Goal: Task Accomplishment & Management: Manage account settings

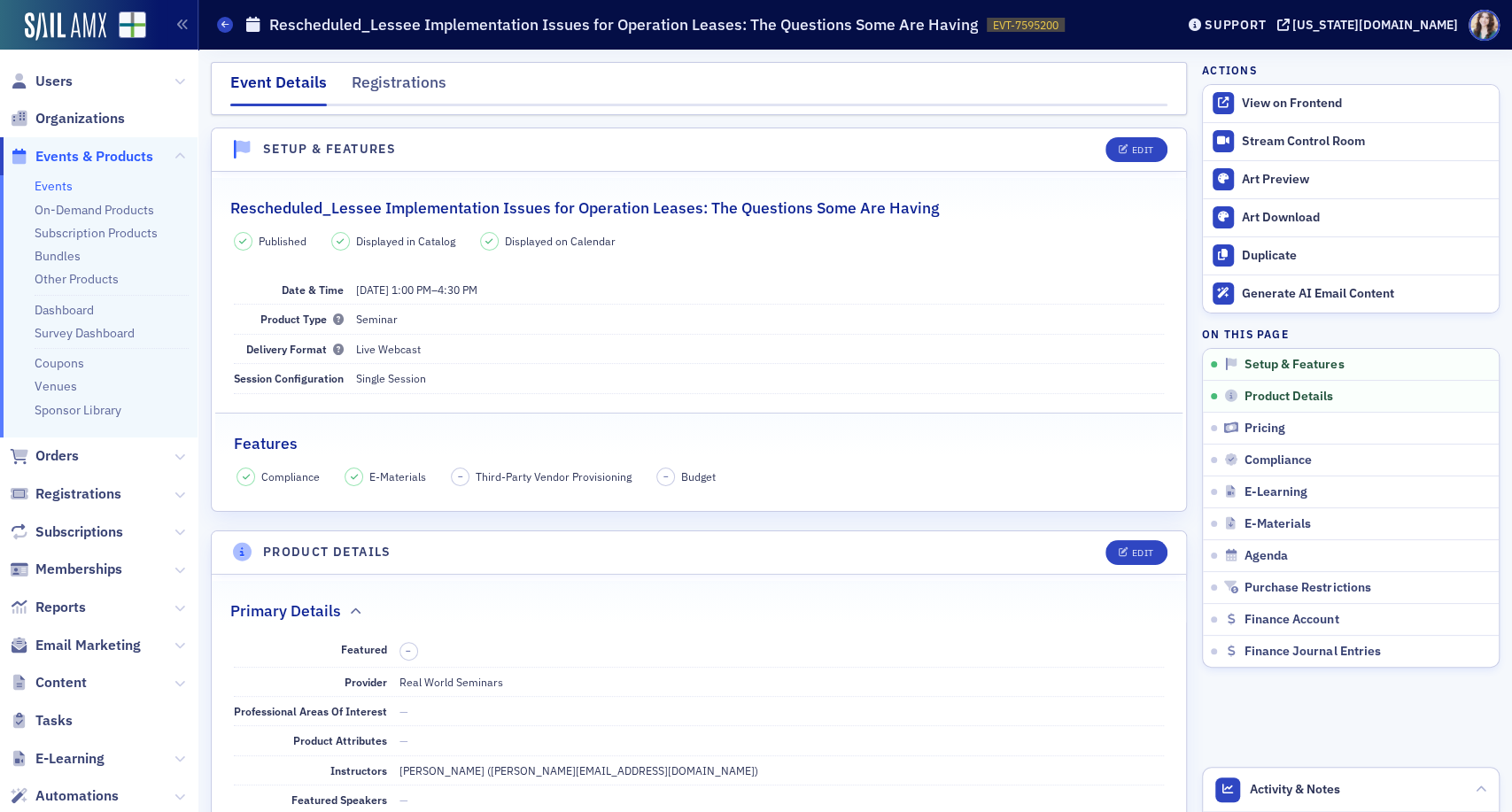
click at [1246, 19] on header "Events Rescheduled_Lessee Implementation Issues for Operation Leases: The Quest…" at bounding box center [856, 25] width 1314 height 50
click at [809, 136] on header "Setup & Features Edit" at bounding box center [699, 150] width 974 height 44
click at [1304, 142] on div "Stream Control Room" at bounding box center [1367, 142] width 249 height 16
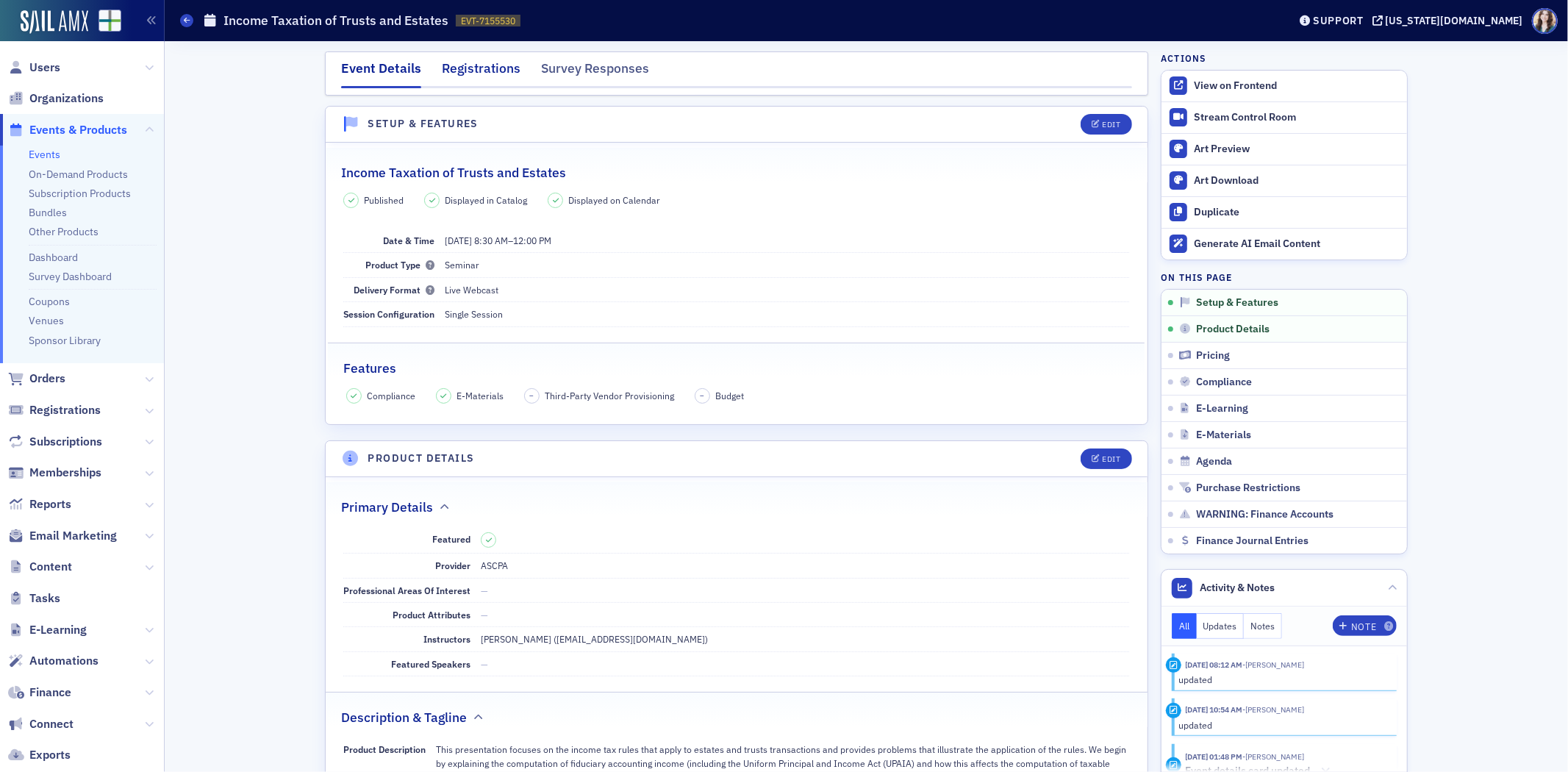
click at [486, 64] on div "Registrations" at bounding box center [481, 72] width 78 height 27
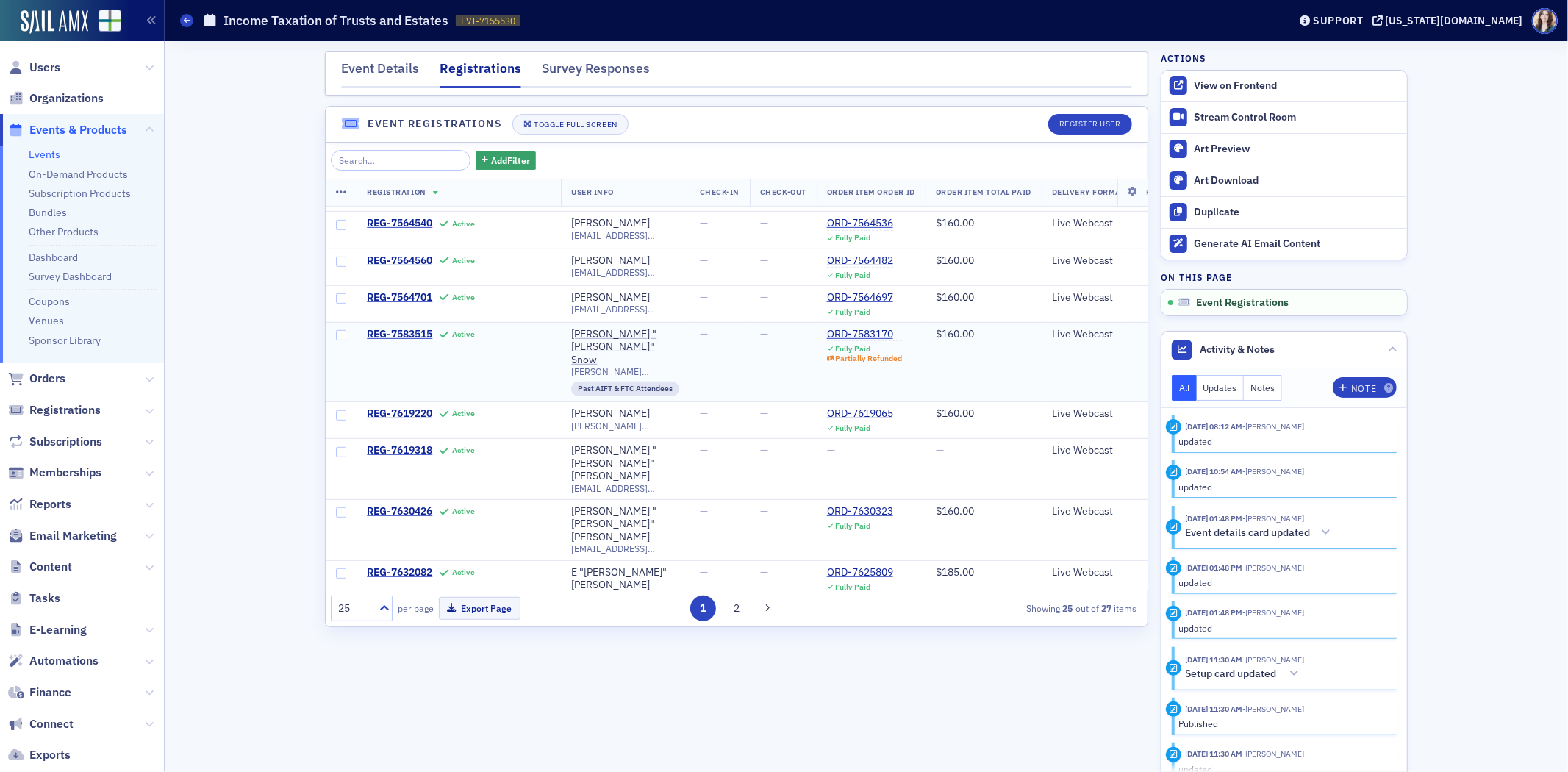
scroll to position [680, 0]
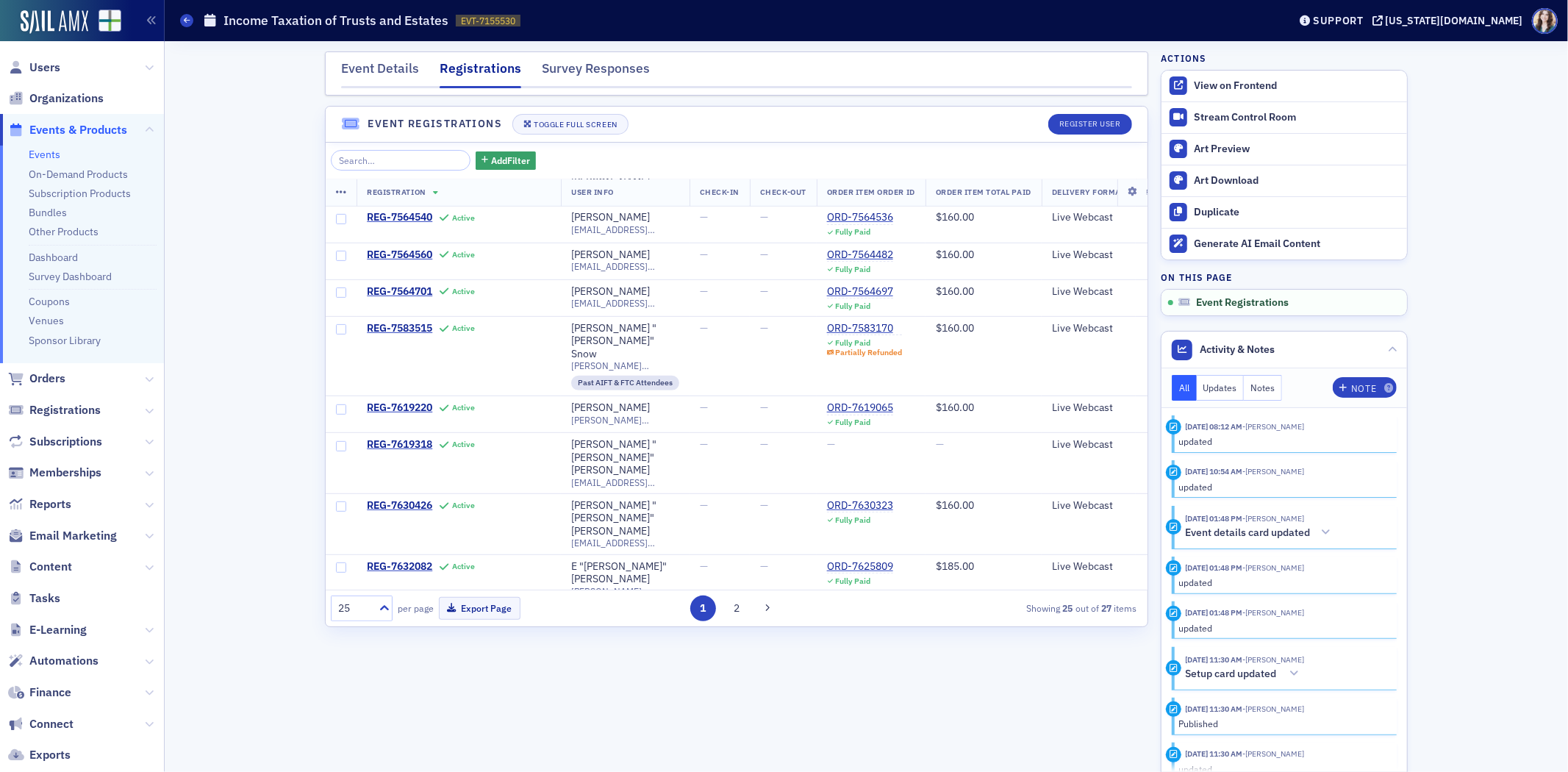
click at [417, 669] on span "REG-7634350" at bounding box center [399, 676] width 65 height 13
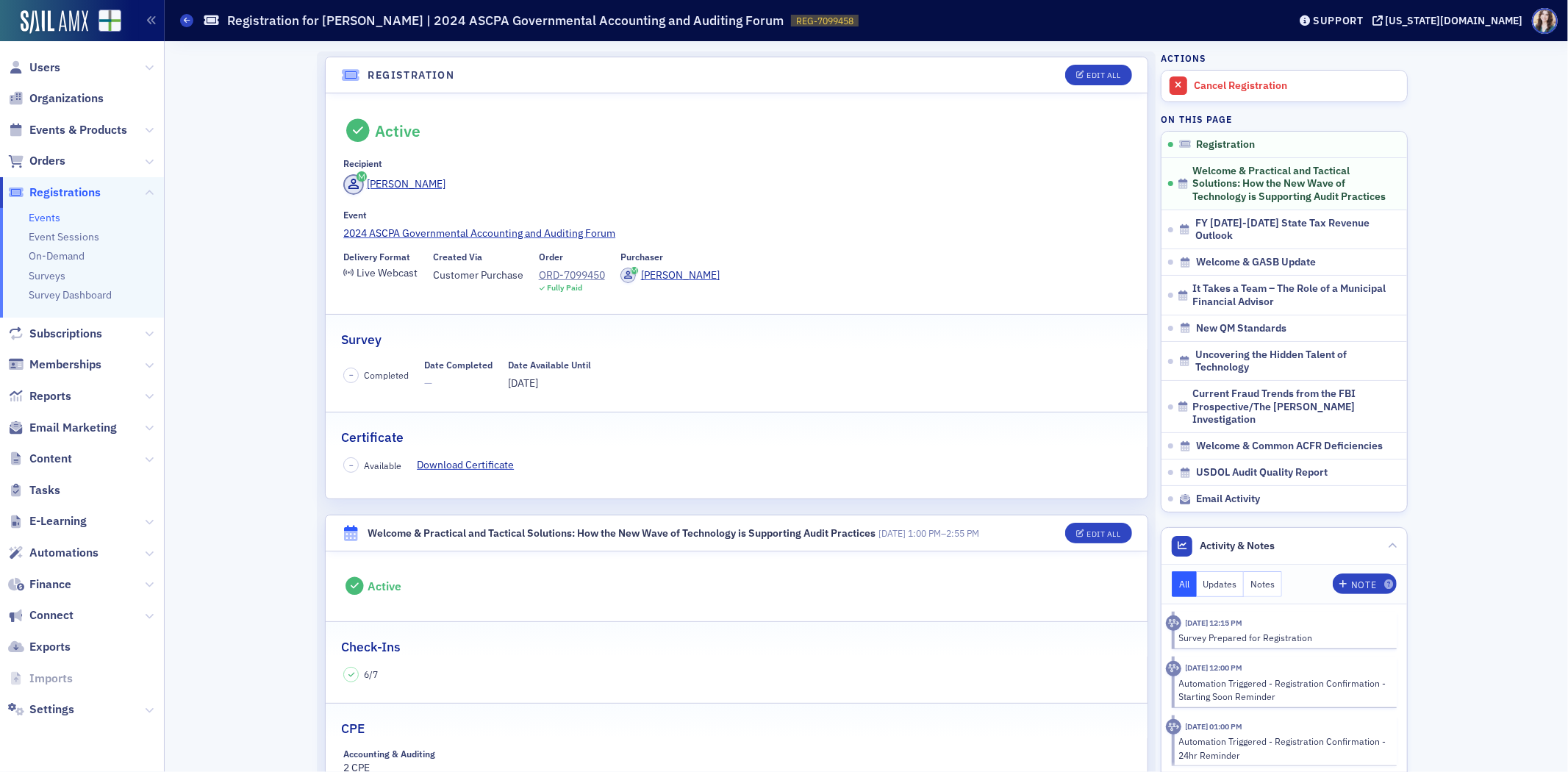
click at [1043, 68] on header "Registration Edit All" at bounding box center [737, 76] width 822 height 36
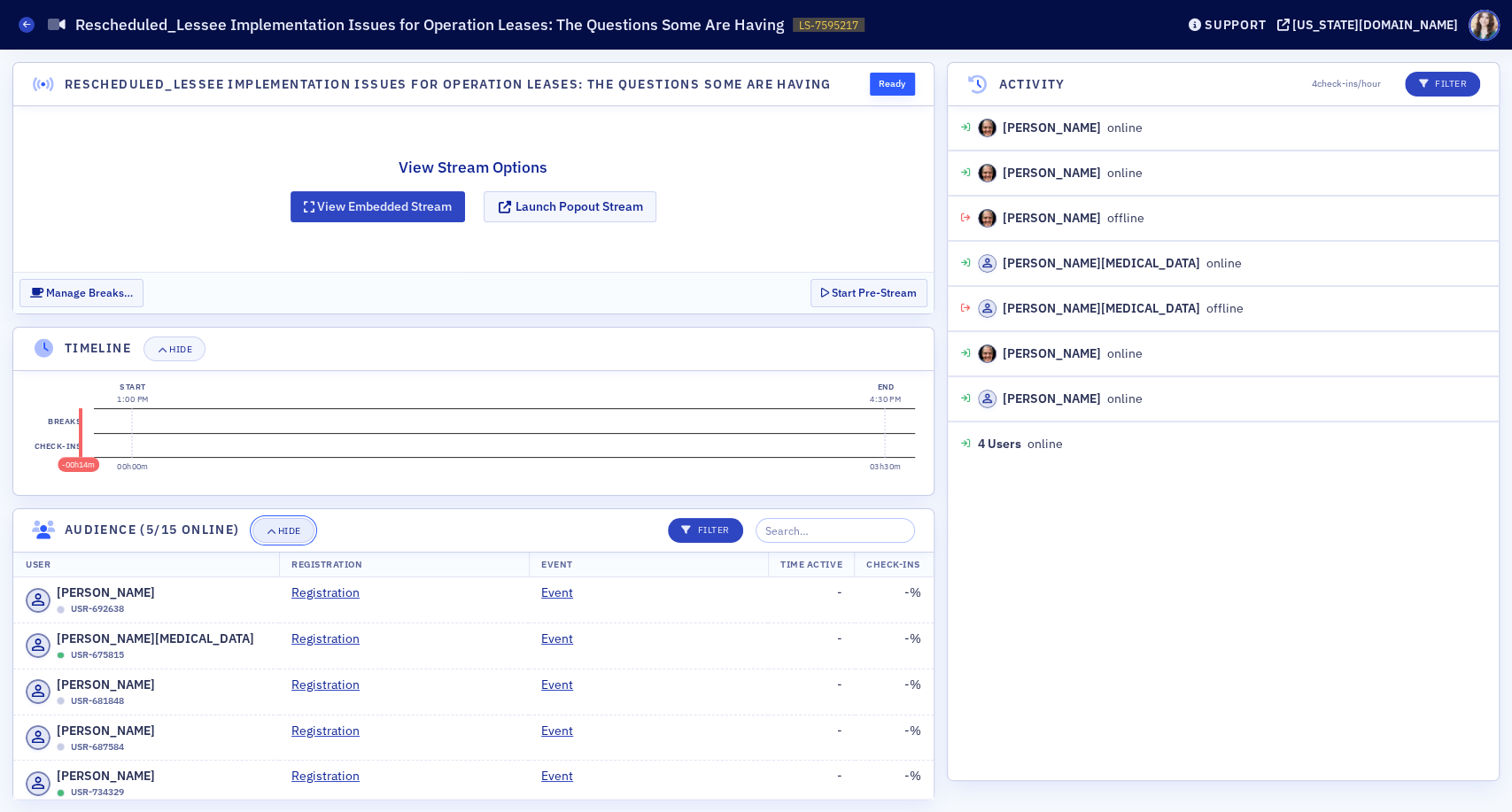
click at [267, 526] on icon "button" at bounding box center [270, 531] width 11 height 10
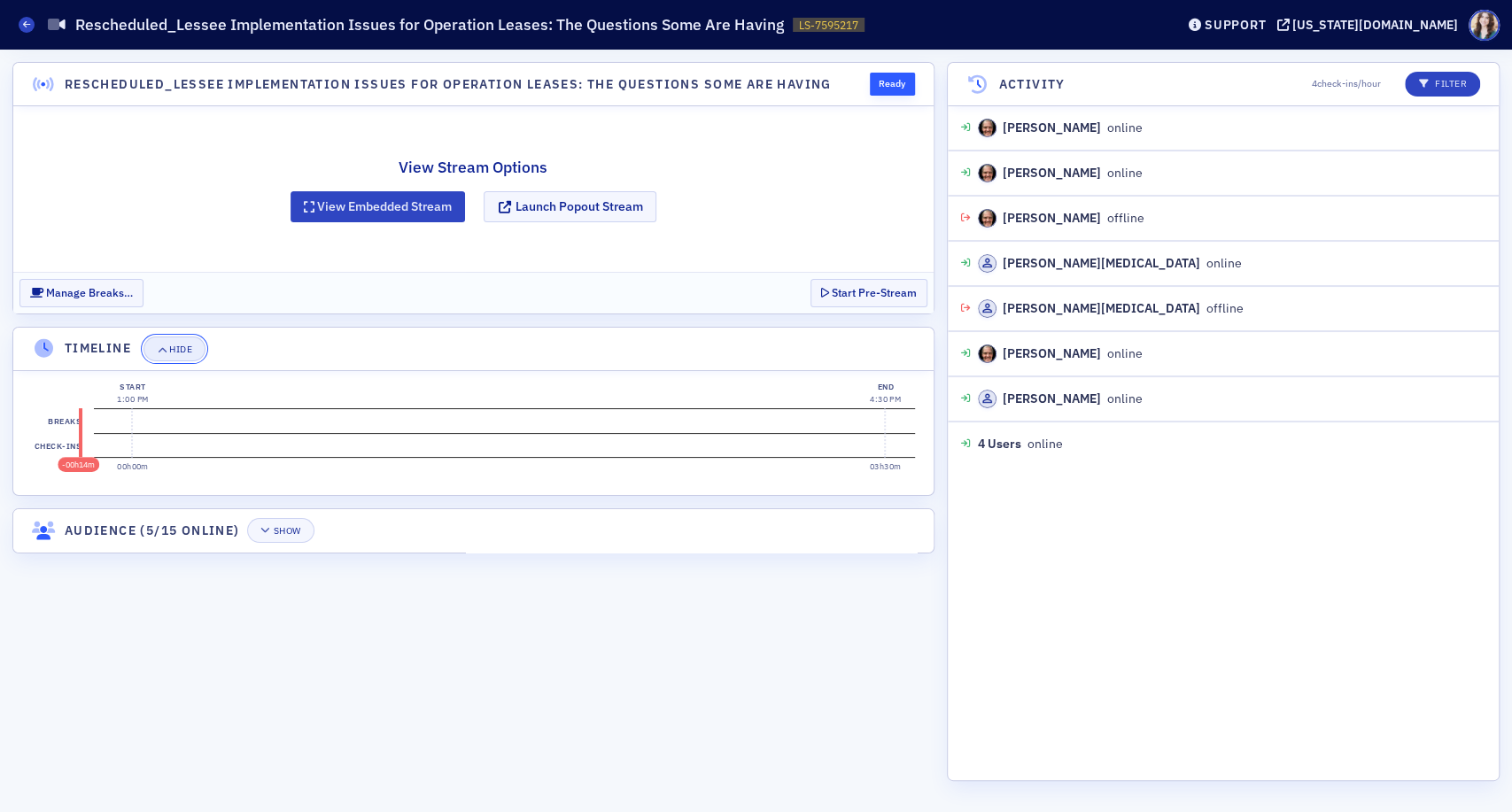
click at [176, 356] on button "Hide" at bounding box center [174, 349] width 62 height 25
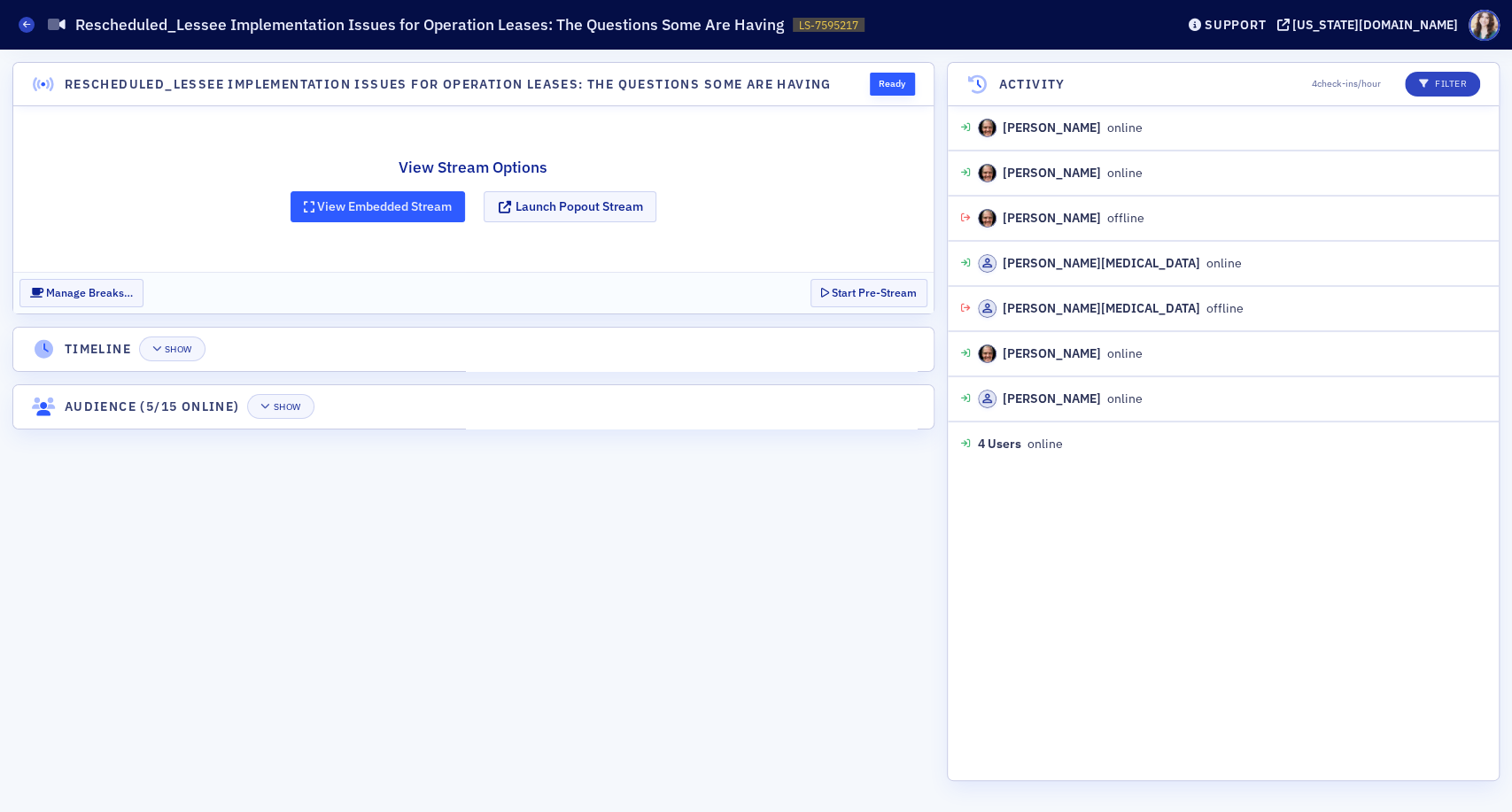
click at [434, 200] on button "View Embedded Stream" at bounding box center [378, 207] width 175 height 31
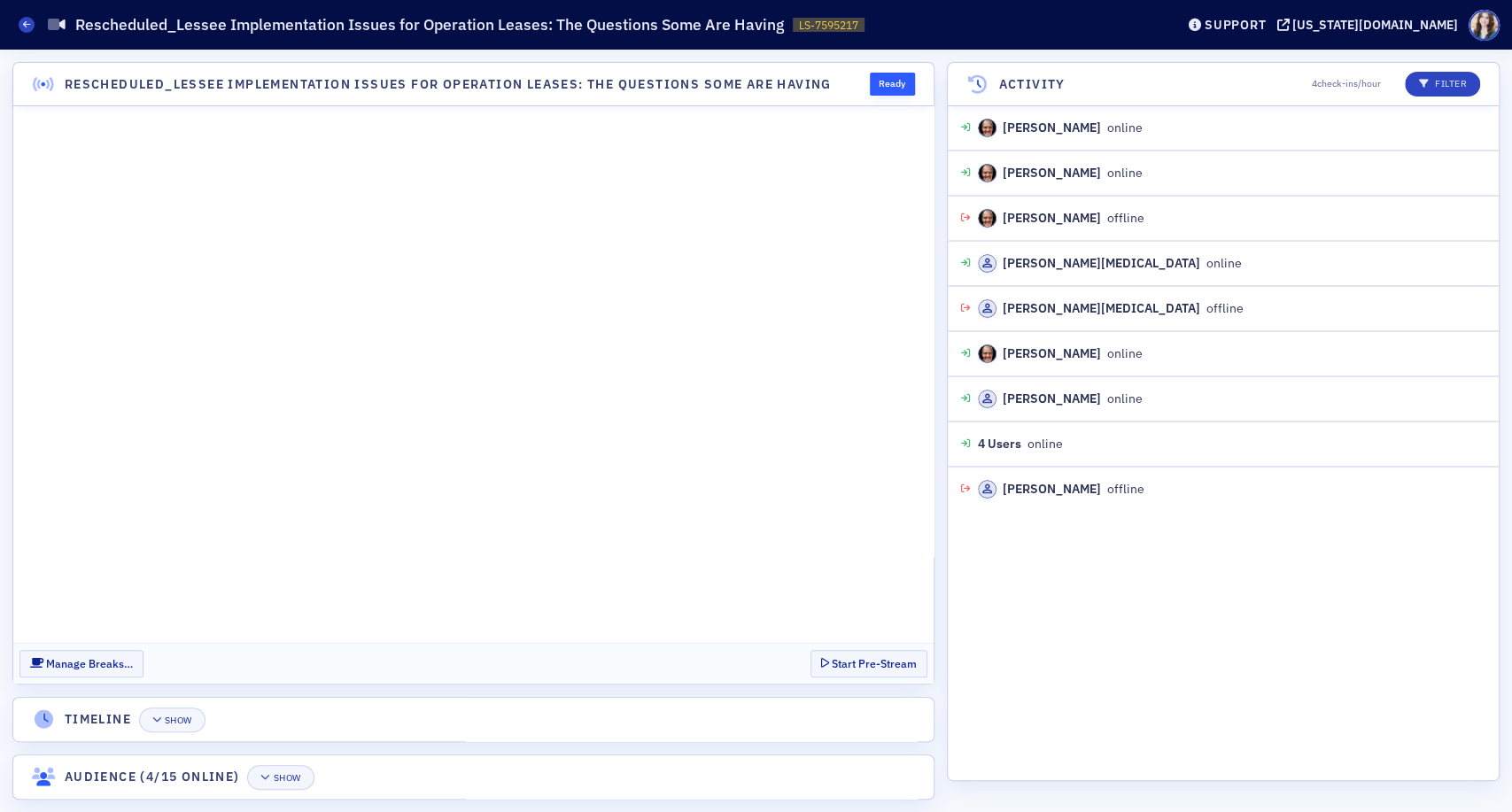
click at [746, 668] on section "Manage Breaks… Start Pre-Stream" at bounding box center [473, 663] width 921 height 41
click at [794, 660] on section "Manage Breaks… Start Pre-Stream" at bounding box center [473, 663] width 921 height 41
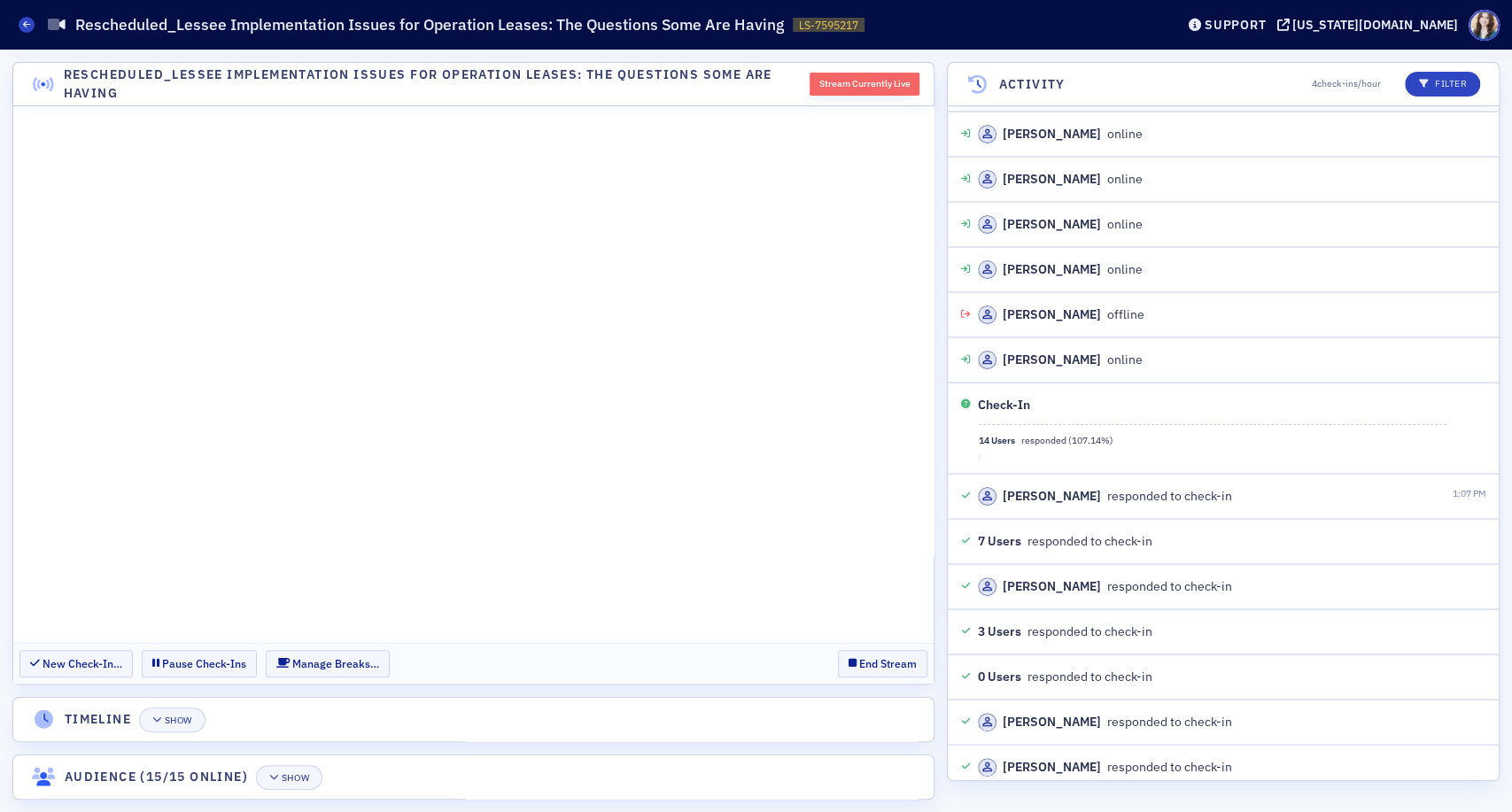
scroll to position [1708, 0]
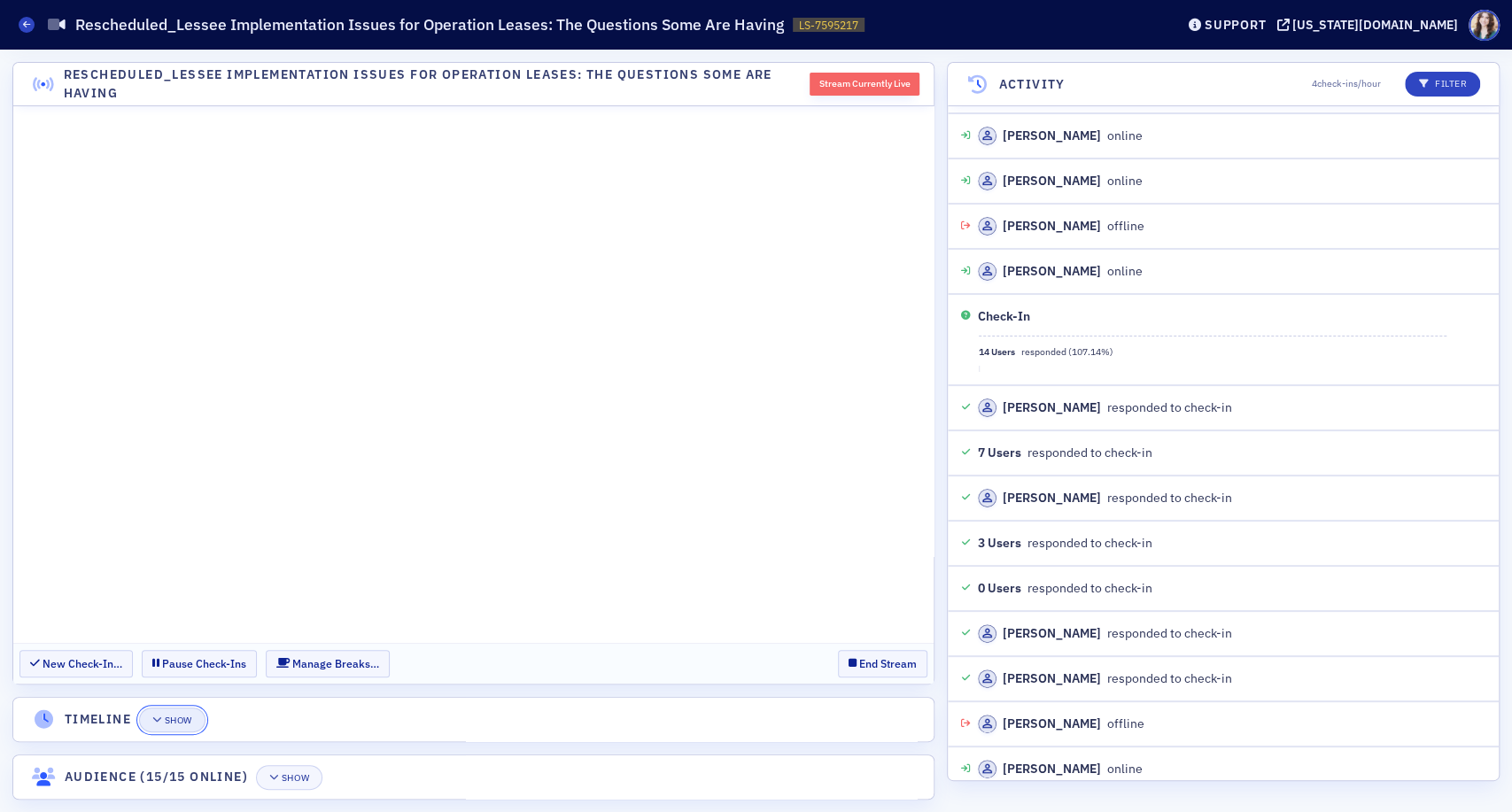
click at [182, 725] on div "Show" at bounding box center [179, 721] width 28 height 10
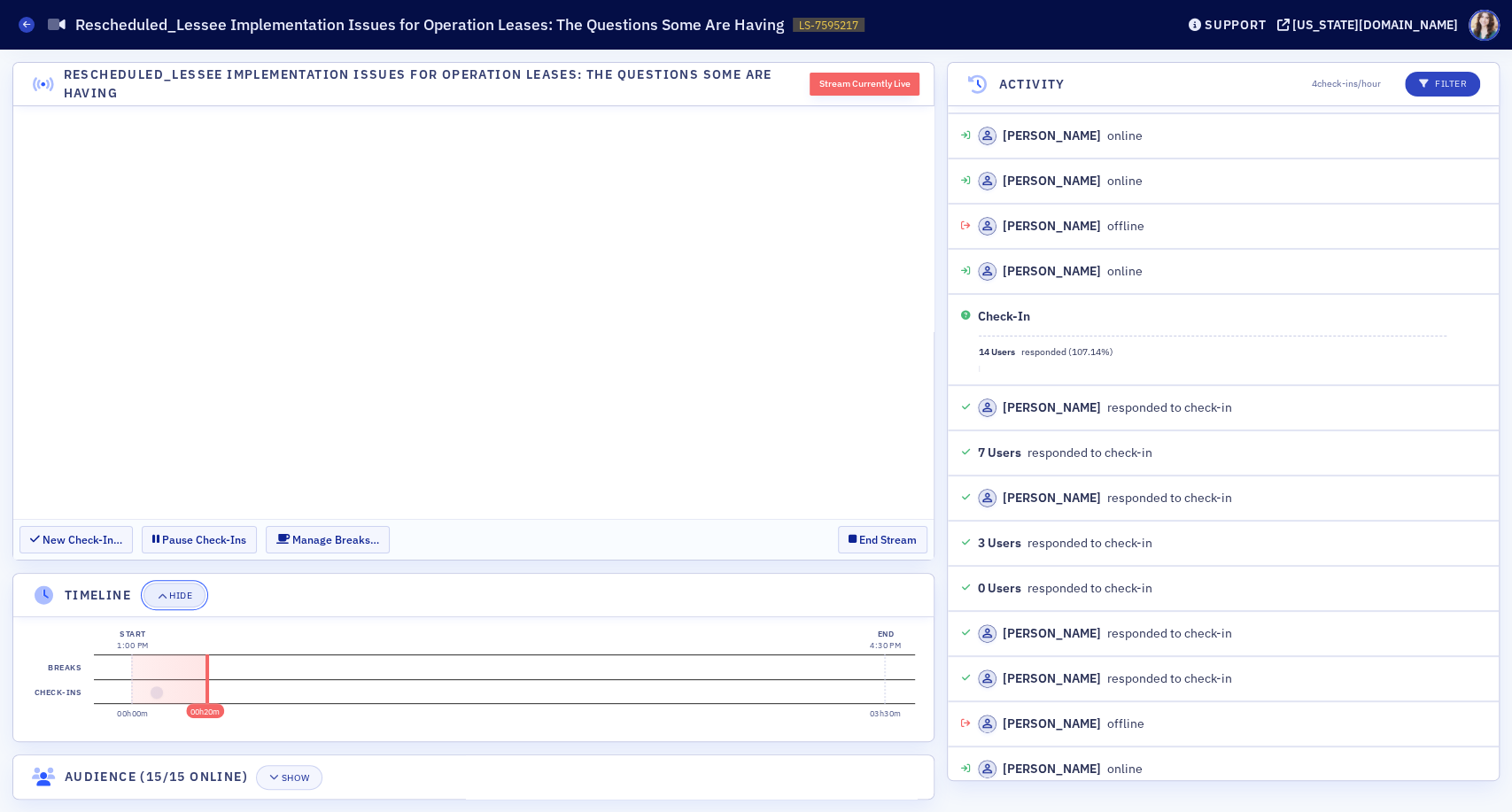
drag, startPoint x: 168, startPoint y: 596, endPoint x: 156, endPoint y: 489, distance: 107.7
click at [168, 595] on span "Hide" at bounding box center [175, 596] width 36 height 10
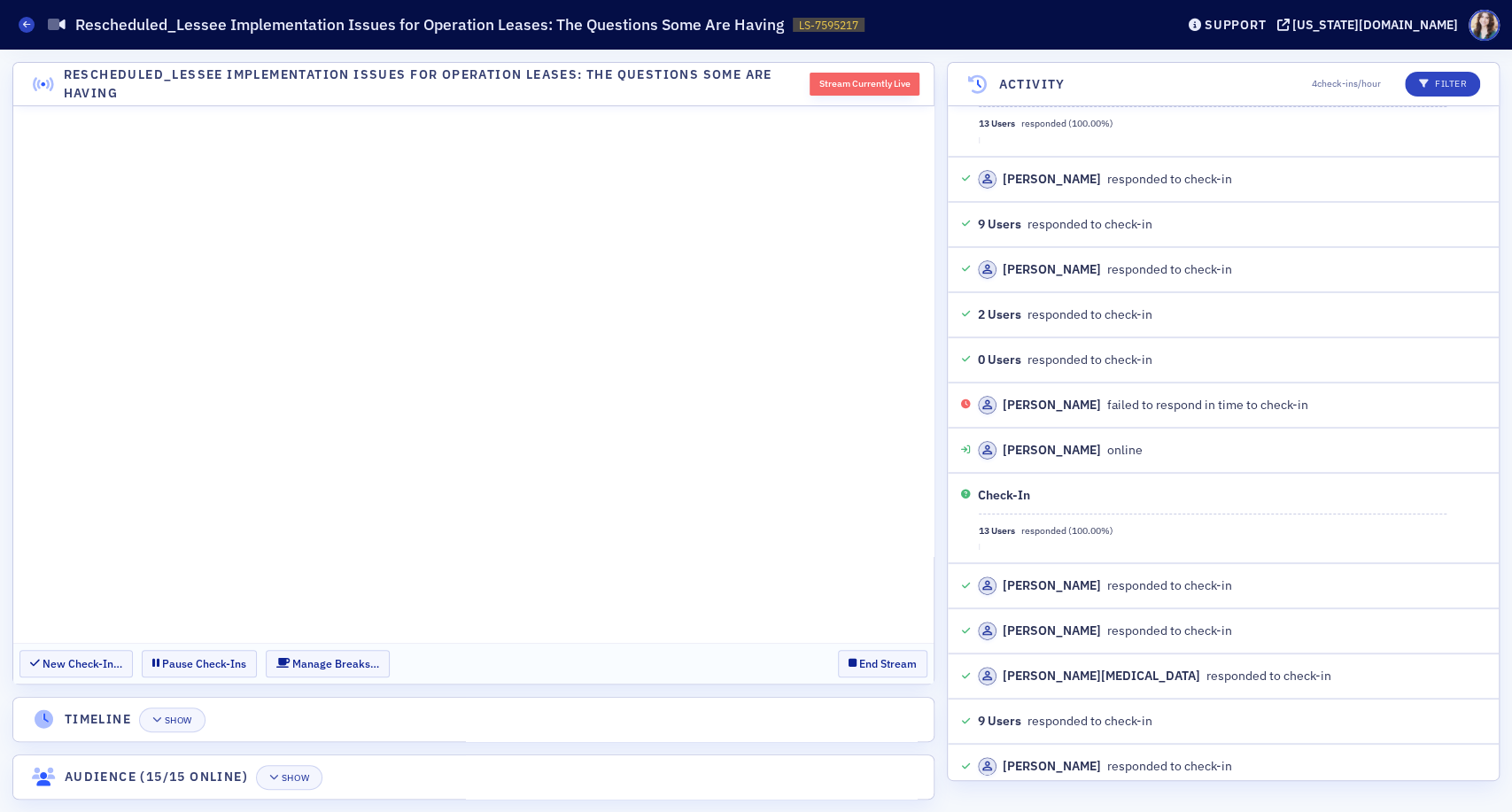
scroll to position [2481, 0]
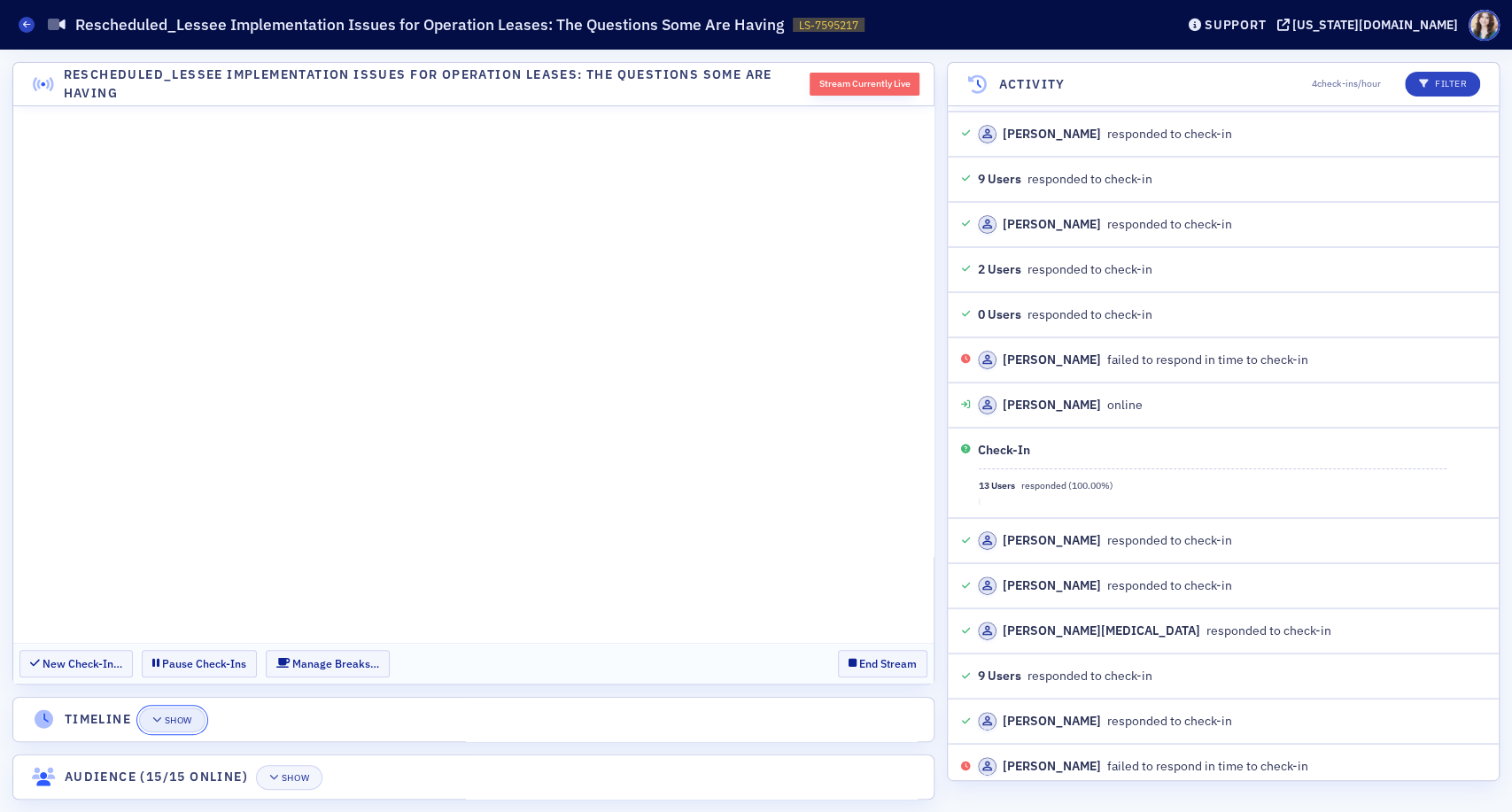
click at [170, 725] on div "Show" at bounding box center [179, 721] width 28 height 10
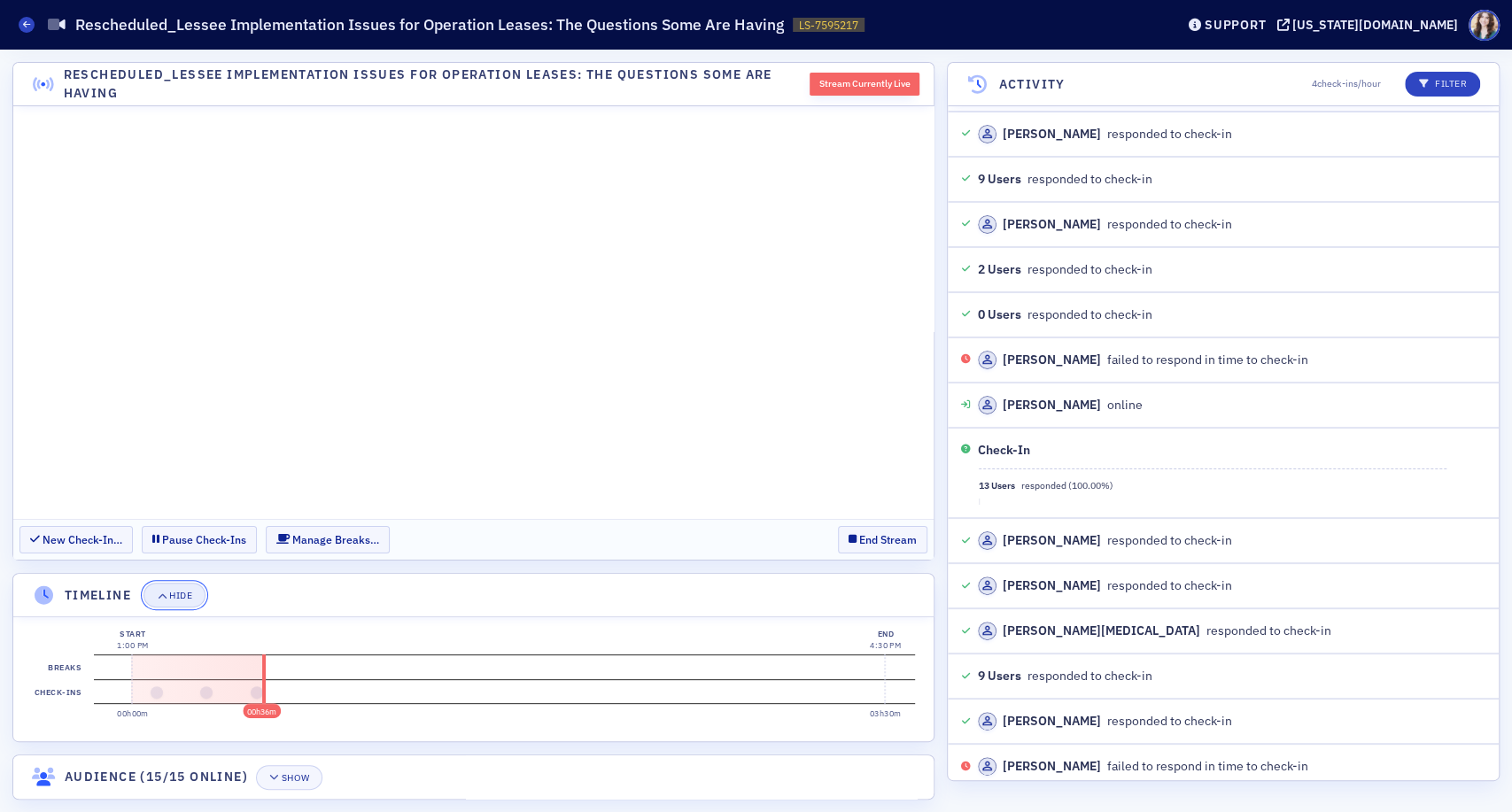
click at [187, 603] on button "Hide" at bounding box center [174, 594] width 62 height 25
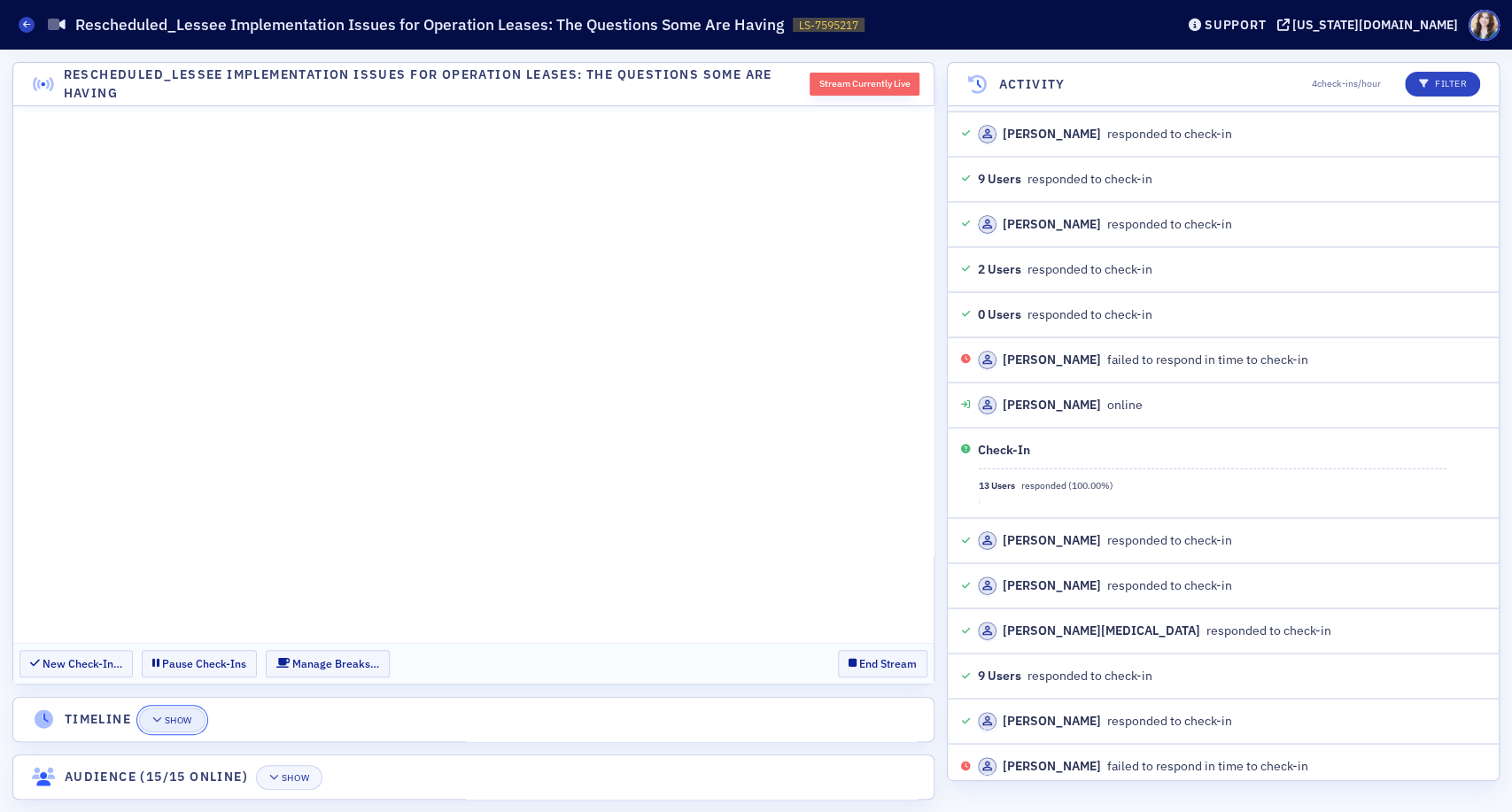
click at [186, 716] on div "Show" at bounding box center [179, 721] width 28 height 10
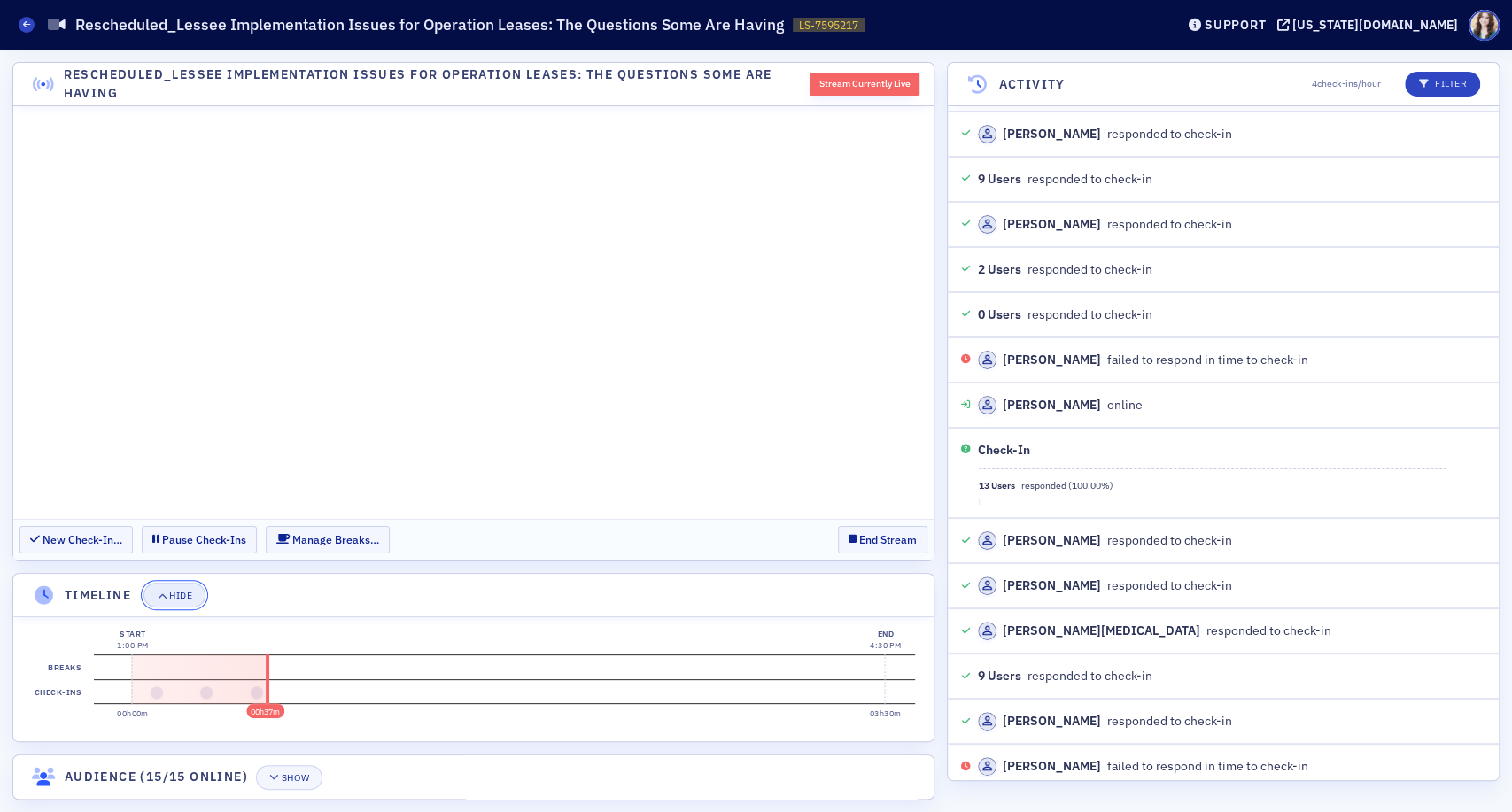
drag, startPoint x: 182, startPoint y: 599, endPoint x: 170, endPoint y: 492, distance: 107.7
click at [182, 599] on div "Hide" at bounding box center [180, 596] width 23 height 10
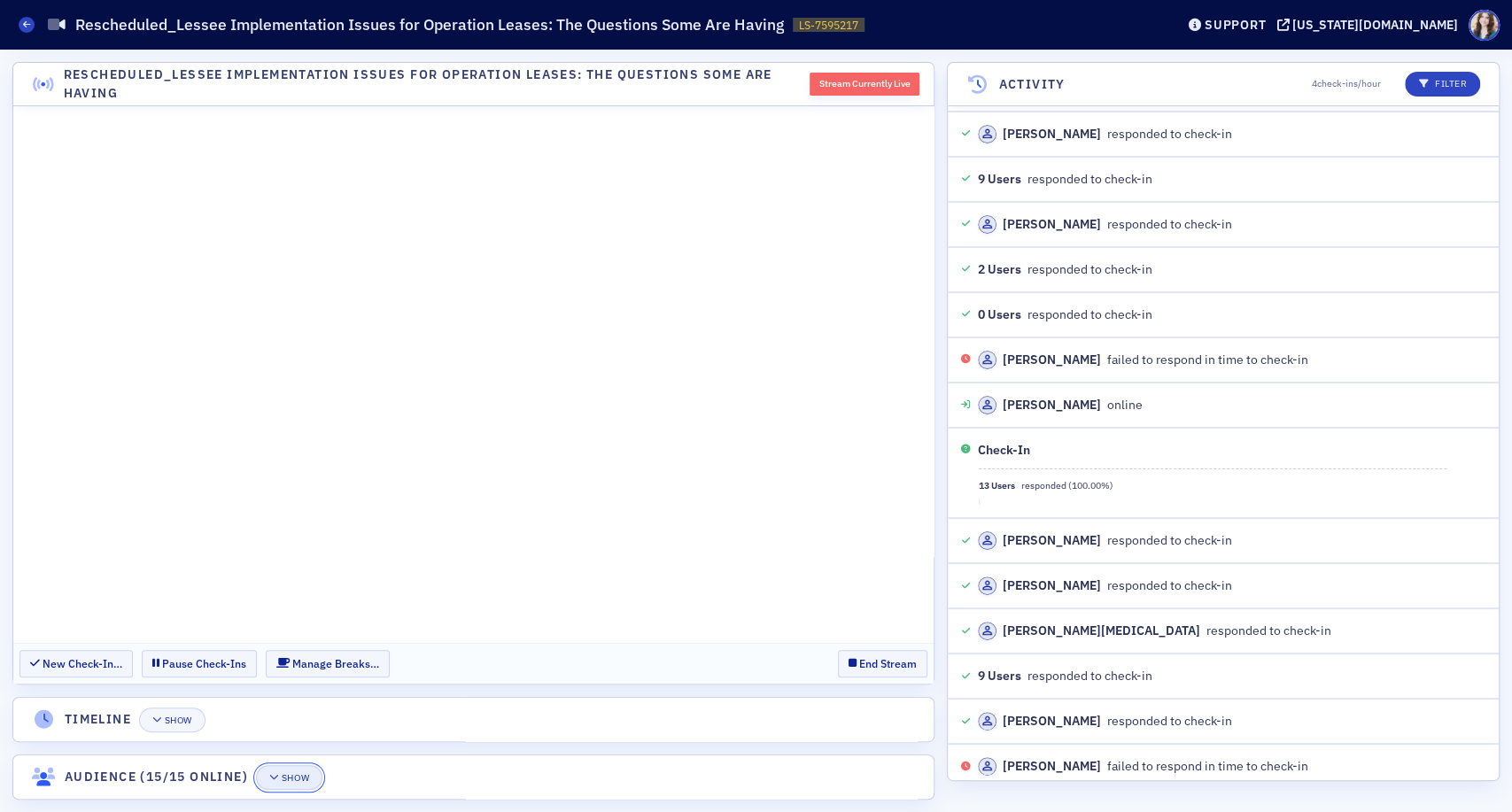
click at [303, 777] on div "Show" at bounding box center [295, 778] width 28 height 10
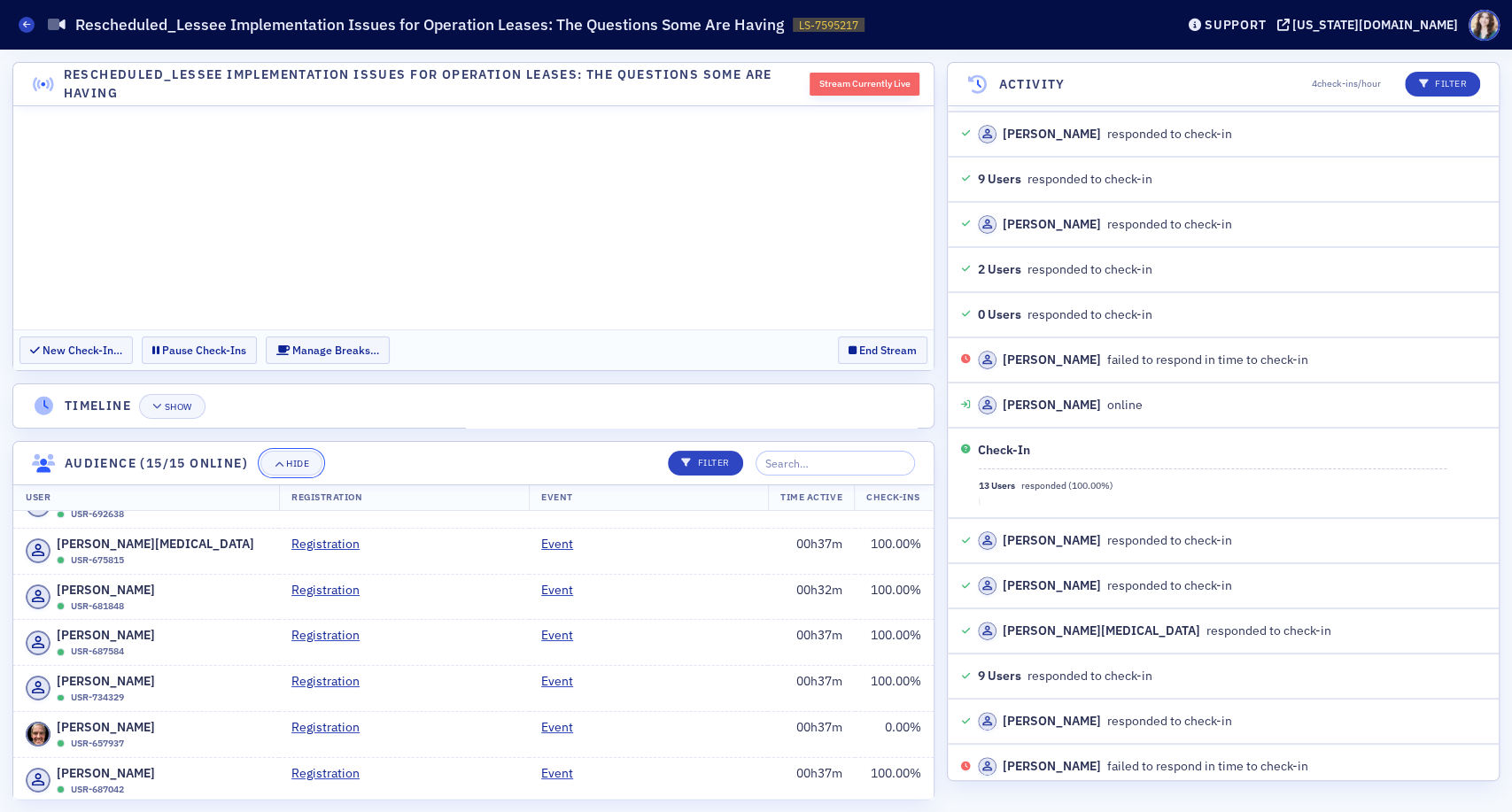
scroll to position [0, 0]
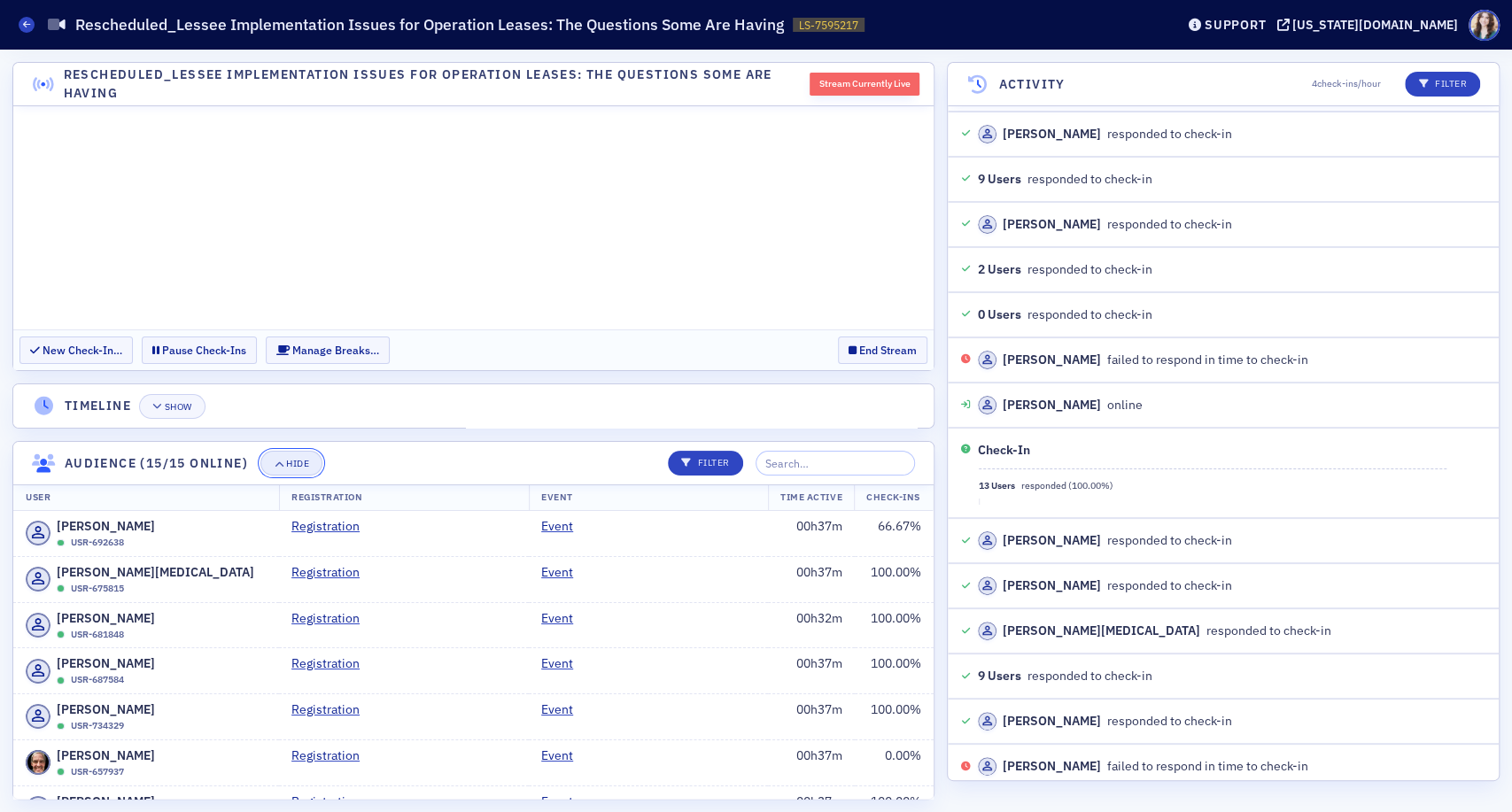
click at [294, 472] on button "Hide" at bounding box center [291, 463] width 62 height 25
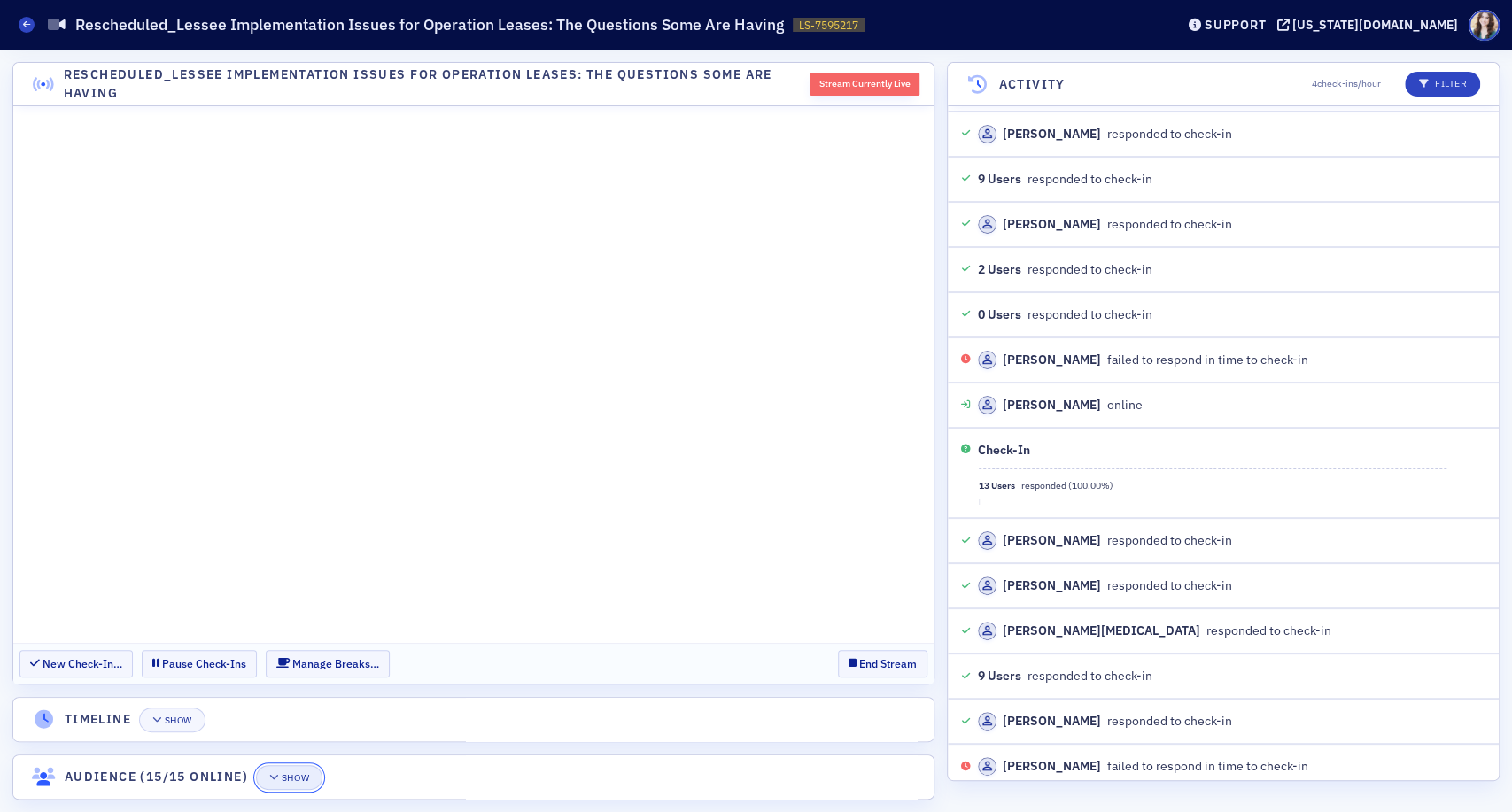
click at [313, 770] on button "Show" at bounding box center [289, 777] width 67 height 25
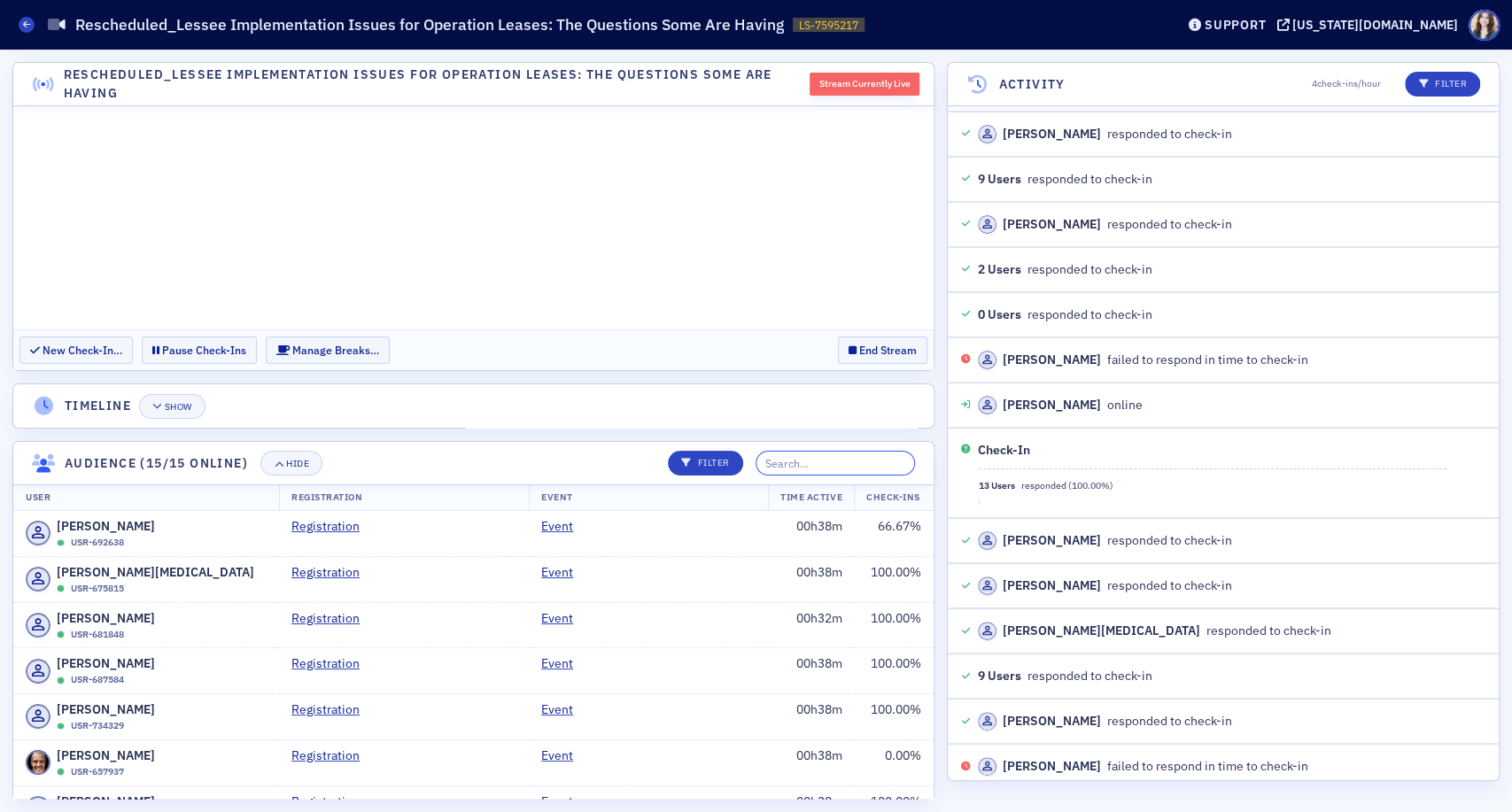
click at [844, 457] on input "search" at bounding box center [835, 463] width 159 height 25
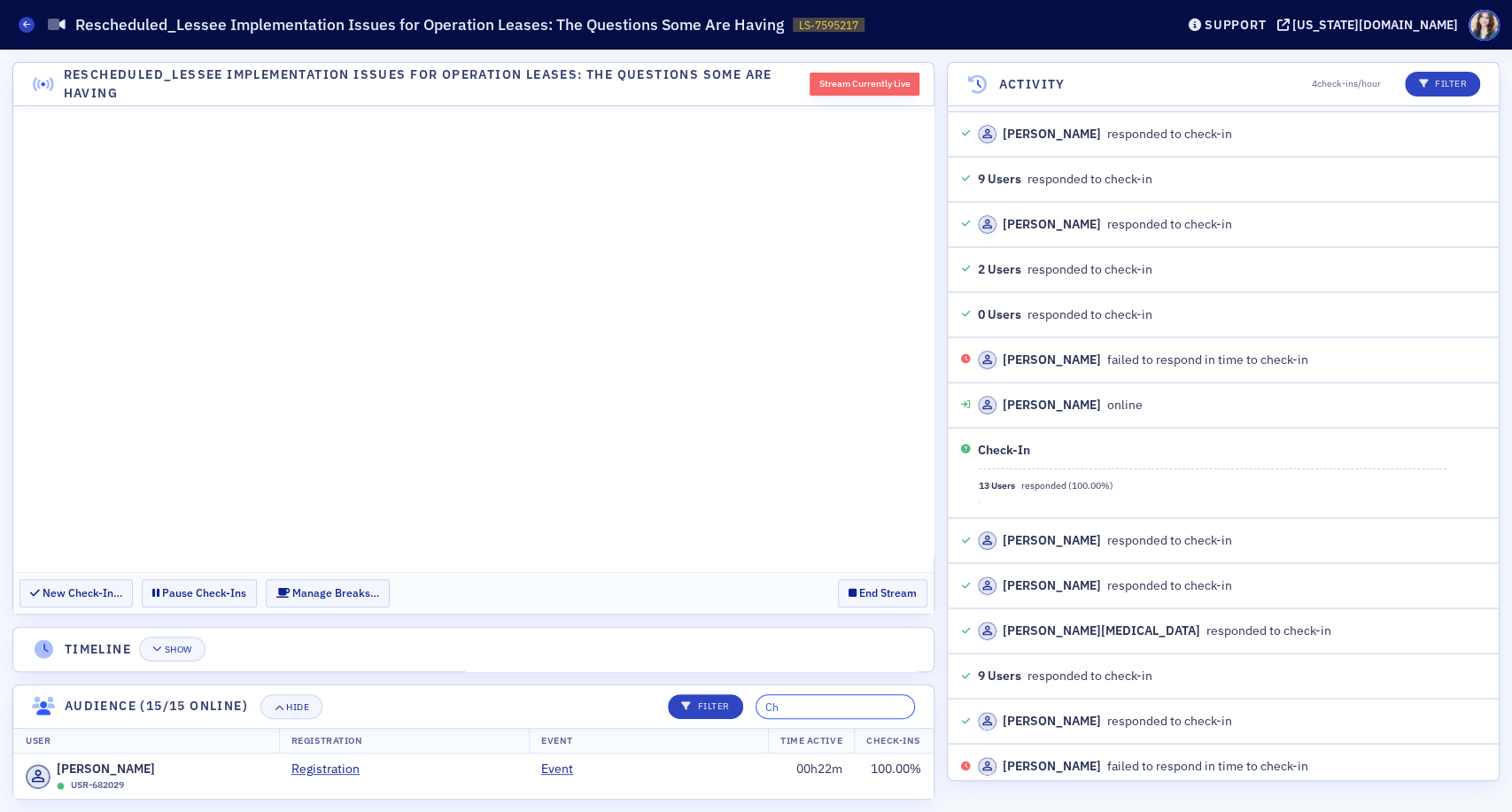
type input "C"
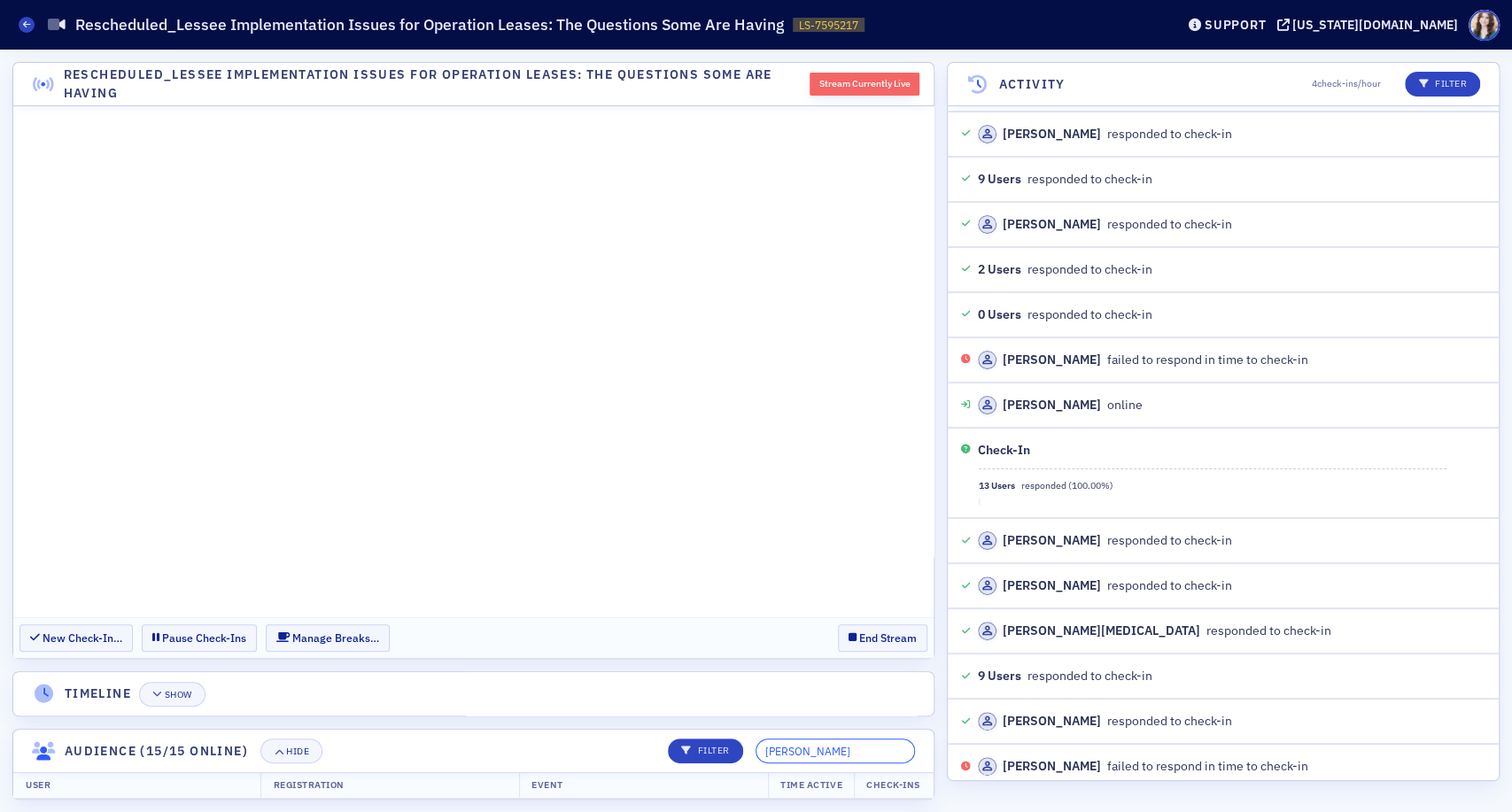
drag, startPoint x: 873, startPoint y: 754, endPoint x: 794, endPoint y: 754, distance: 79.0
click at [794, 754] on input "Steve" at bounding box center [835, 750] width 159 height 25
type input "S"
type input "D"
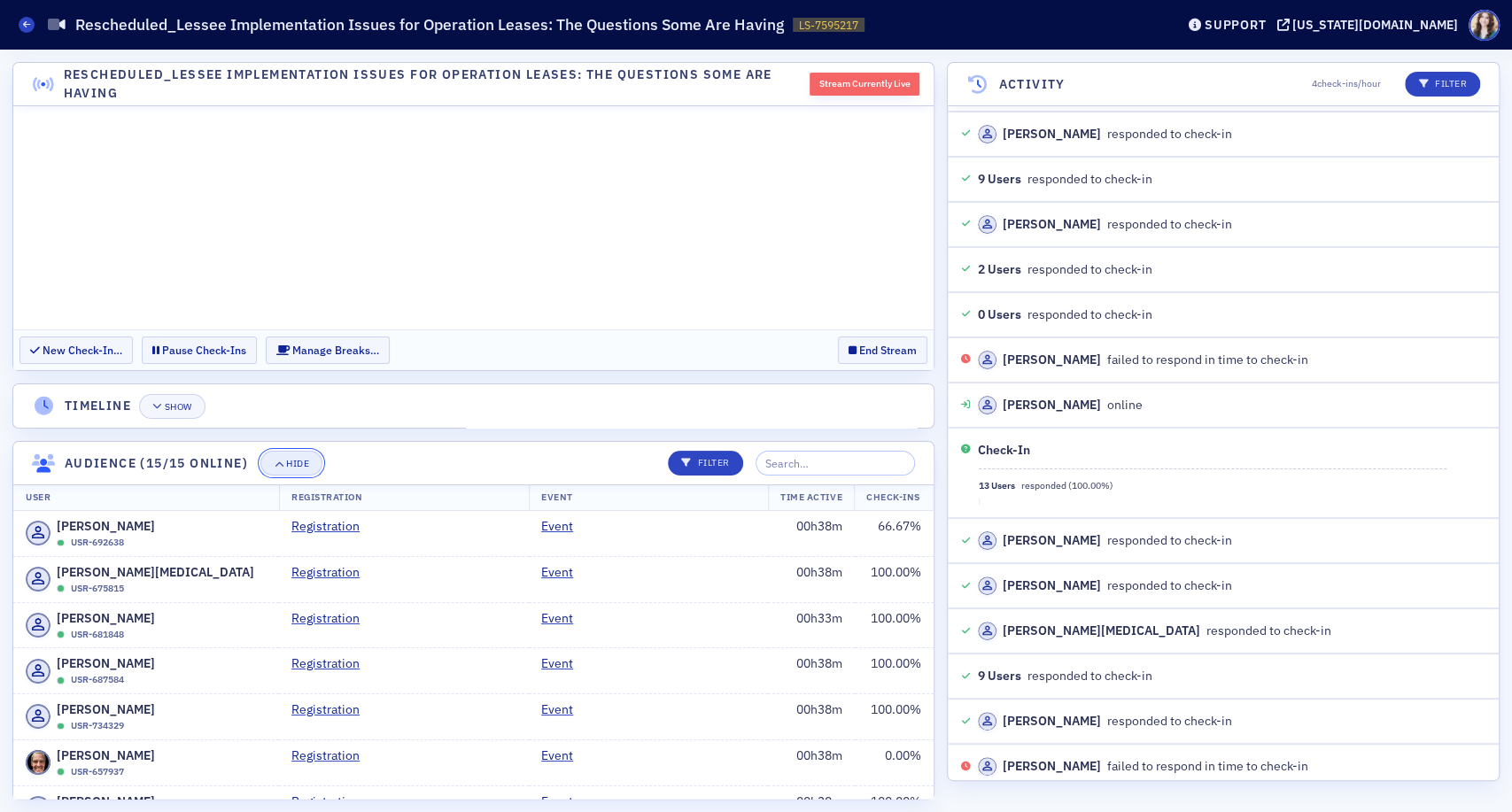
click at [292, 472] on button "Hide" at bounding box center [291, 463] width 62 height 25
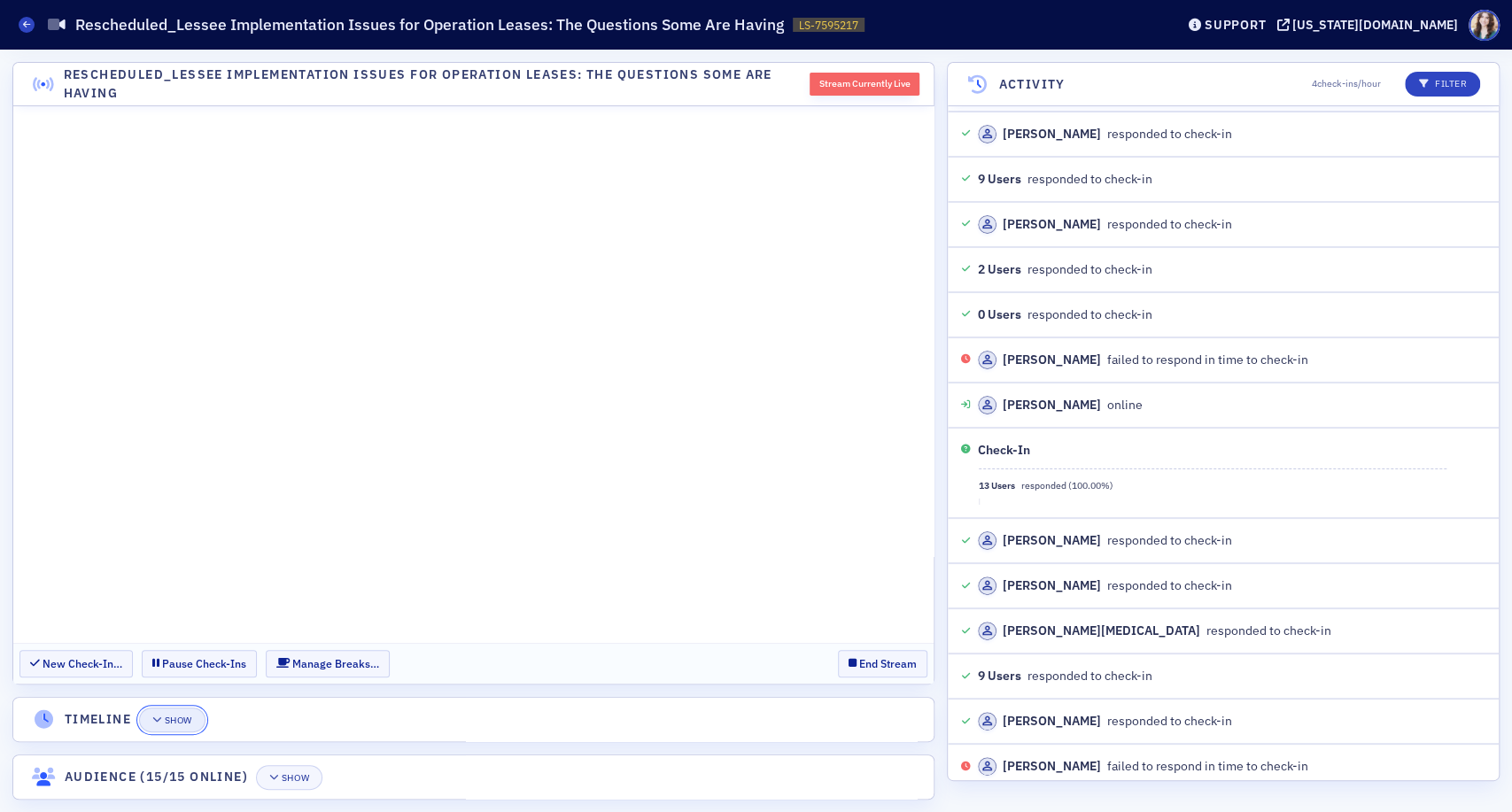
click at [149, 716] on button "Show" at bounding box center [172, 720] width 67 height 25
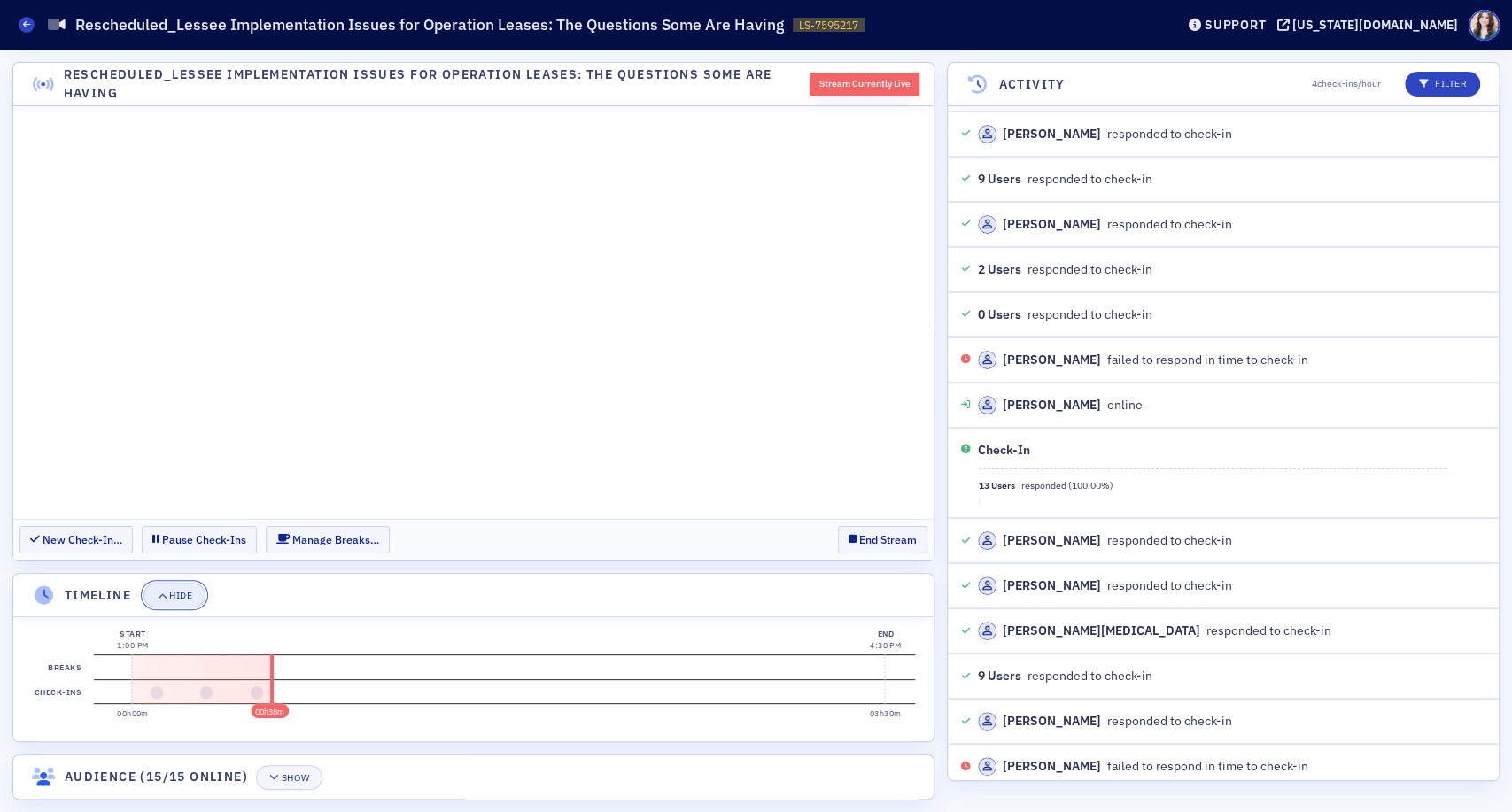
click at [180, 598] on div "Hide" at bounding box center [180, 596] width 23 height 10
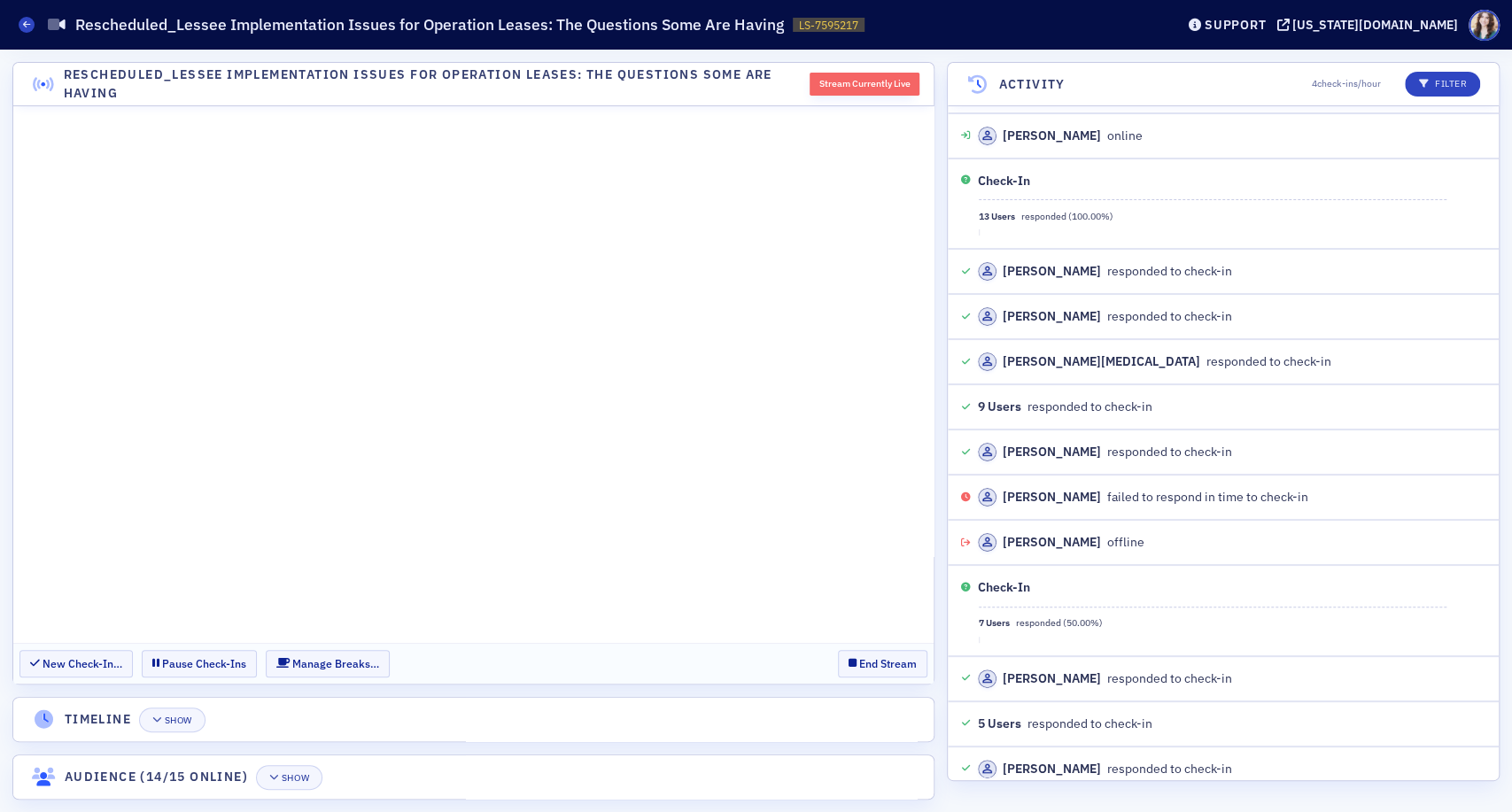
scroll to position [2796, 0]
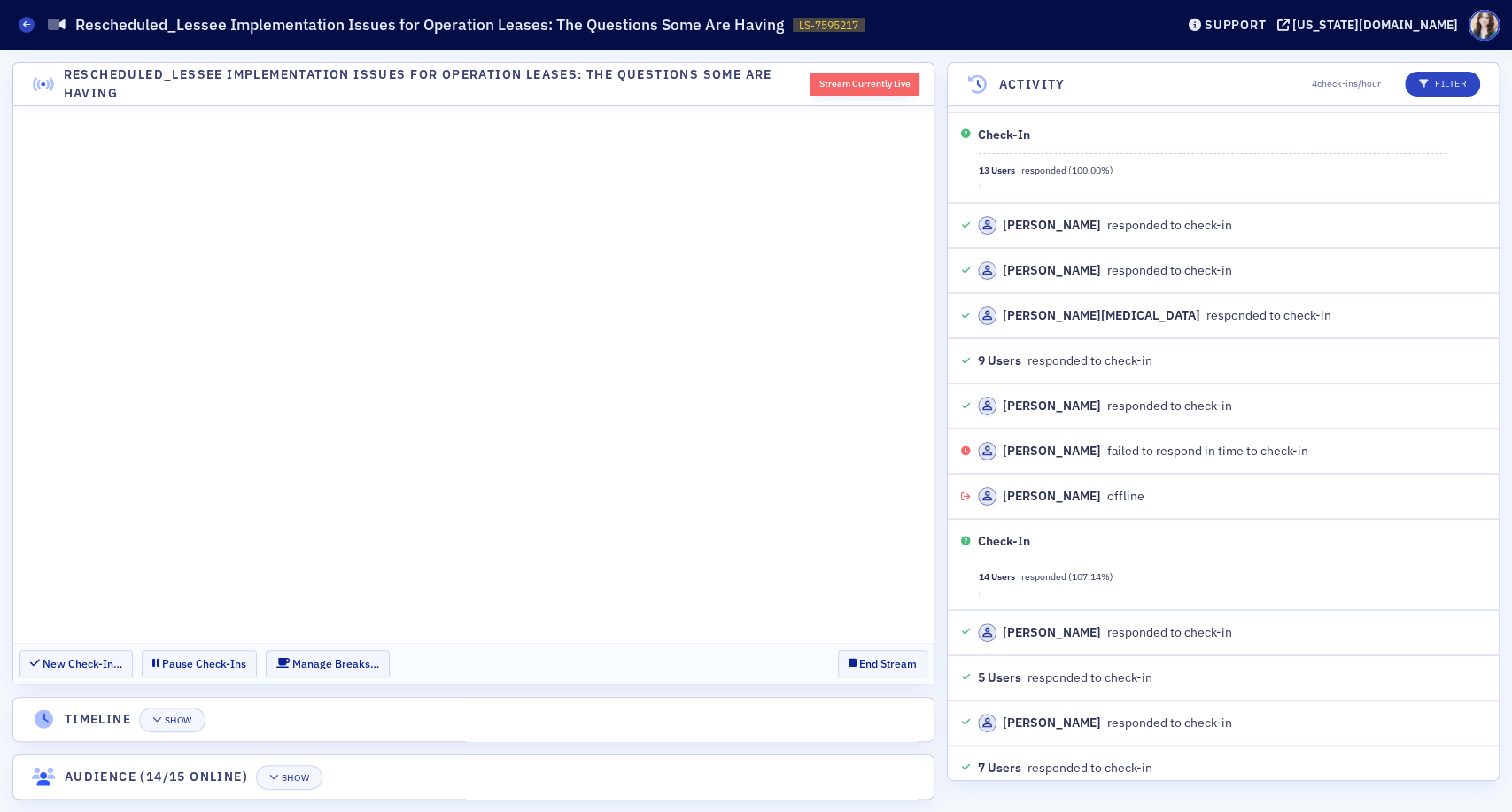
click at [758, 742] on section "Rescheduled_Lessee Implementation Issues for Operation Leases: The Questions So…" at bounding box center [473, 430] width 923 height 737
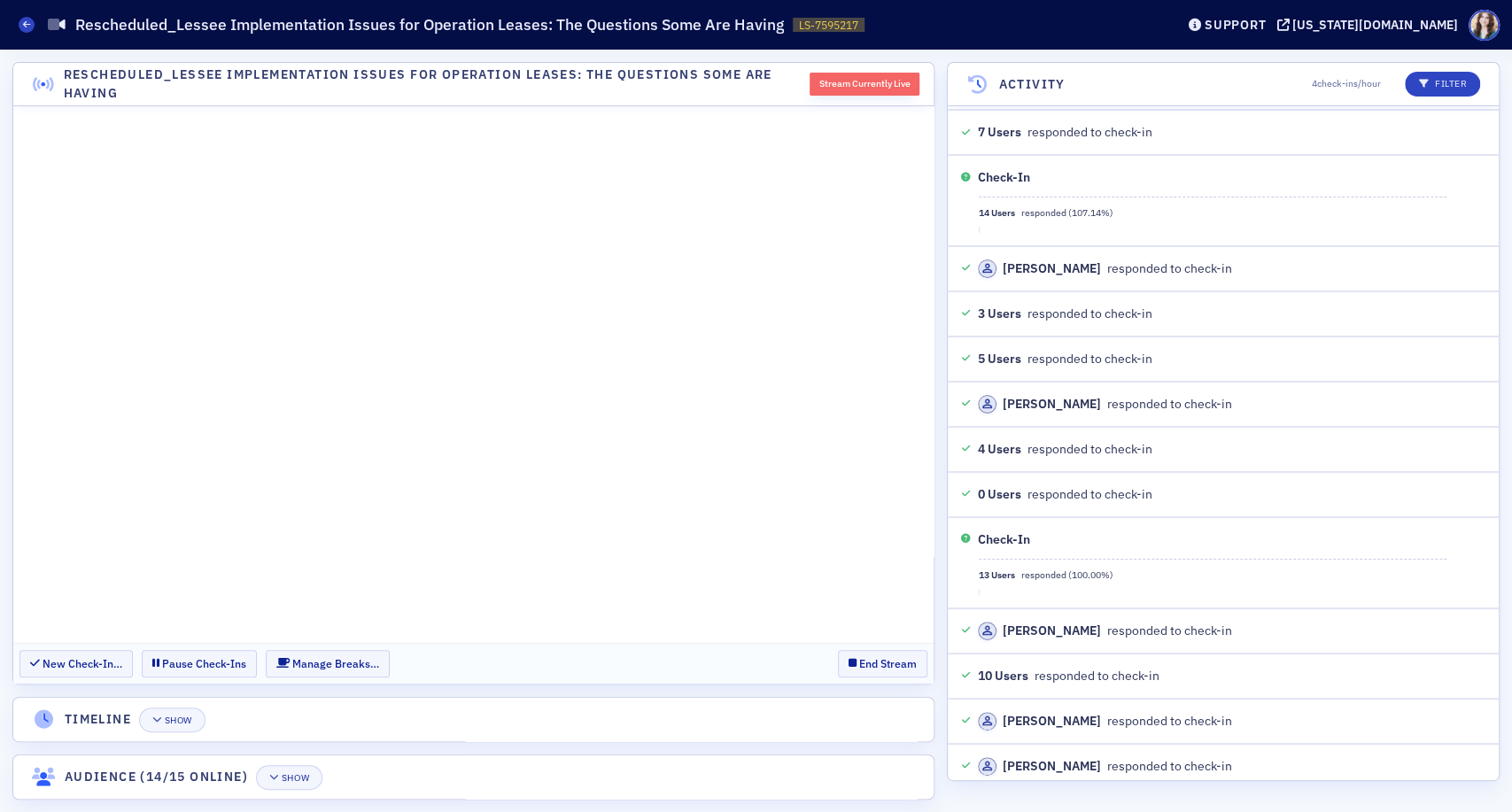
scroll to position [3477, 0]
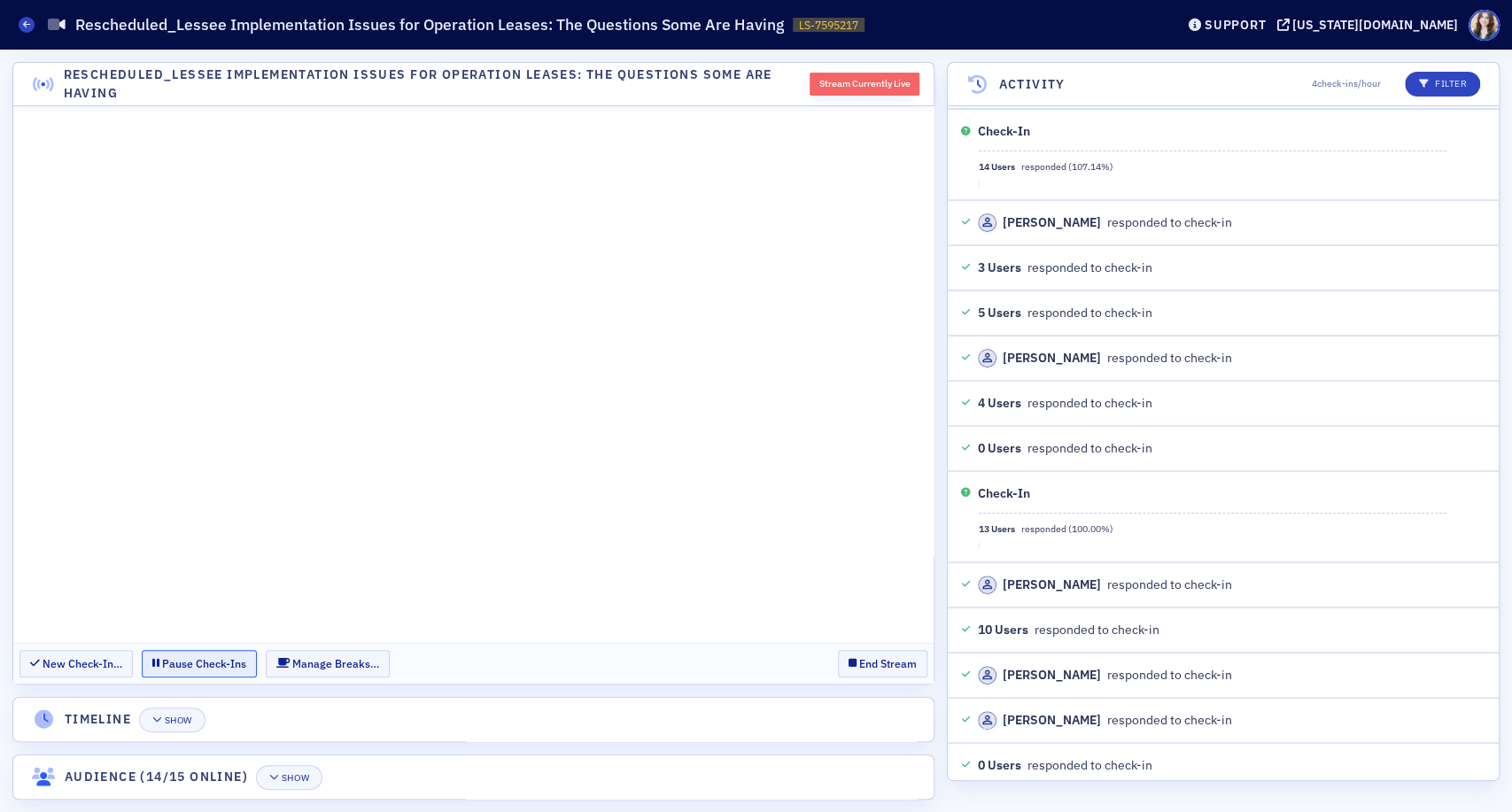
click at [206, 662] on button "Pause Check-Ins" at bounding box center [200, 664] width 115 height 28
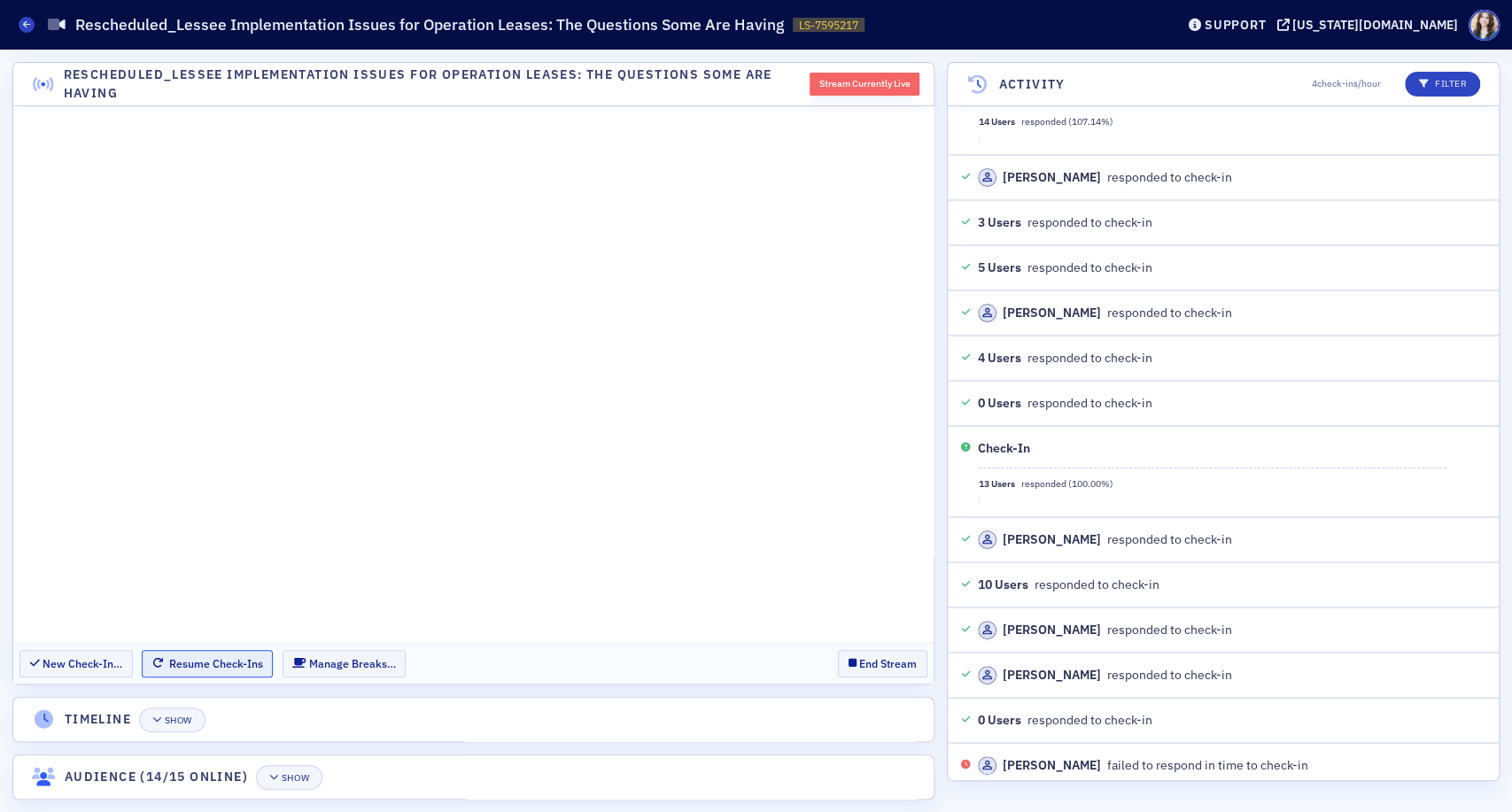
click at [219, 675] on button "Resume Check-Ins" at bounding box center [208, 664] width 131 height 28
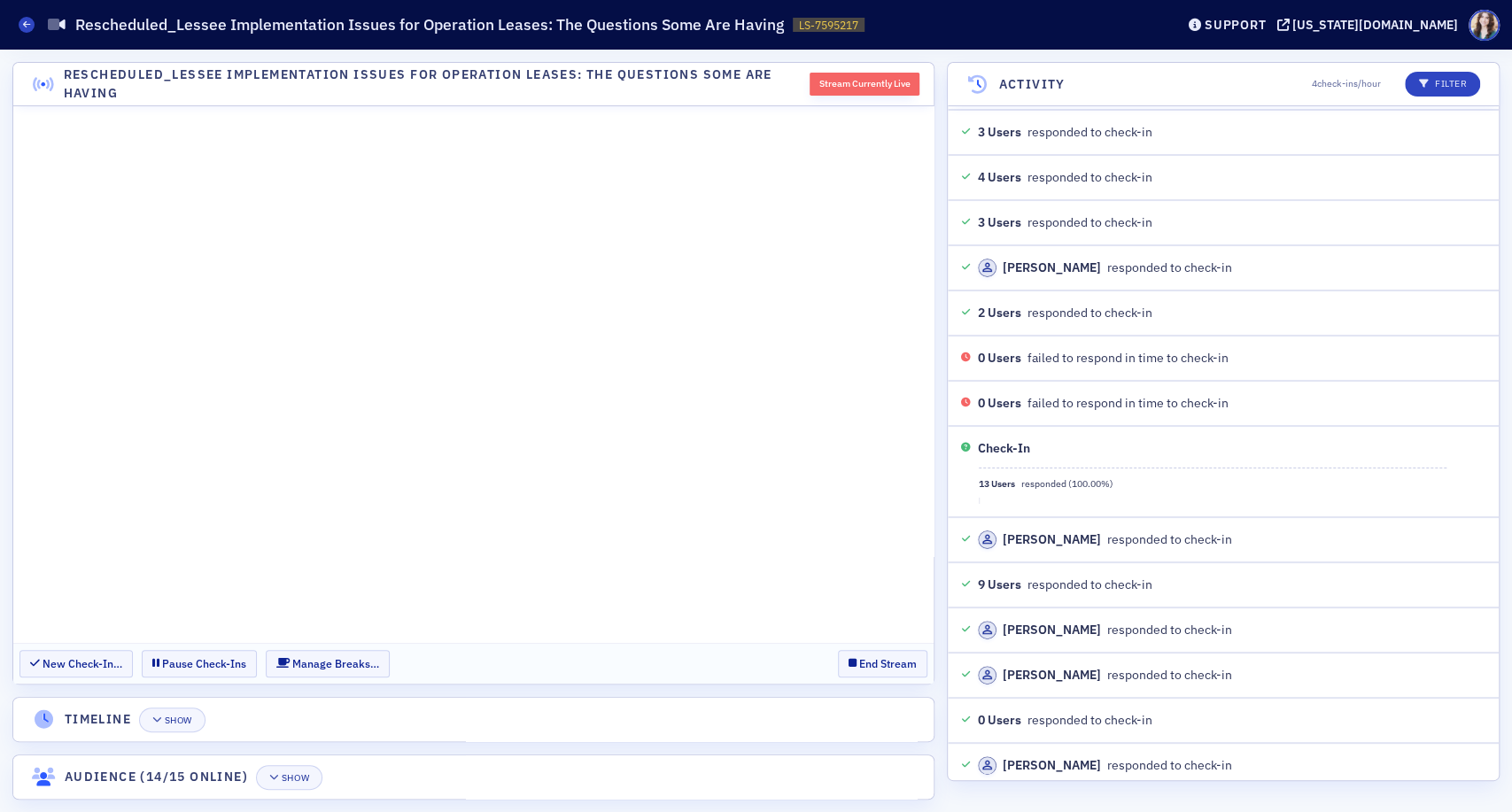
scroll to position [4380, 0]
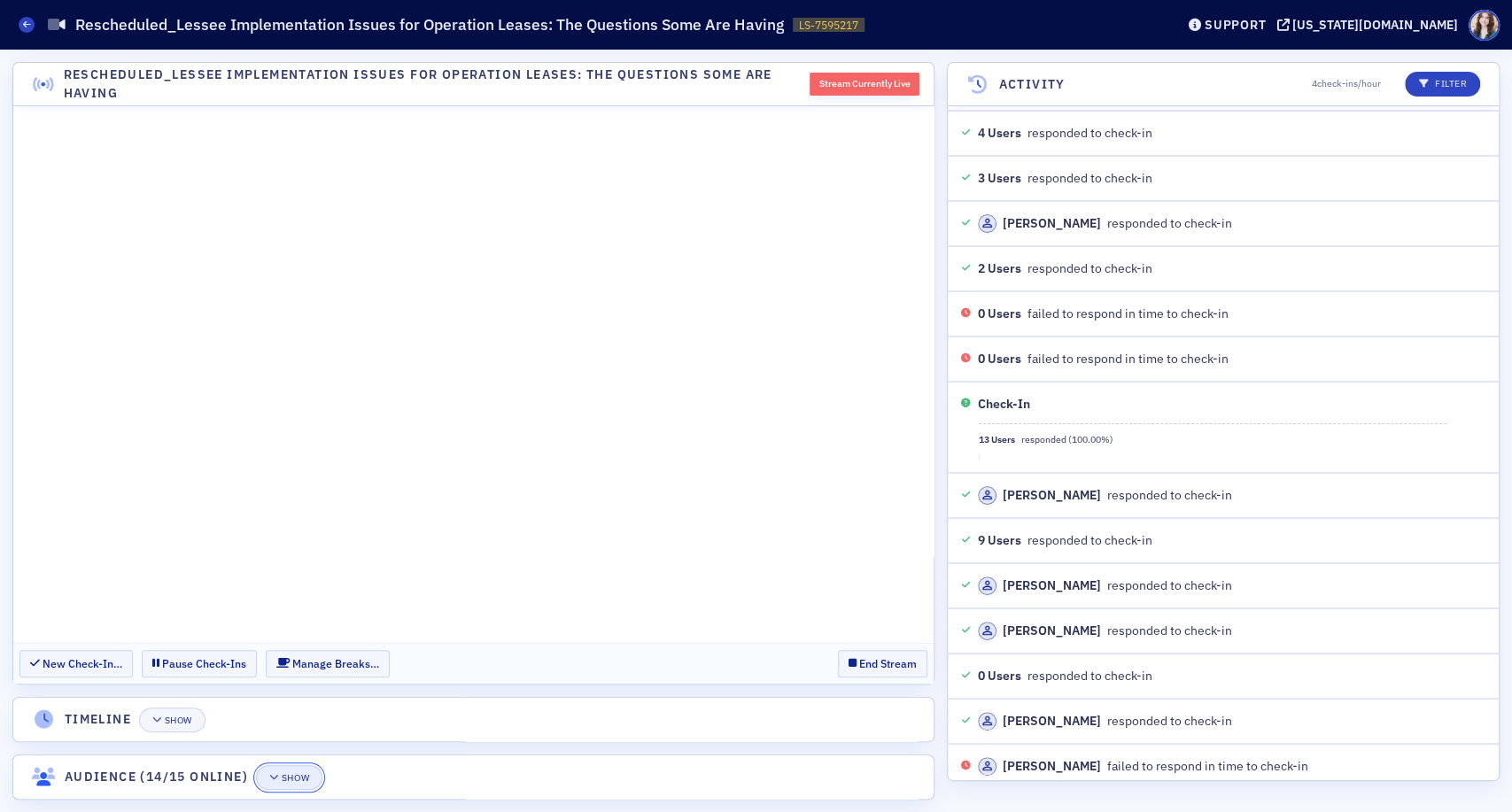
click at [307, 784] on button "Show" at bounding box center [289, 777] width 67 height 25
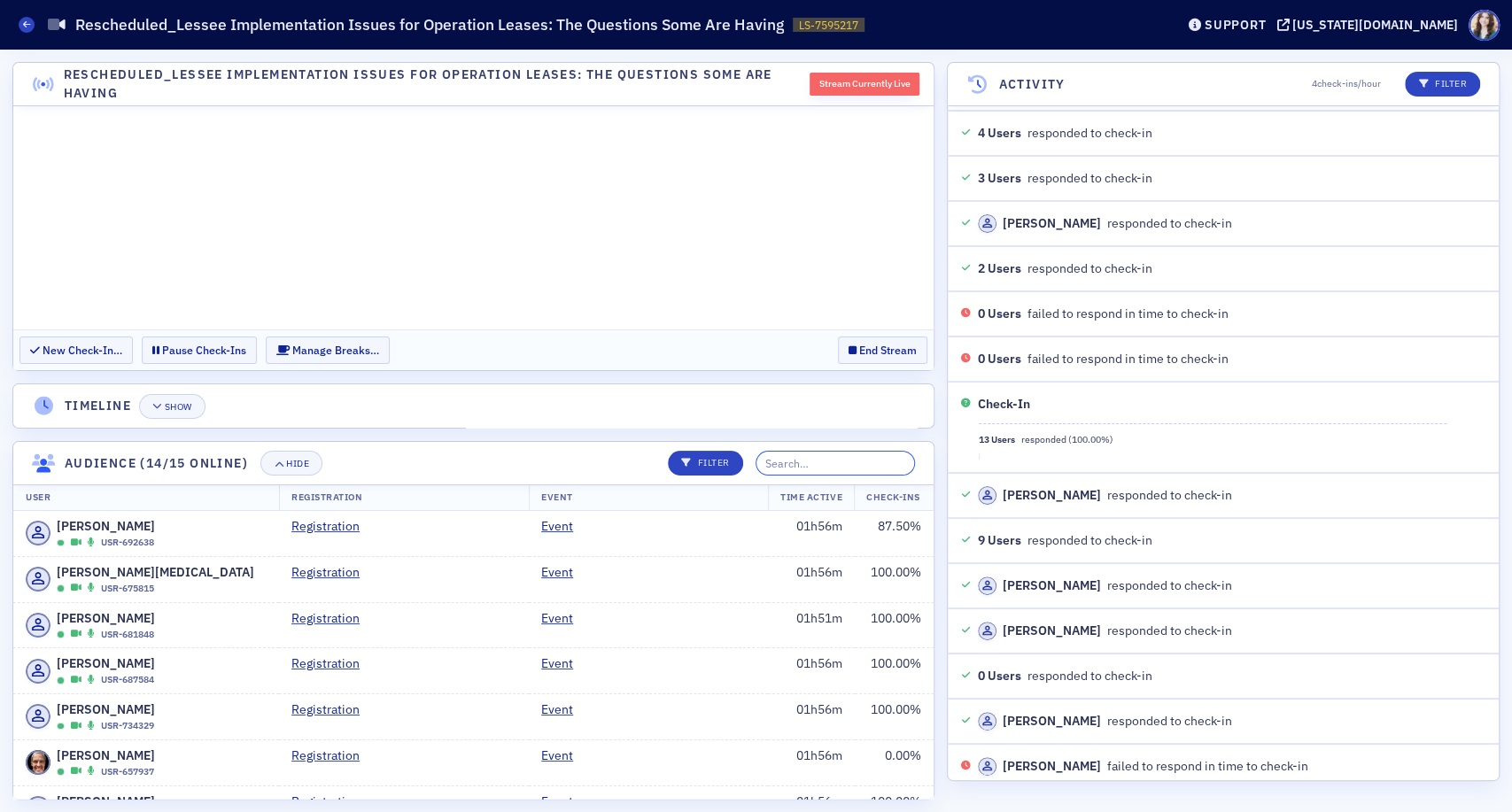
click at [865, 469] on input "search" at bounding box center [835, 463] width 159 height 25
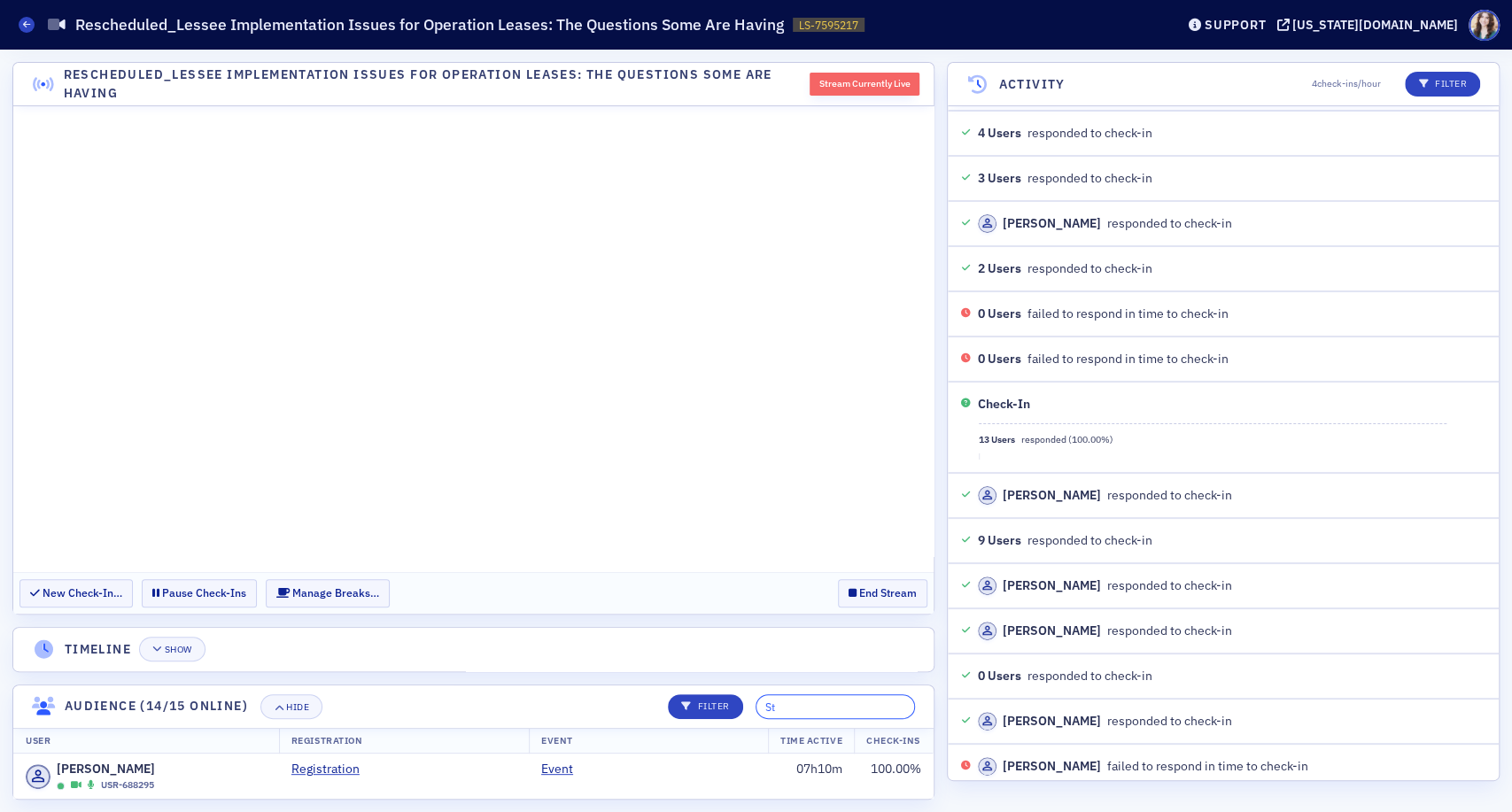
type input "S"
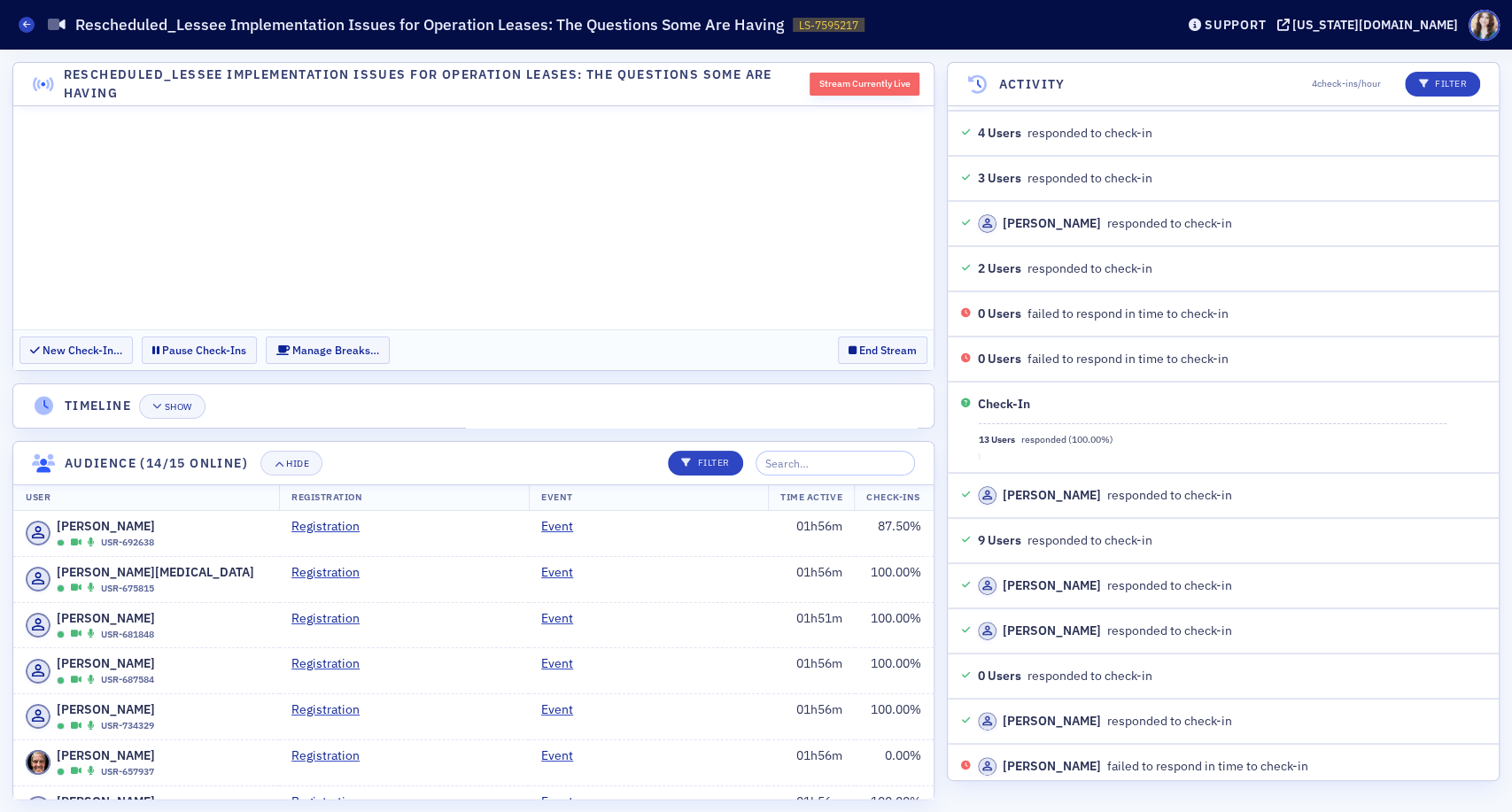
click at [694, 406] on header "Timeline Show" at bounding box center [473, 406] width 921 height 44
click at [314, 463] on button "Hide" at bounding box center [291, 463] width 62 height 25
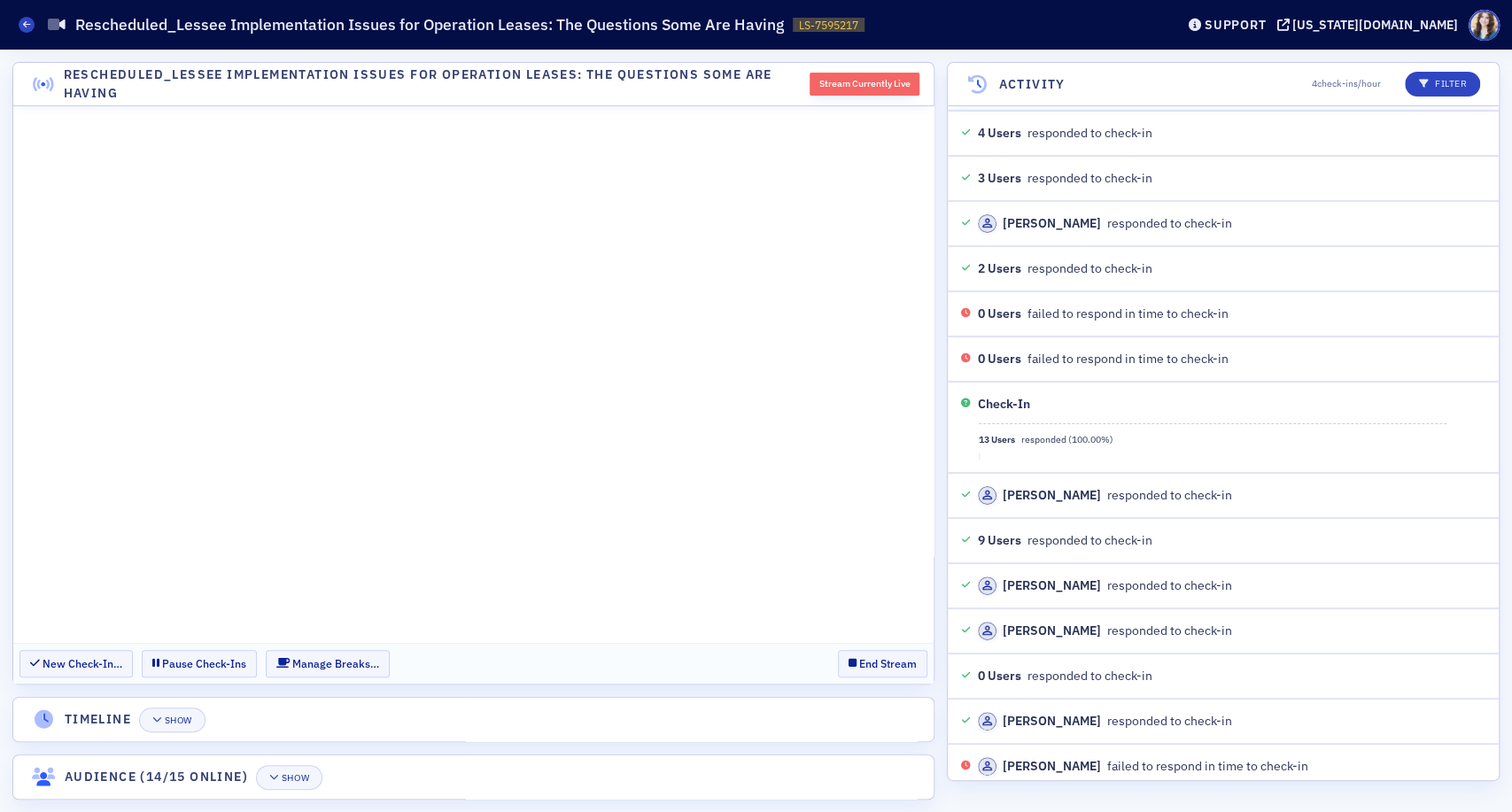
click at [620, 714] on header "Timeline Show" at bounding box center [473, 720] width 921 height 44
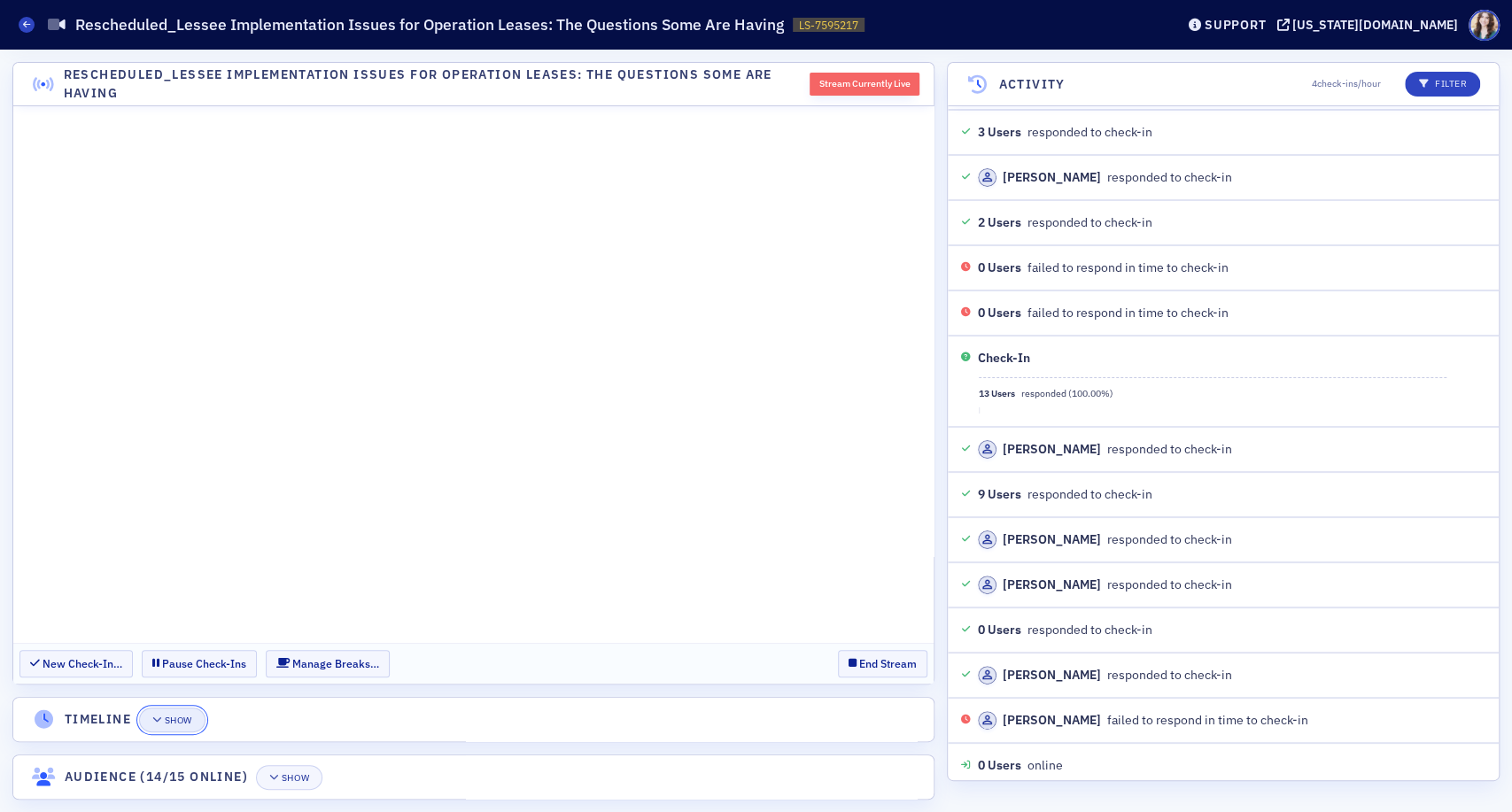
click at [184, 728] on button "Show" at bounding box center [172, 720] width 67 height 25
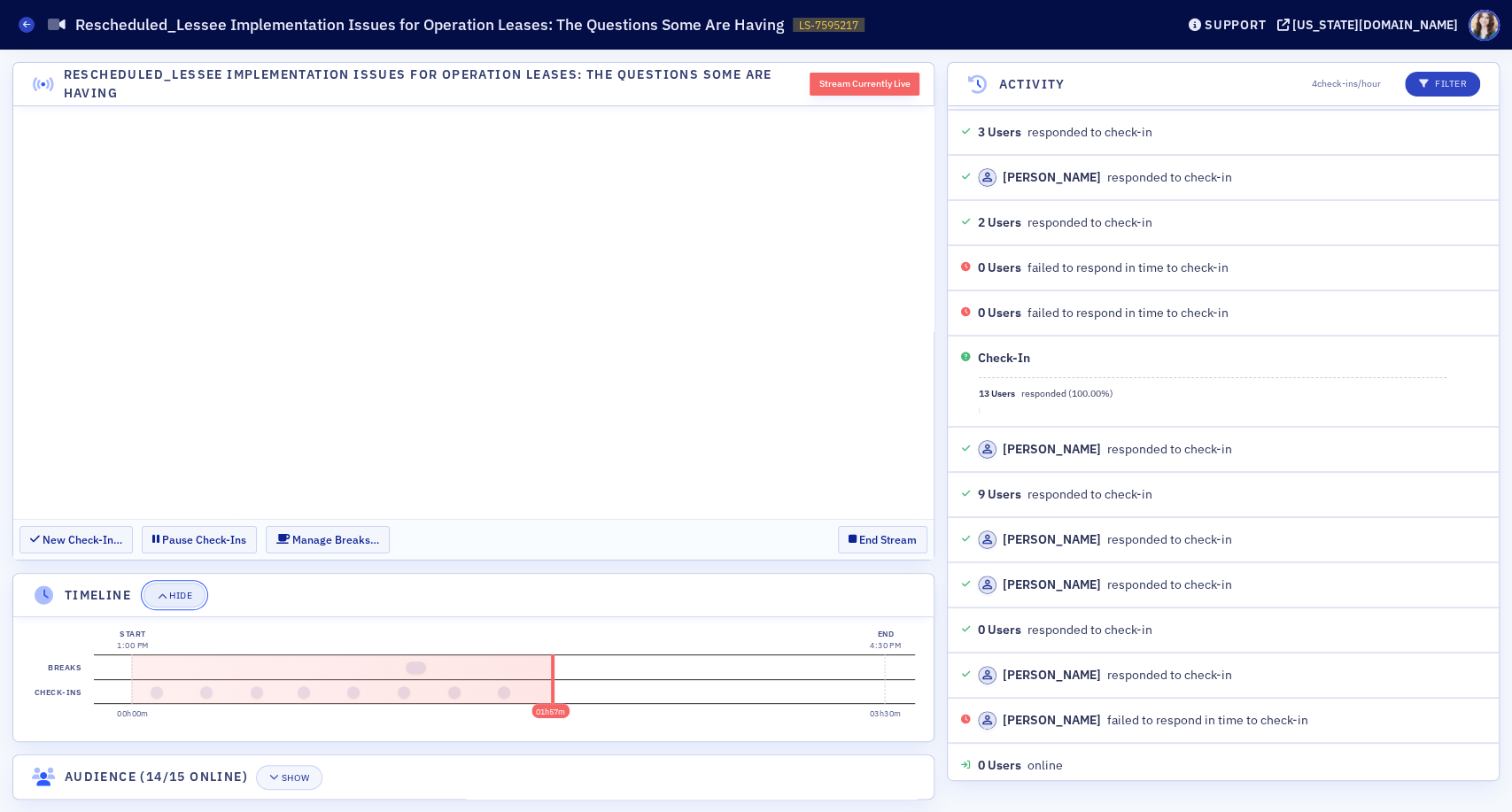
click at [183, 591] on div "Hide" at bounding box center [180, 596] width 23 height 10
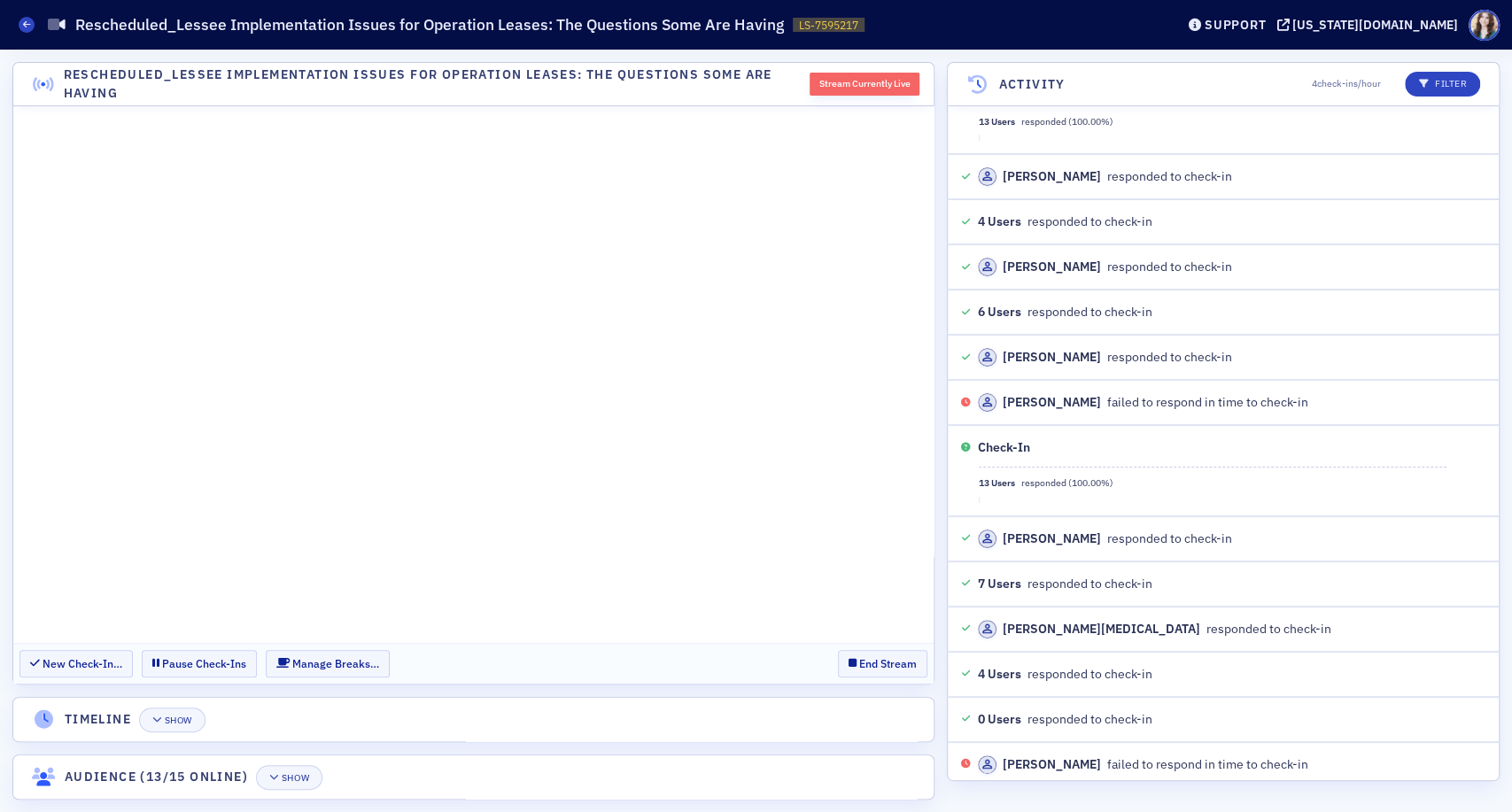
scroll to position [5194, 0]
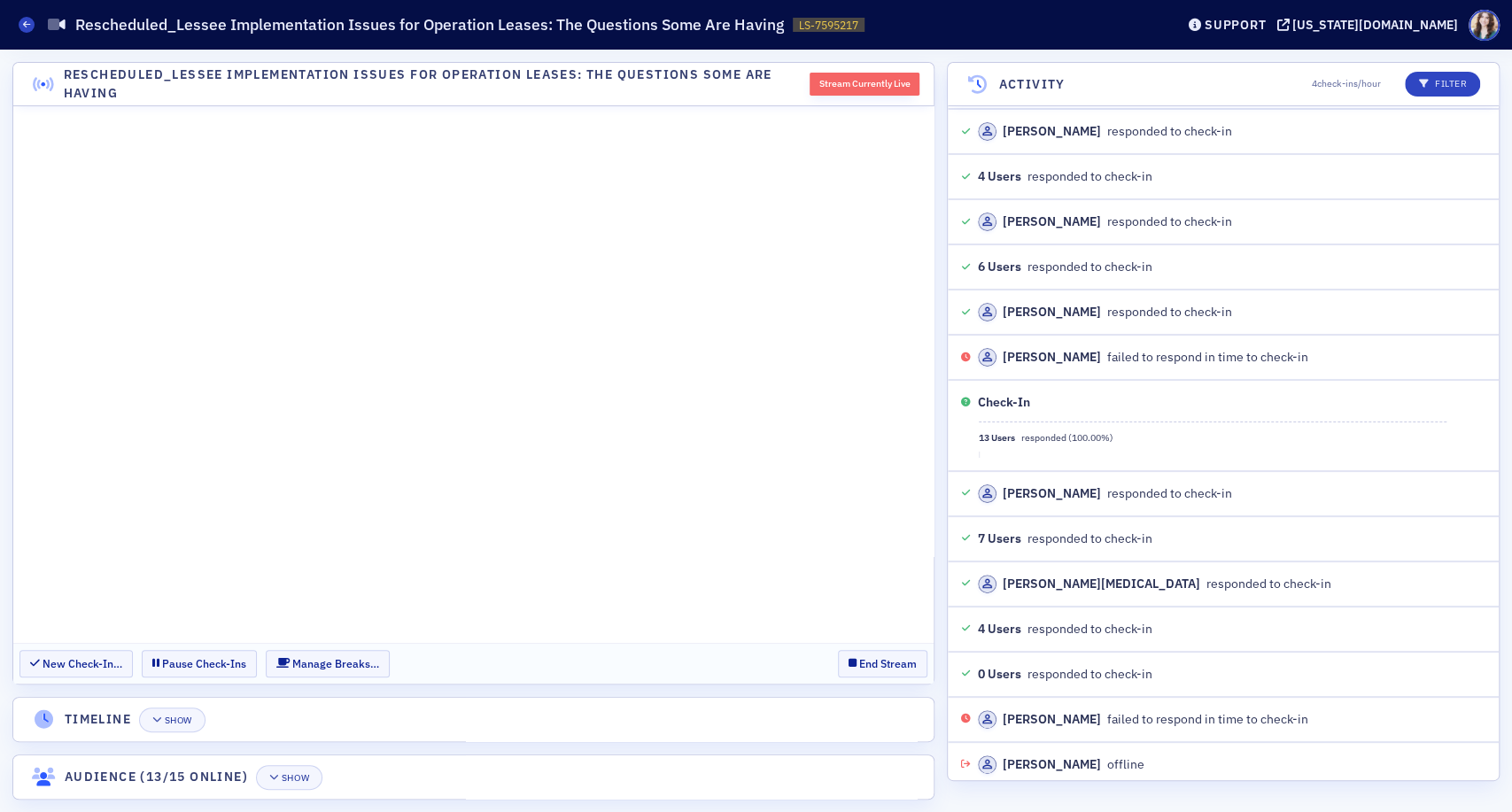
click at [954, 84] on header "Activity 4 check-ins/hour Filter" at bounding box center [1224, 84] width 551 height 44
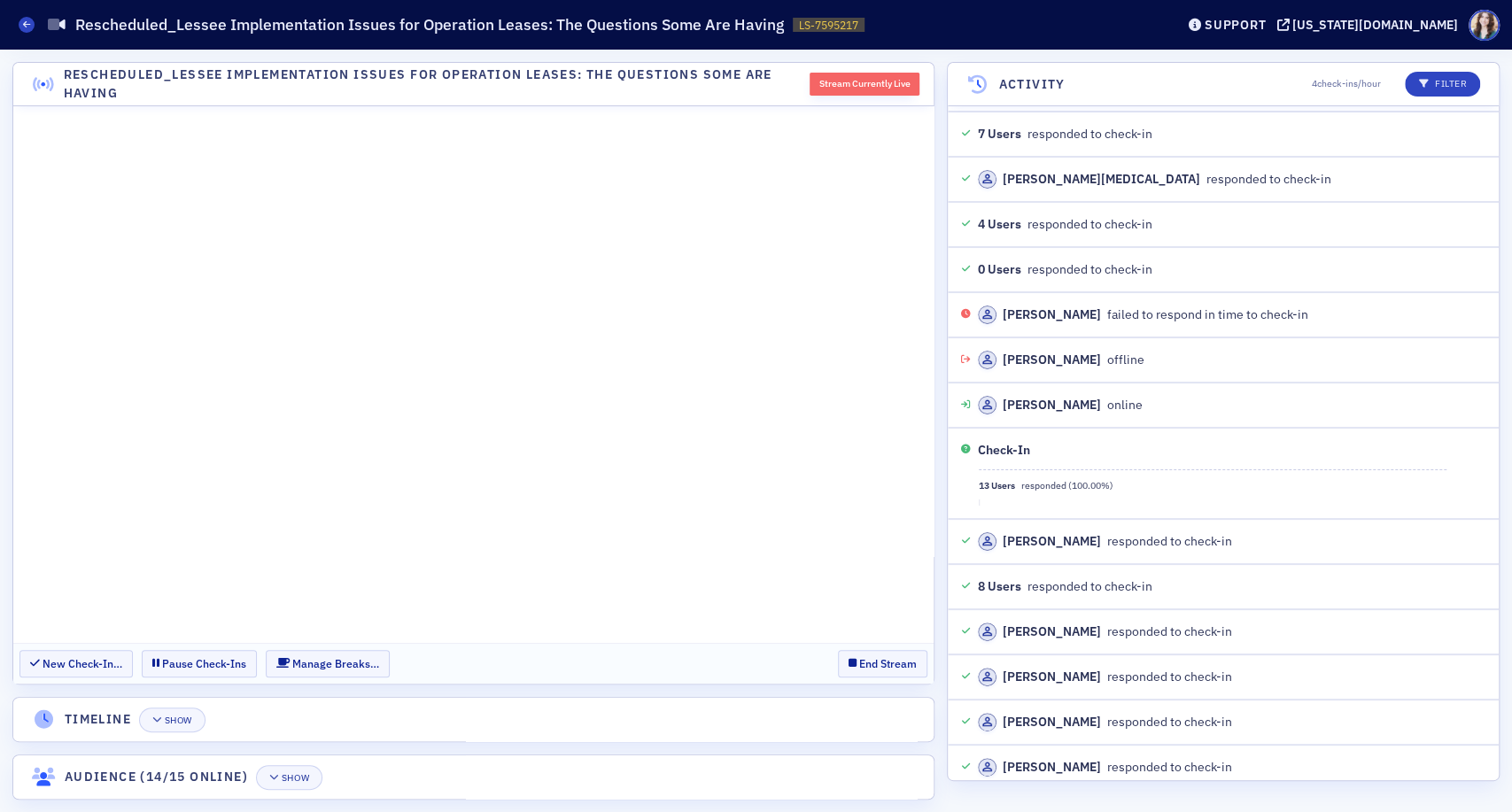
scroll to position [5644, 0]
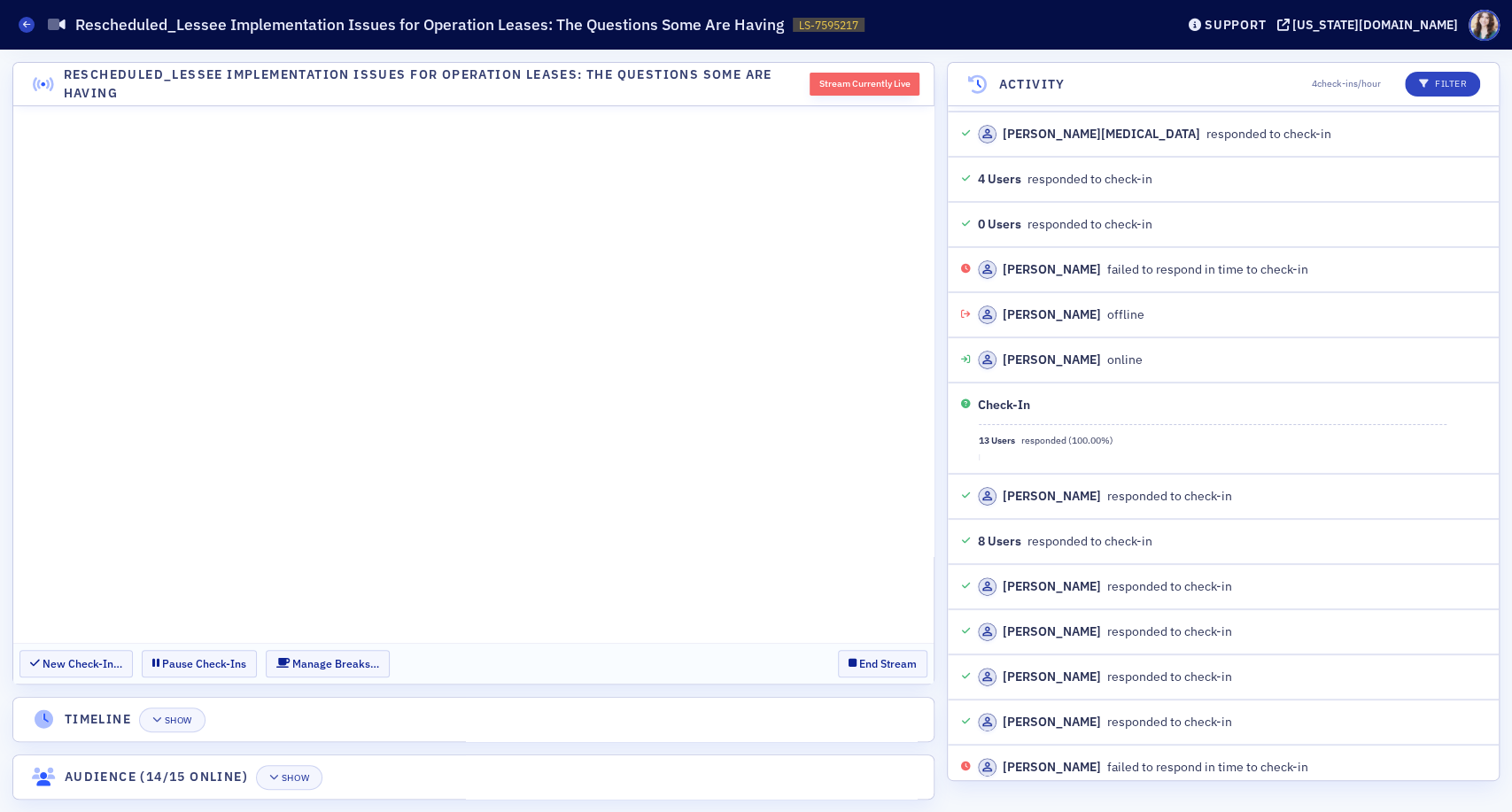
click at [739, 102] on h4 "Rescheduled_Lessee Implementation Issues for Operation Leases: The Questions So…" at bounding box center [430, 83] width 734 height 37
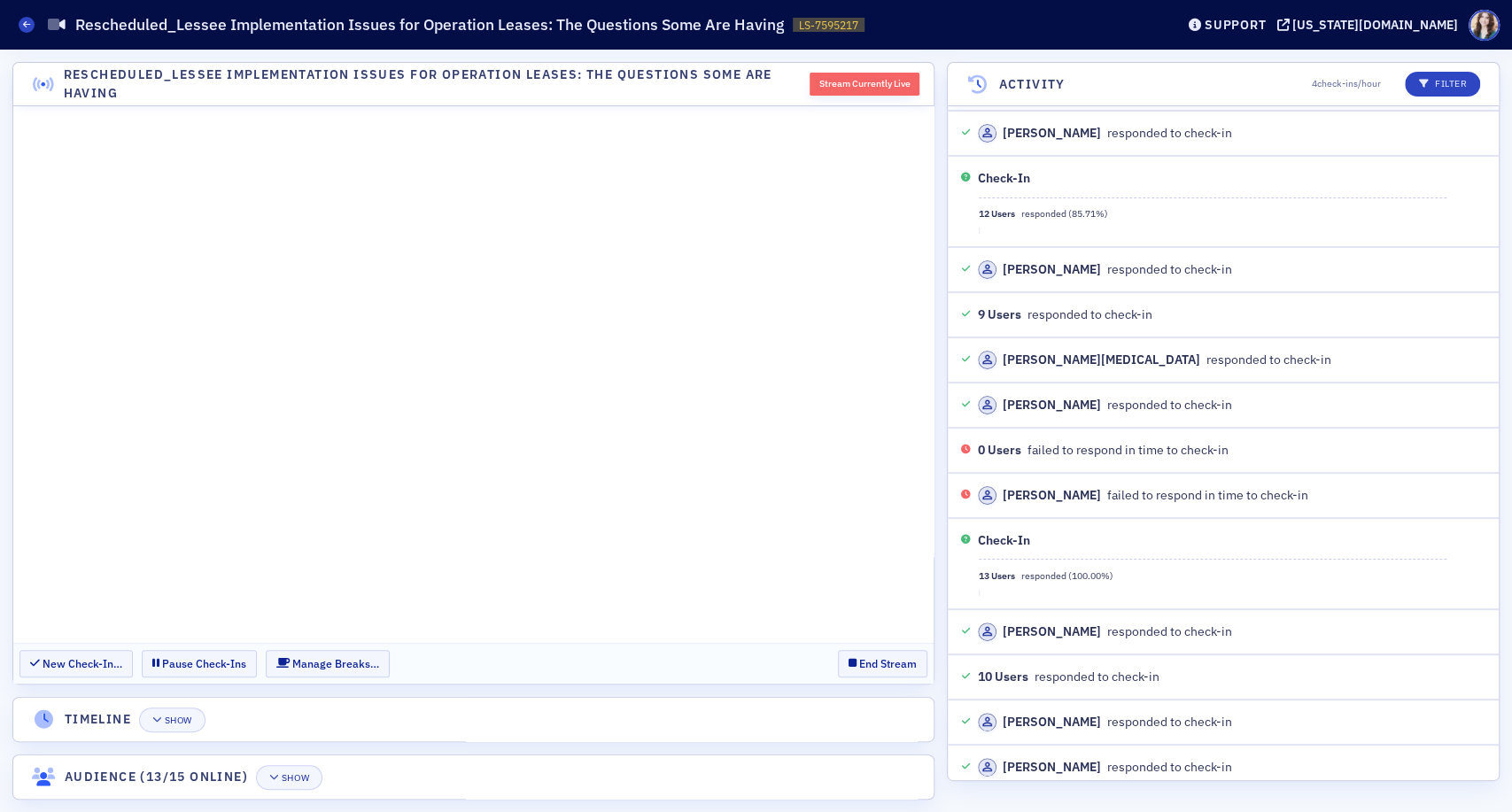
scroll to position [6774, 0]
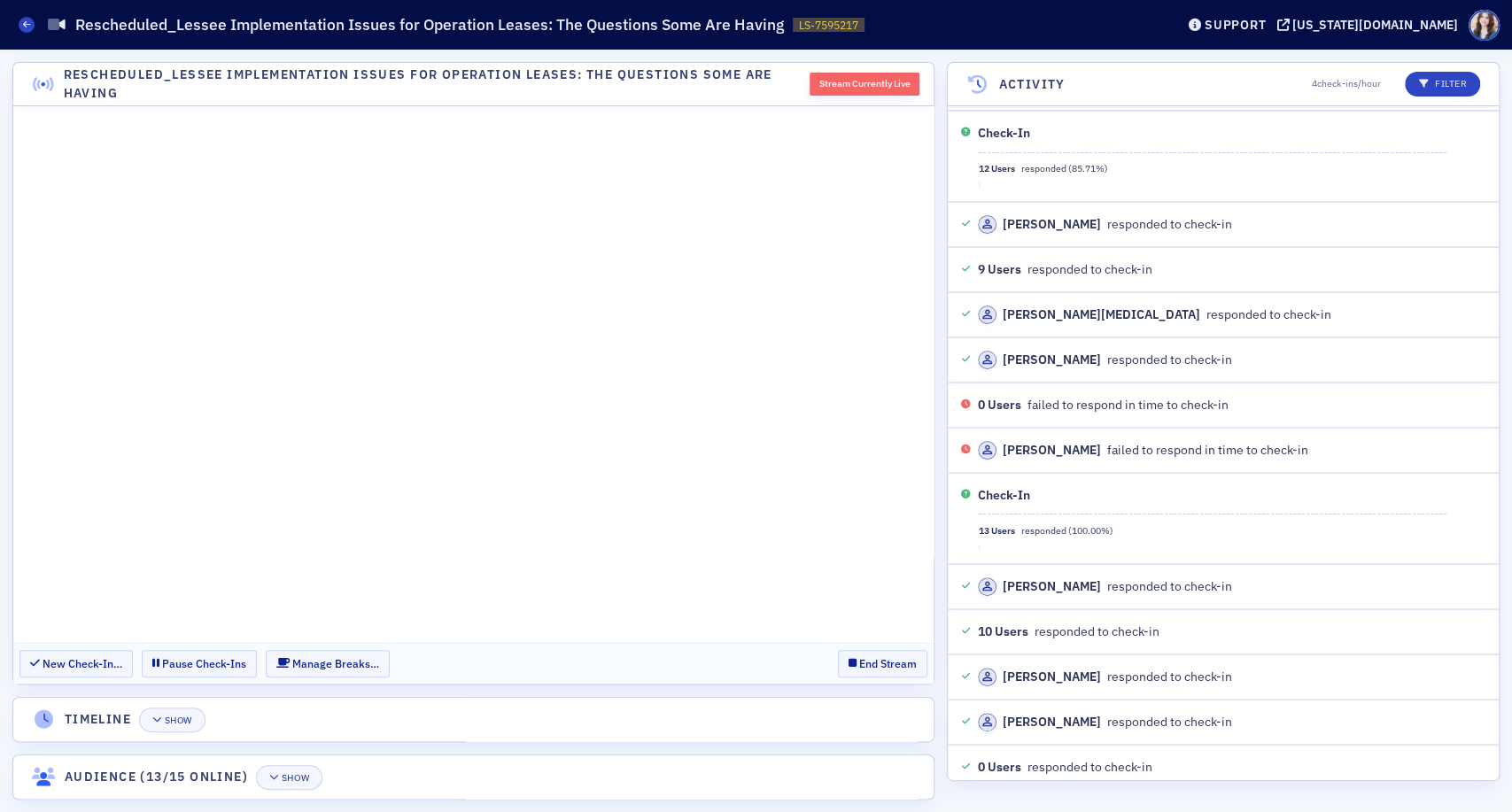
click at [812, 647] on section "New Check-In… Pause Check-Ins Manage Breaks… End Stream" at bounding box center [473, 663] width 921 height 41
click at [310, 783] on button "Show" at bounding box center [289, 777] width 67 height 25
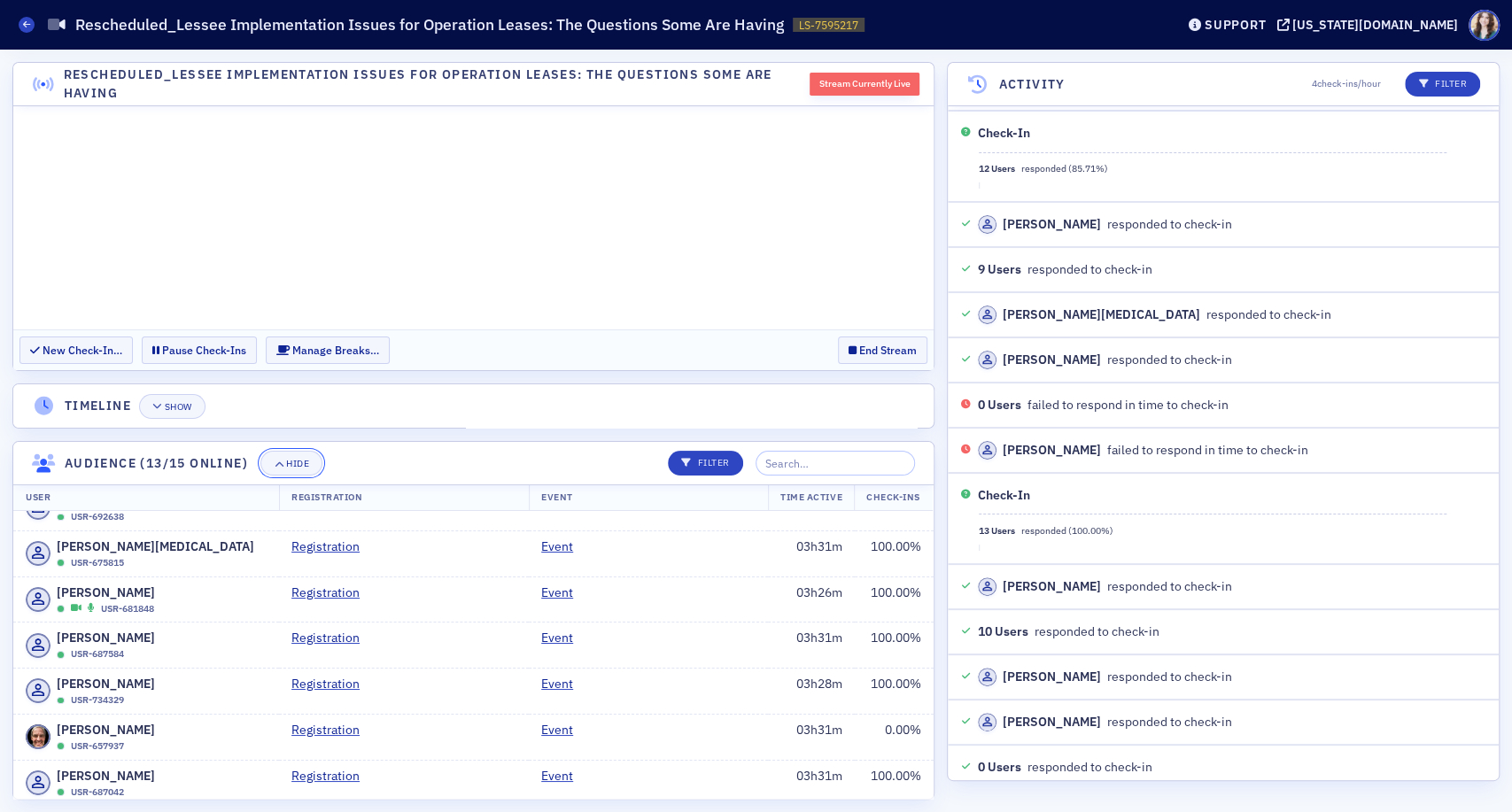
scroll to position [0, 0]
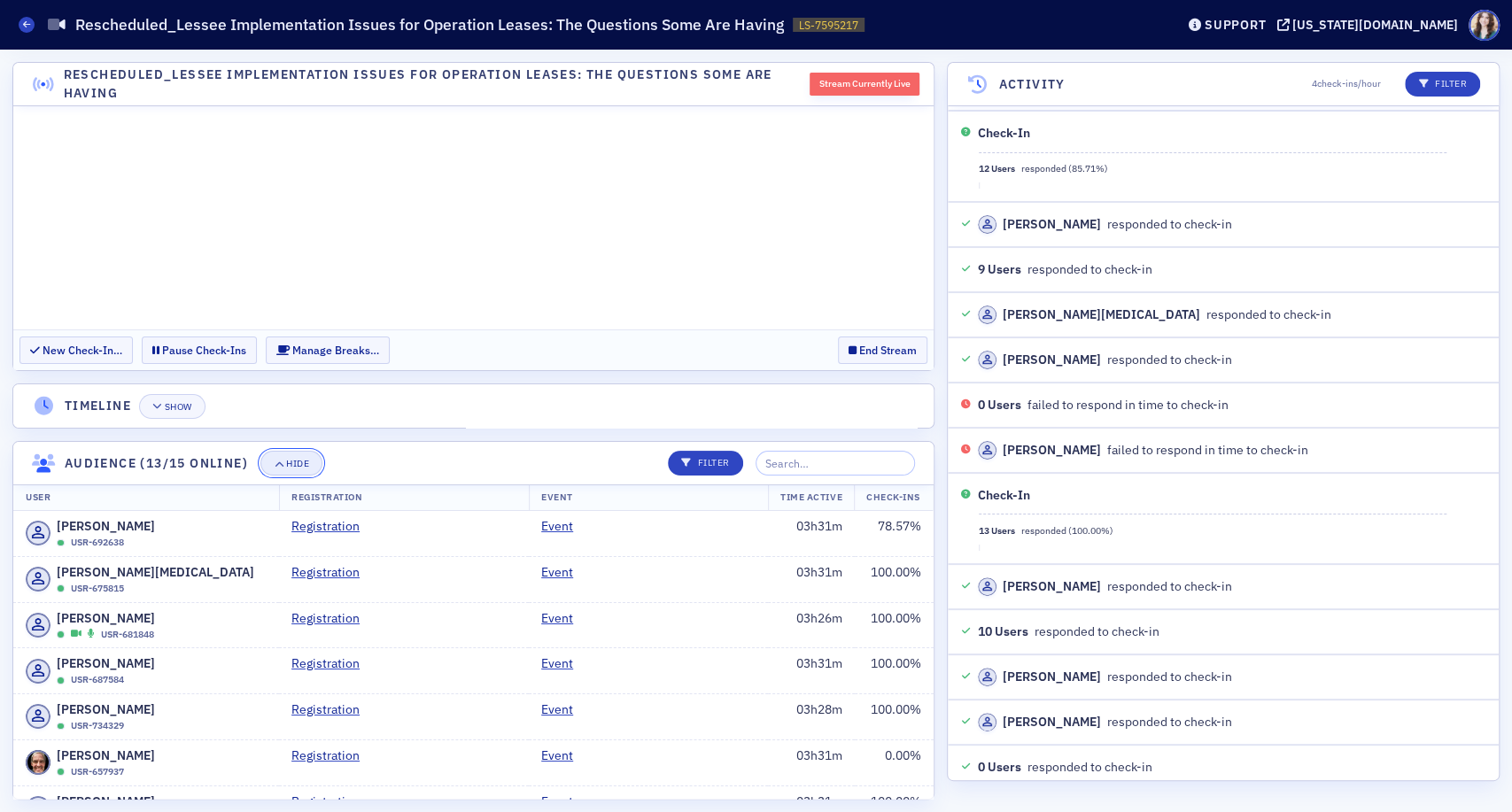
click at [283, 460] on icon "button" at bounding box center [278, 464] width 11 height 10
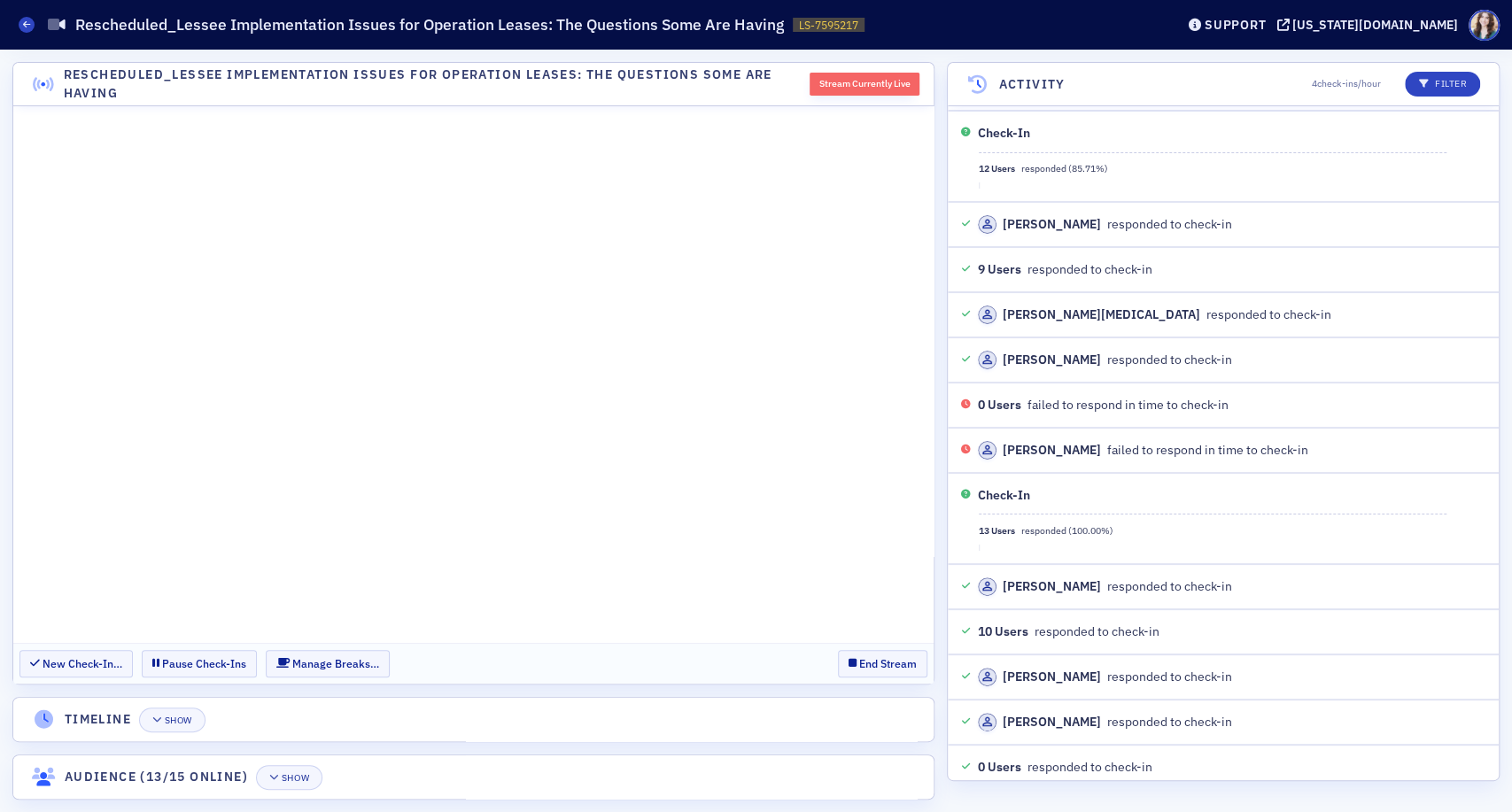
click at [417, 658] on section "New Check-In… Pause Check-Ins Manage Breaks… End Stream" at bounding box center [473, 663] width 921 height 41
click at [858, 673] on button "End Stream" at bounding box center [883, 664] width 89 height 28
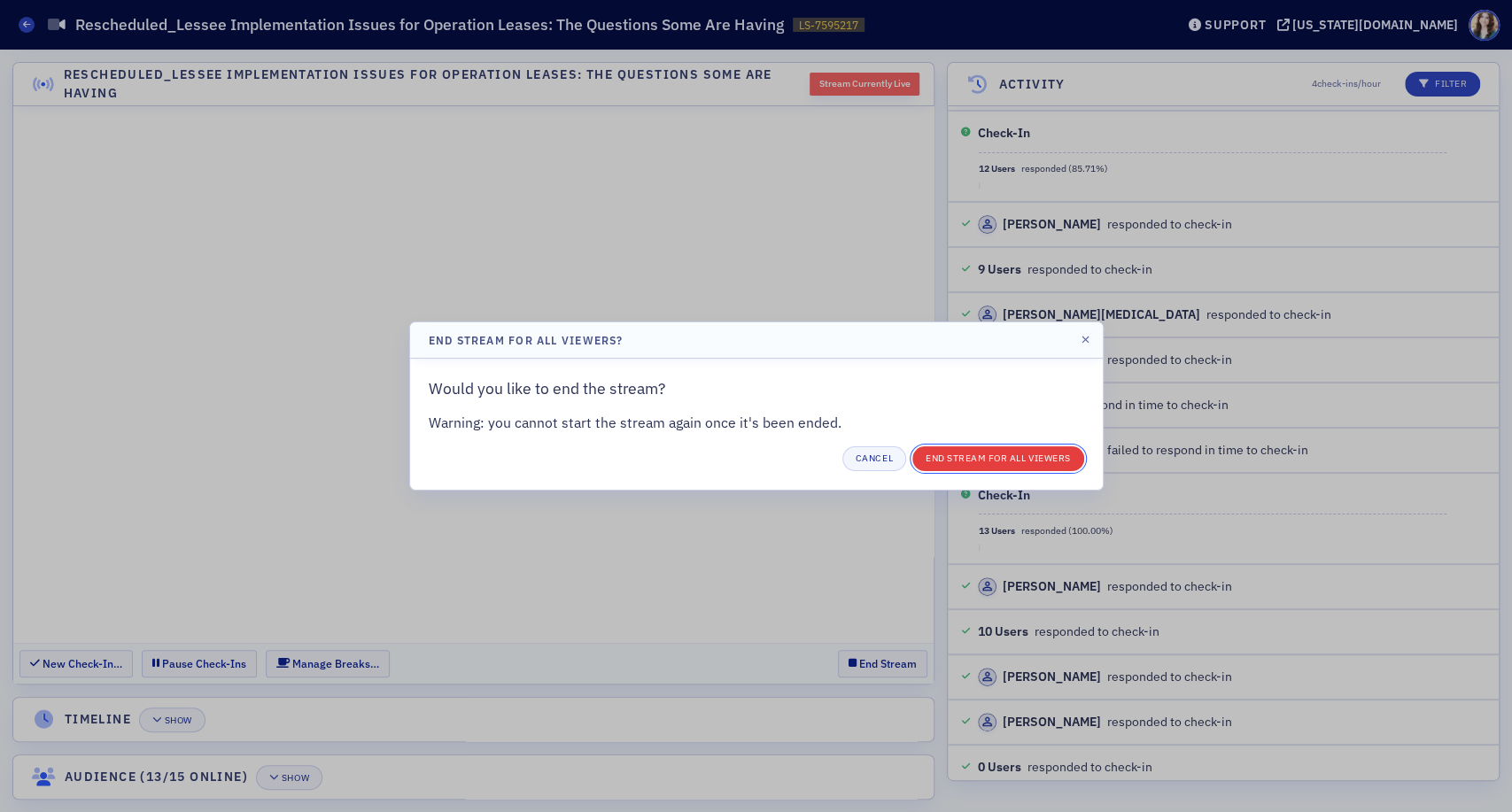
click at [942, 454] on button "End Stream for all Viewers" at bounding box center [998, 458] width 172 height 25
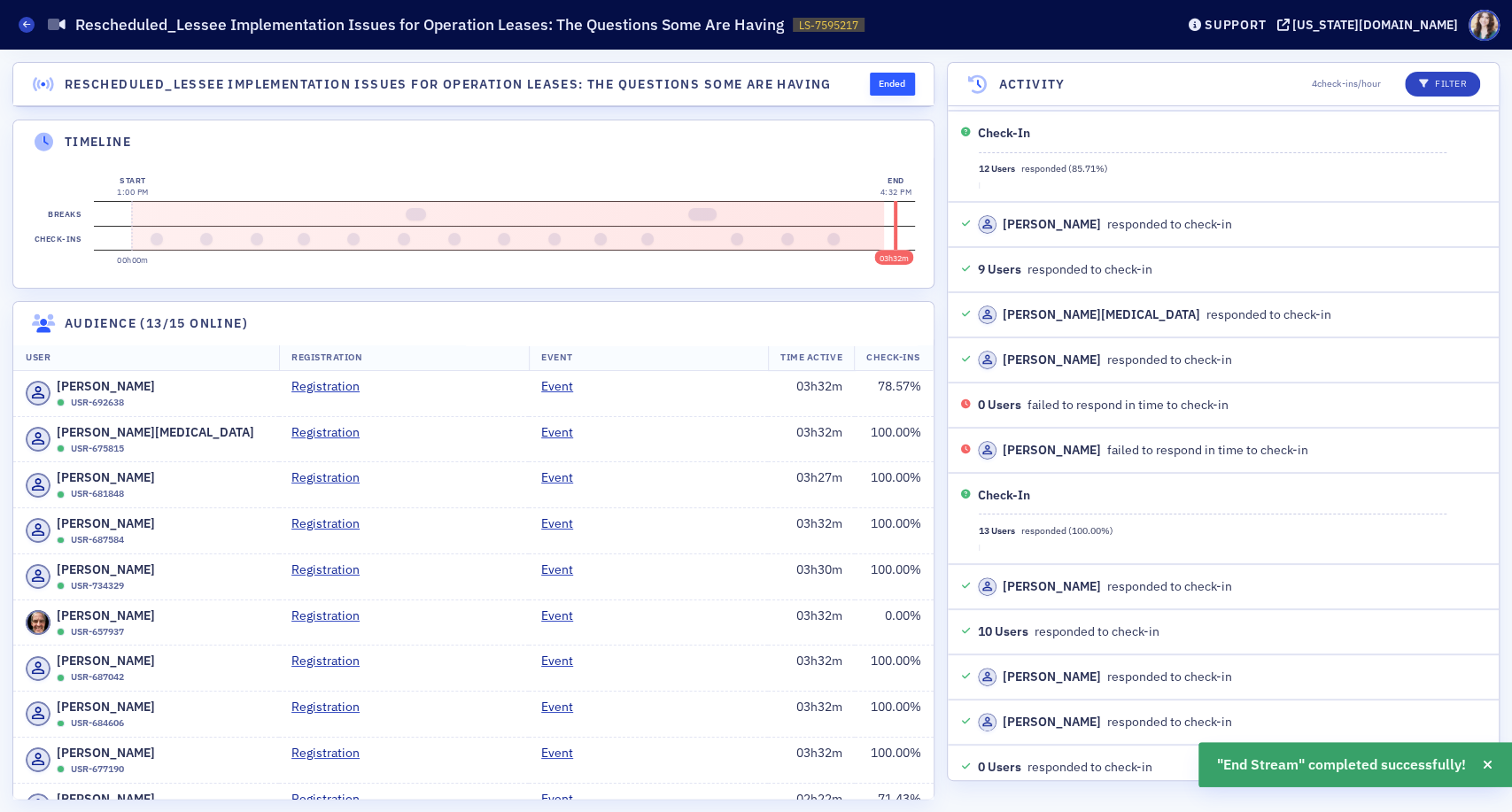
click at [859, 122] on header "Timeline" at bounding box center [473, 142] width 921 height 44
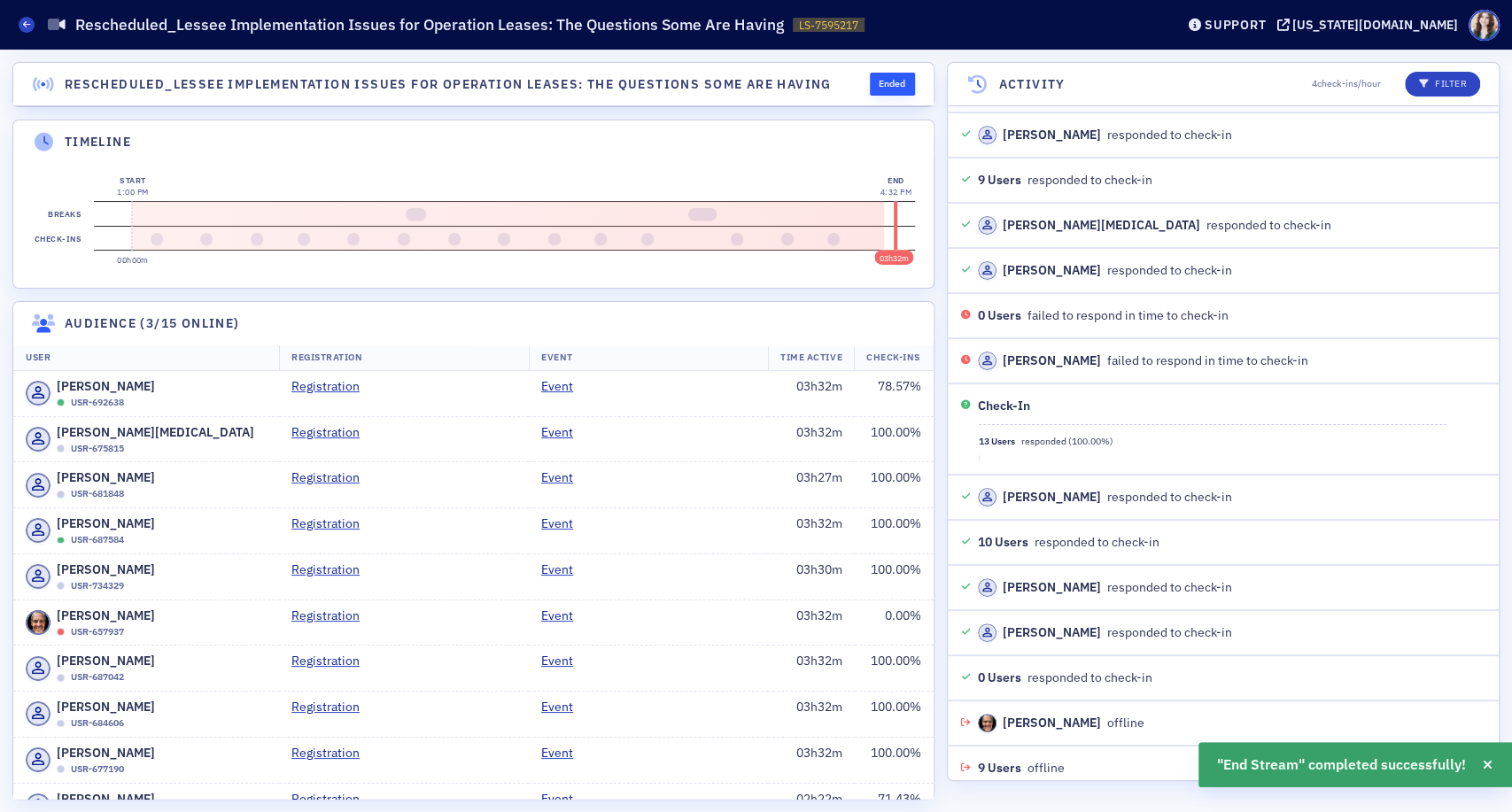
scroll to position [6908, 0]
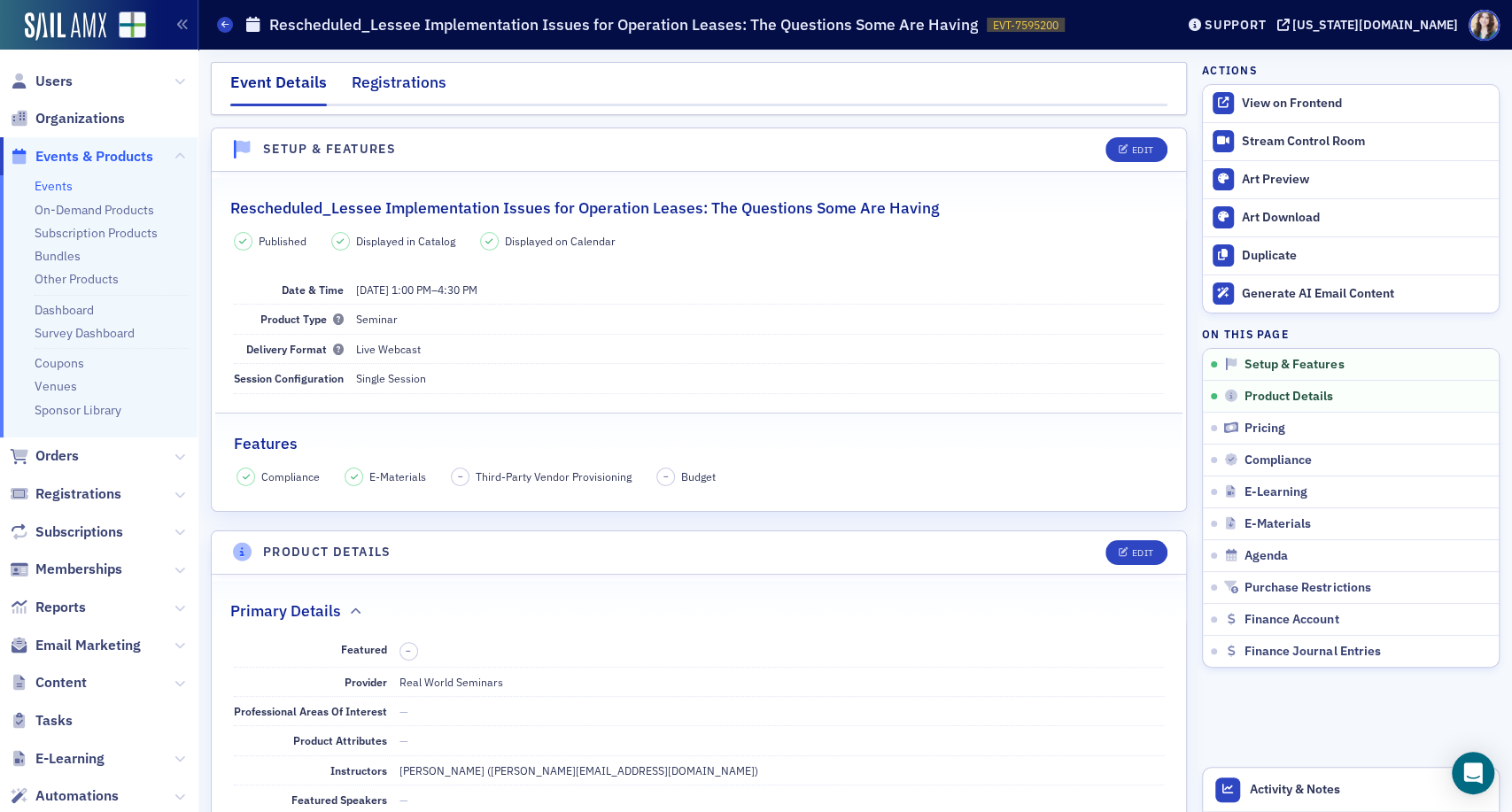
drag, startPoint x: 0, startPoint y: 0, endPoint x: 397, endPoint y: 93, distance: 407.7
click at [397, 93] on div "Registrations" at bounding box center [399, 86] width 94 height 33
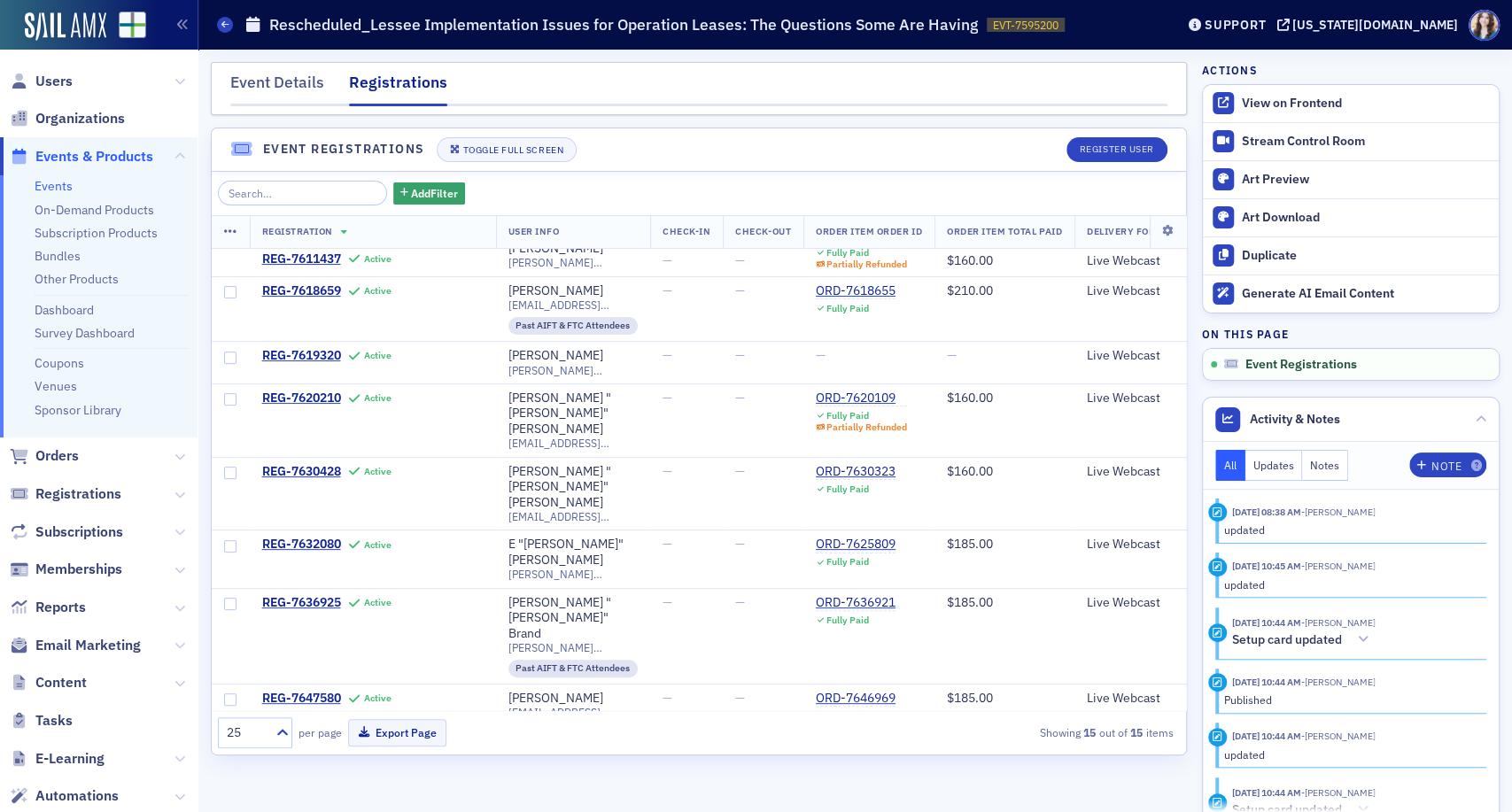
scroll to position [276, 0]
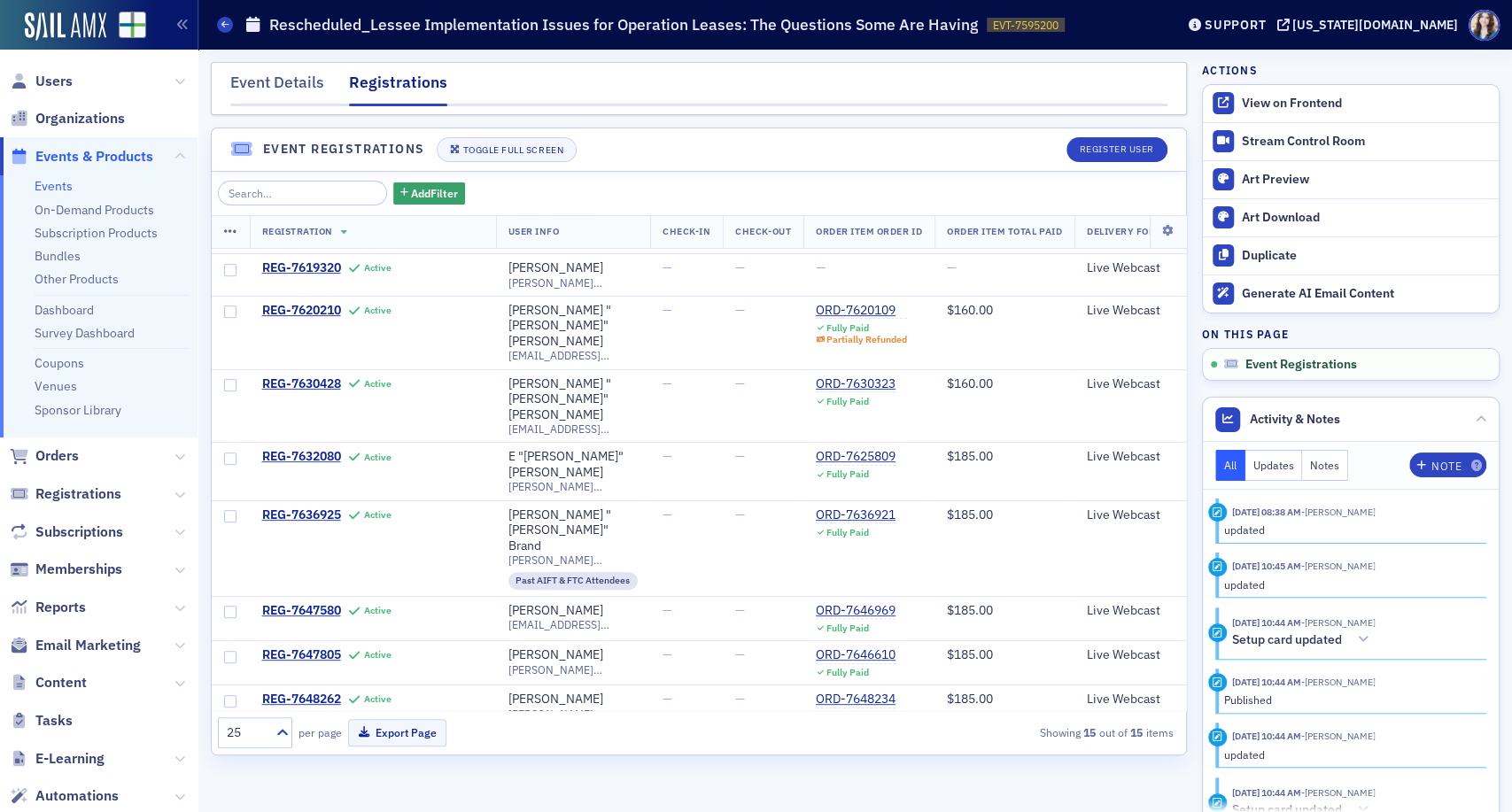
click at [850, 780] on div "ORD-7648318" at bounding box center [856, 788] width 80 height 16
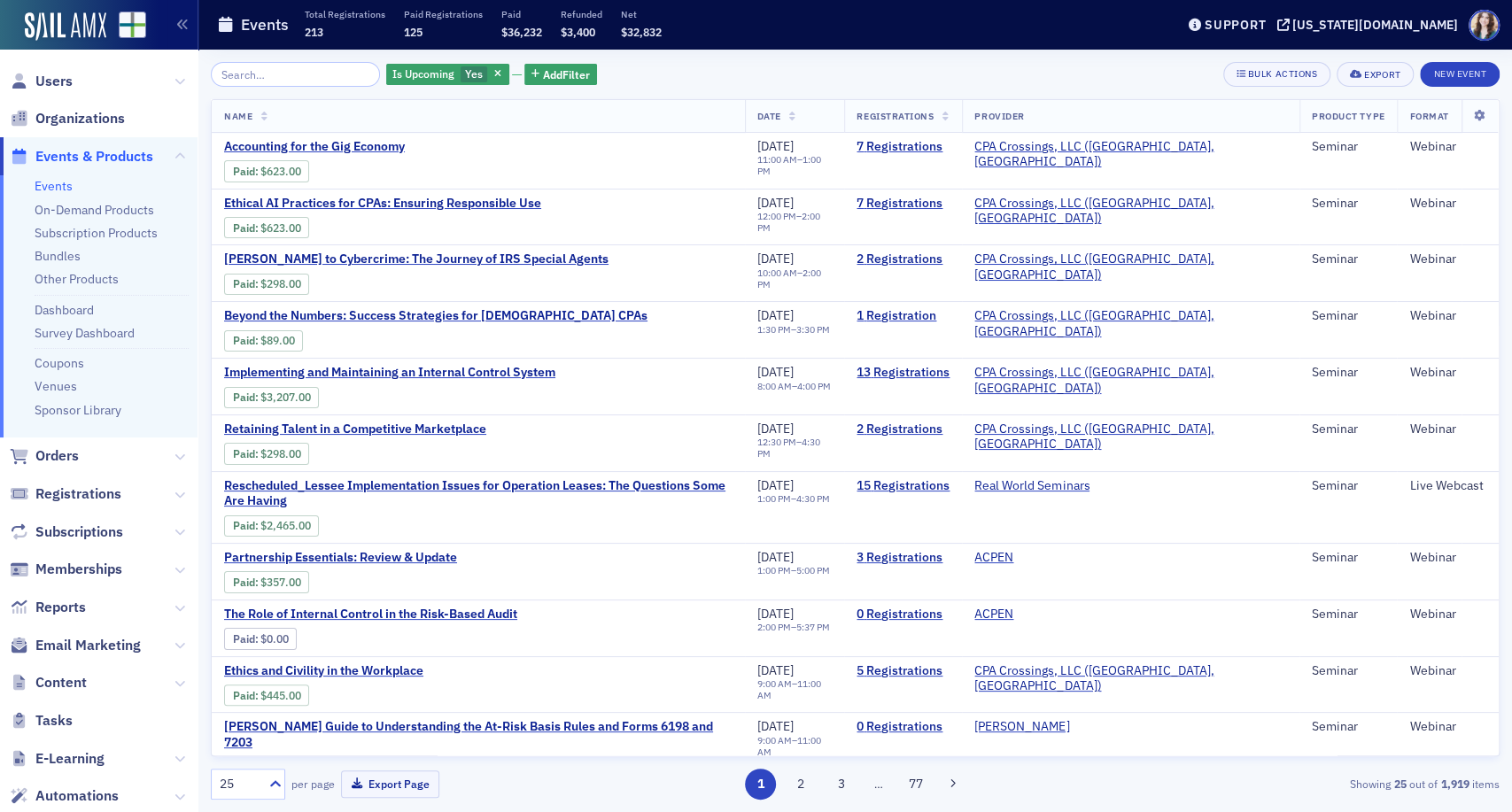
click at [269, 73] on input "search" at bounding box center [295, 74] width 169 height 25
click at [389, 479] on span "Rescheduled_Lessee Implementation Issues for Operation Leases: The Questions So…" at bounding box center [479, 493] width 509 height 31
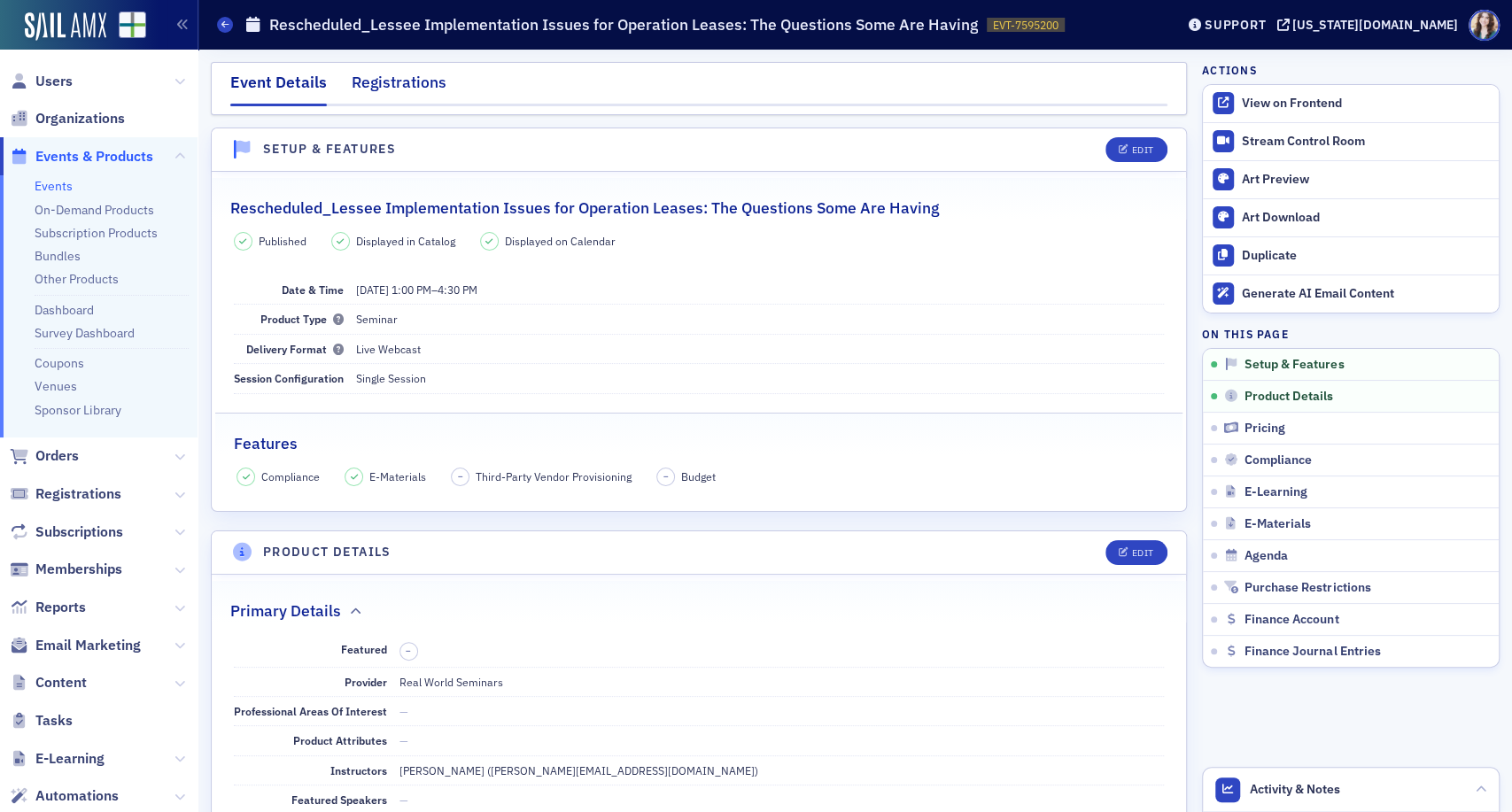
click at [407, 80] on div "Registrations" at bounding box center [399, 86] width 94 height 33
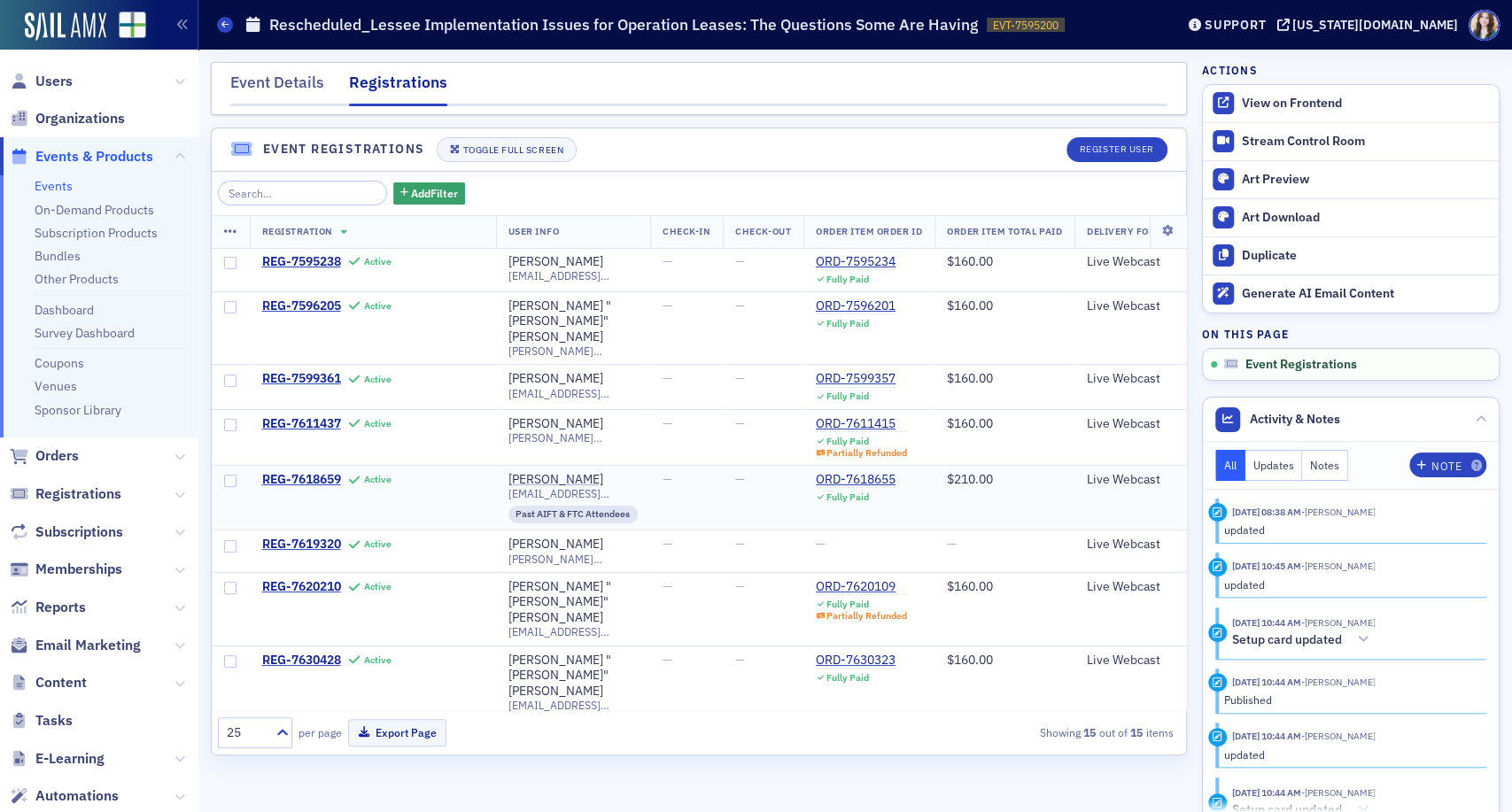
scroll to position [276, 0]
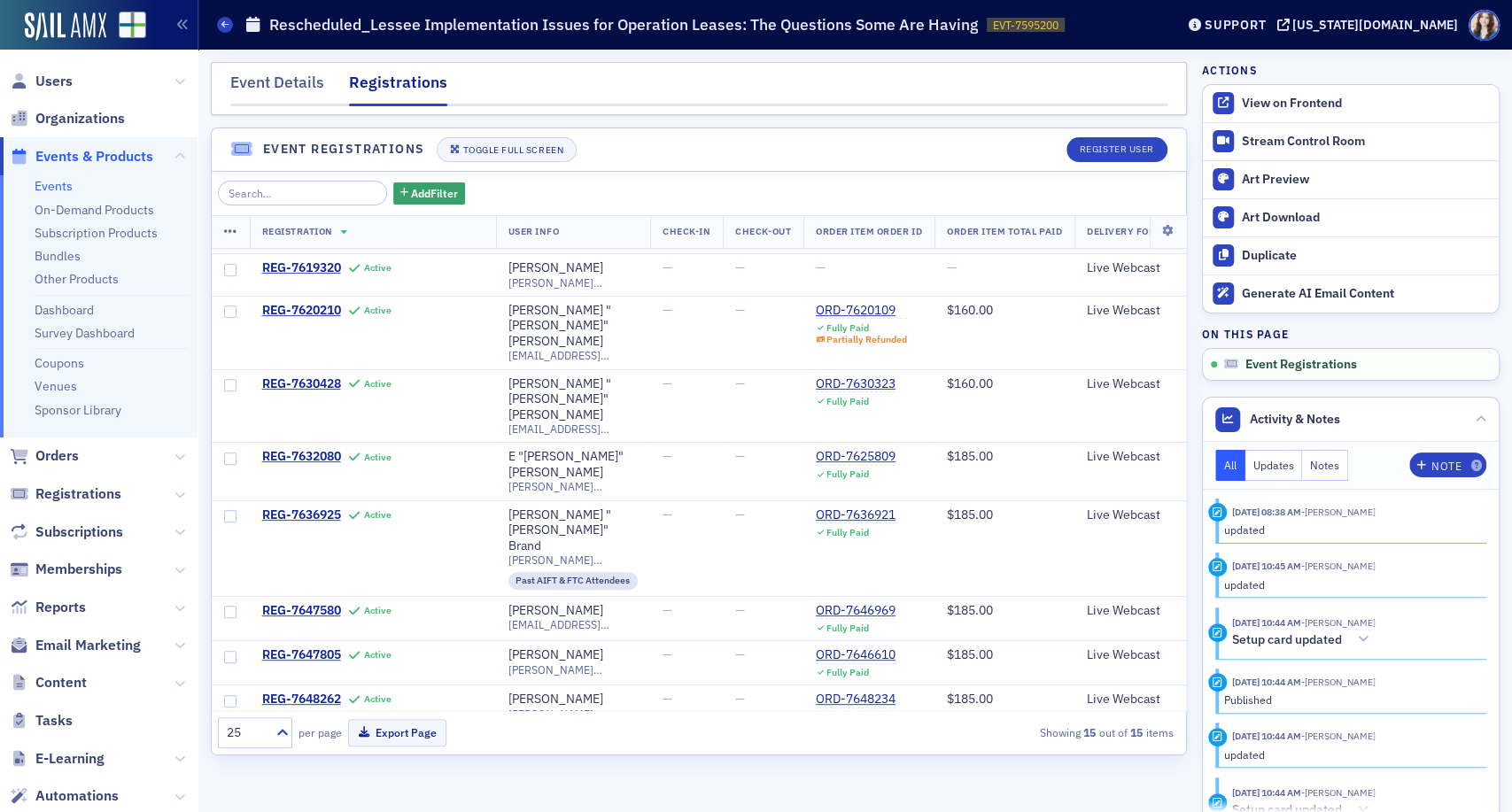
click at [612, 121] on div "Event Details Registrations Event Registrations Toggle Full Screen Register Use…" at bounding box center [699, 430] width 976 height 737
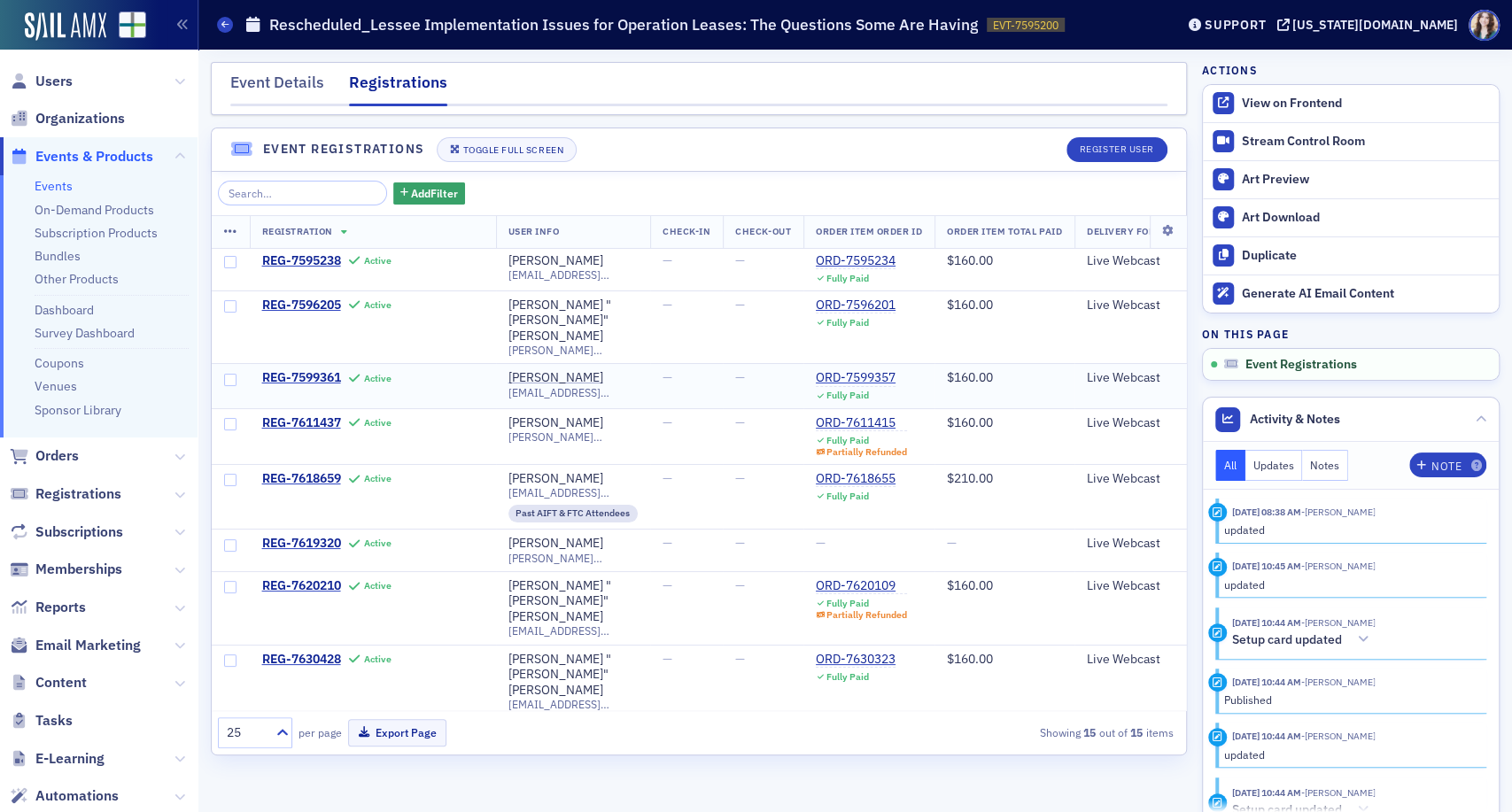
scroll to position [0, 0]
click at [307, 90] on div "Event Details" at bounding box center [277, 86] width 93 height 33
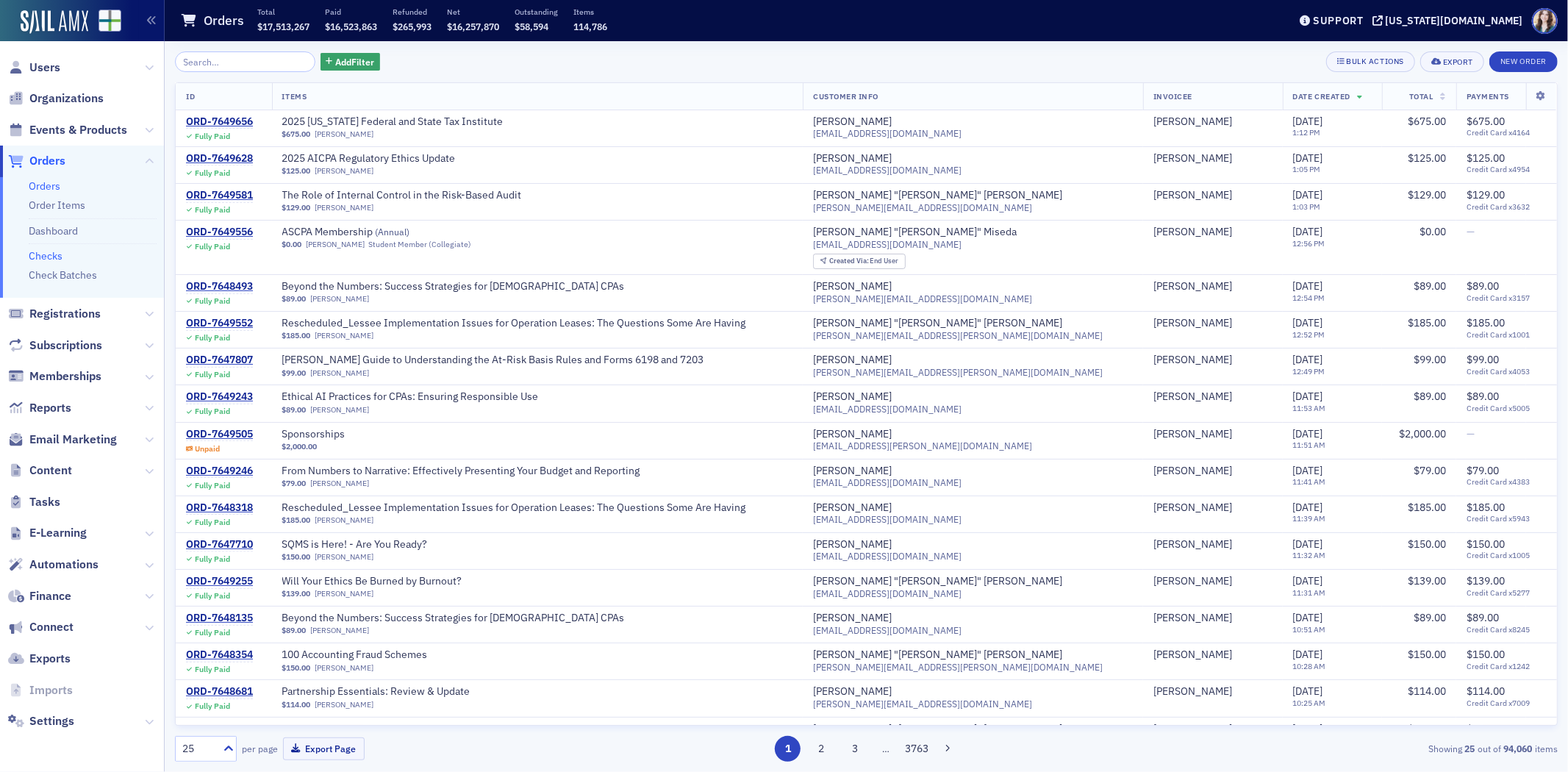
click at [52, 255] on link "Checks" at bounding box center [45, 256] width 34 height 13
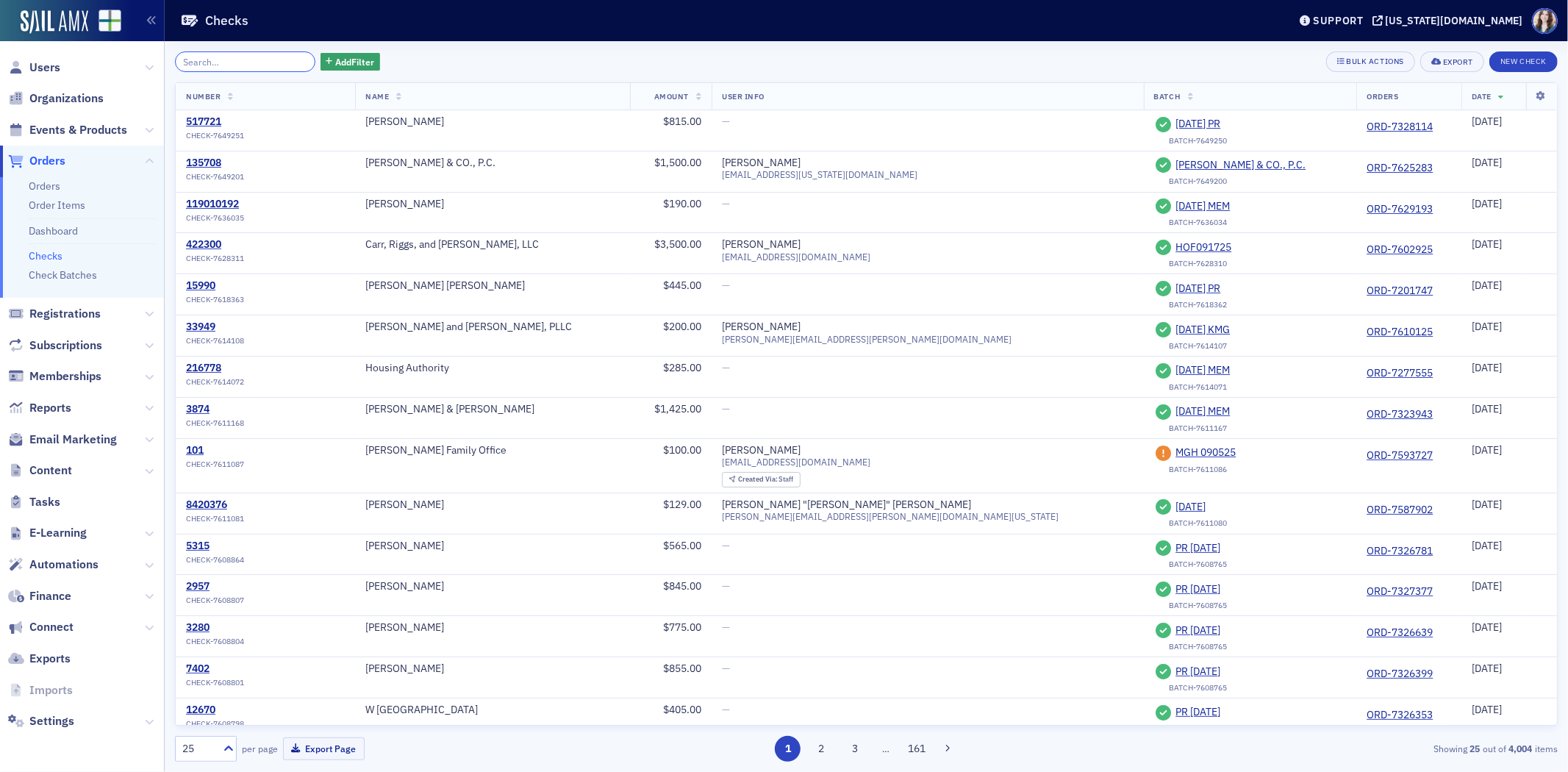
click at [238, 59] on input "search" at bounding box center [245, 61] width 140 height 21
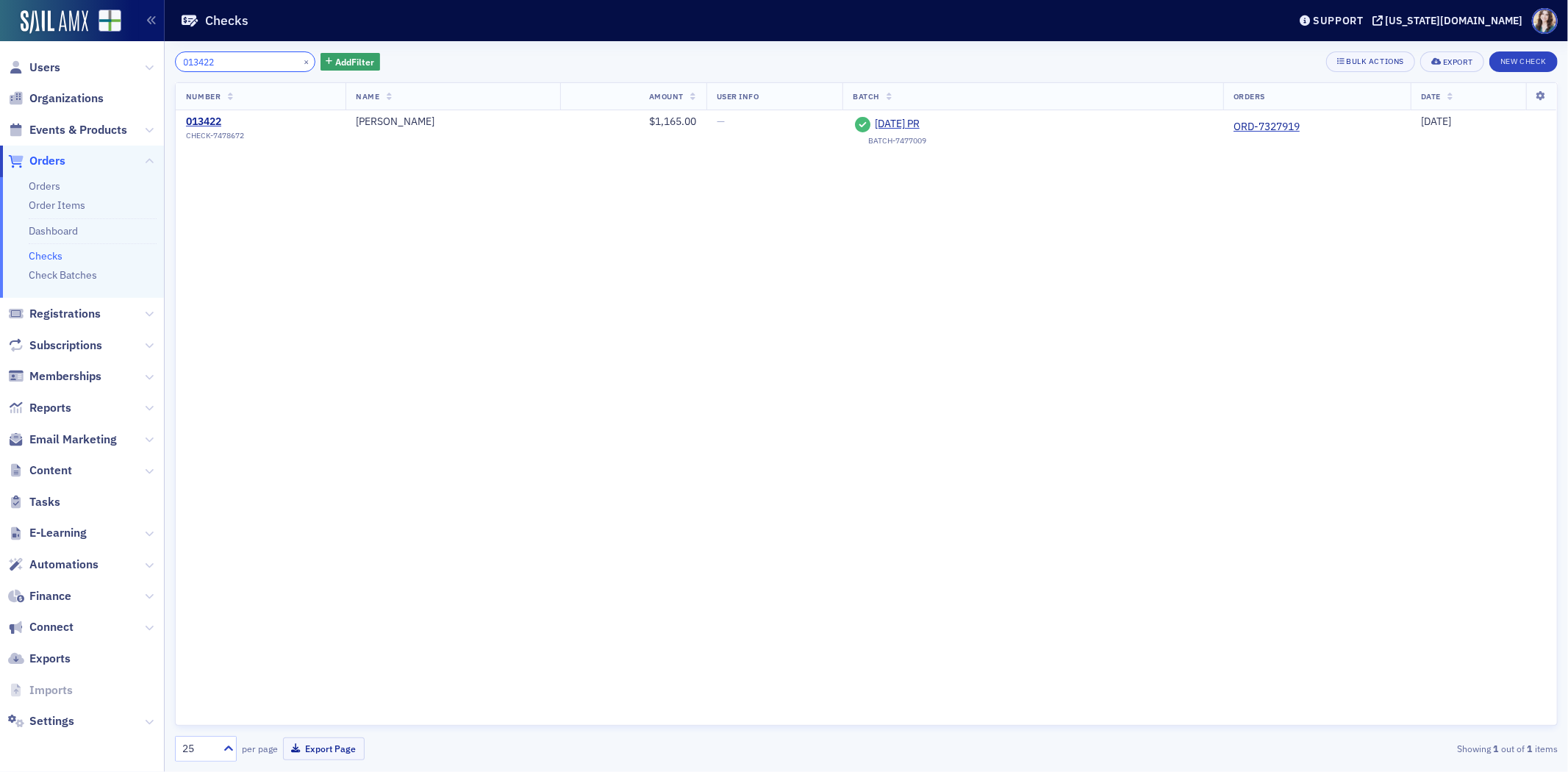
type input "013422"
click at [518, 55] on div "013422 × Add Filter Bulk Actions Export New Check" at bounding box center [866, 61] width 1383 height 21
click at [1260, 127] on link "ORD-7327919" at bounding box center [1267, 127] width 66 height 13
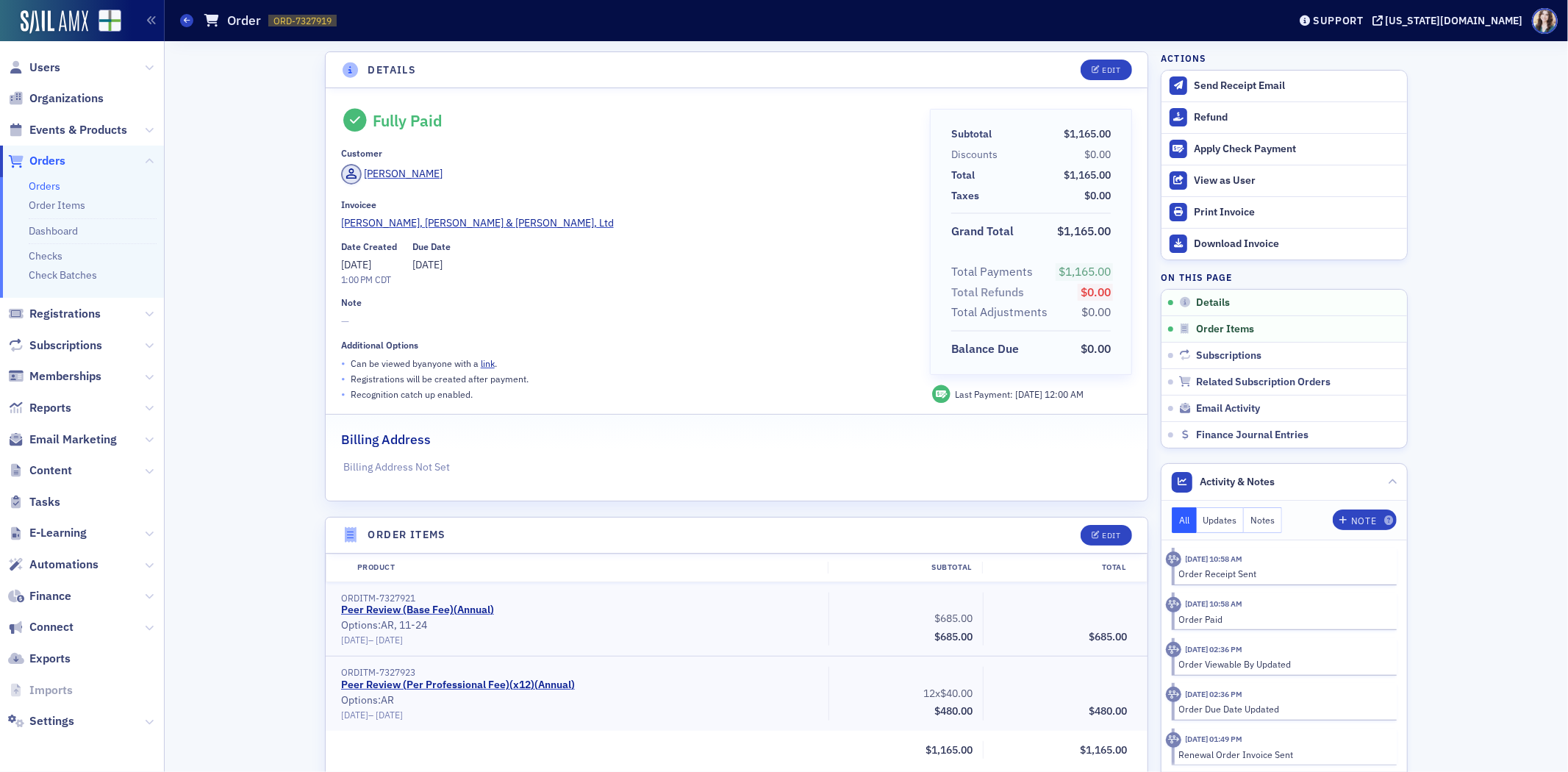
click at [708, 441] on div "Billing Address" at bounding box center [737, 432] width 791 height 35
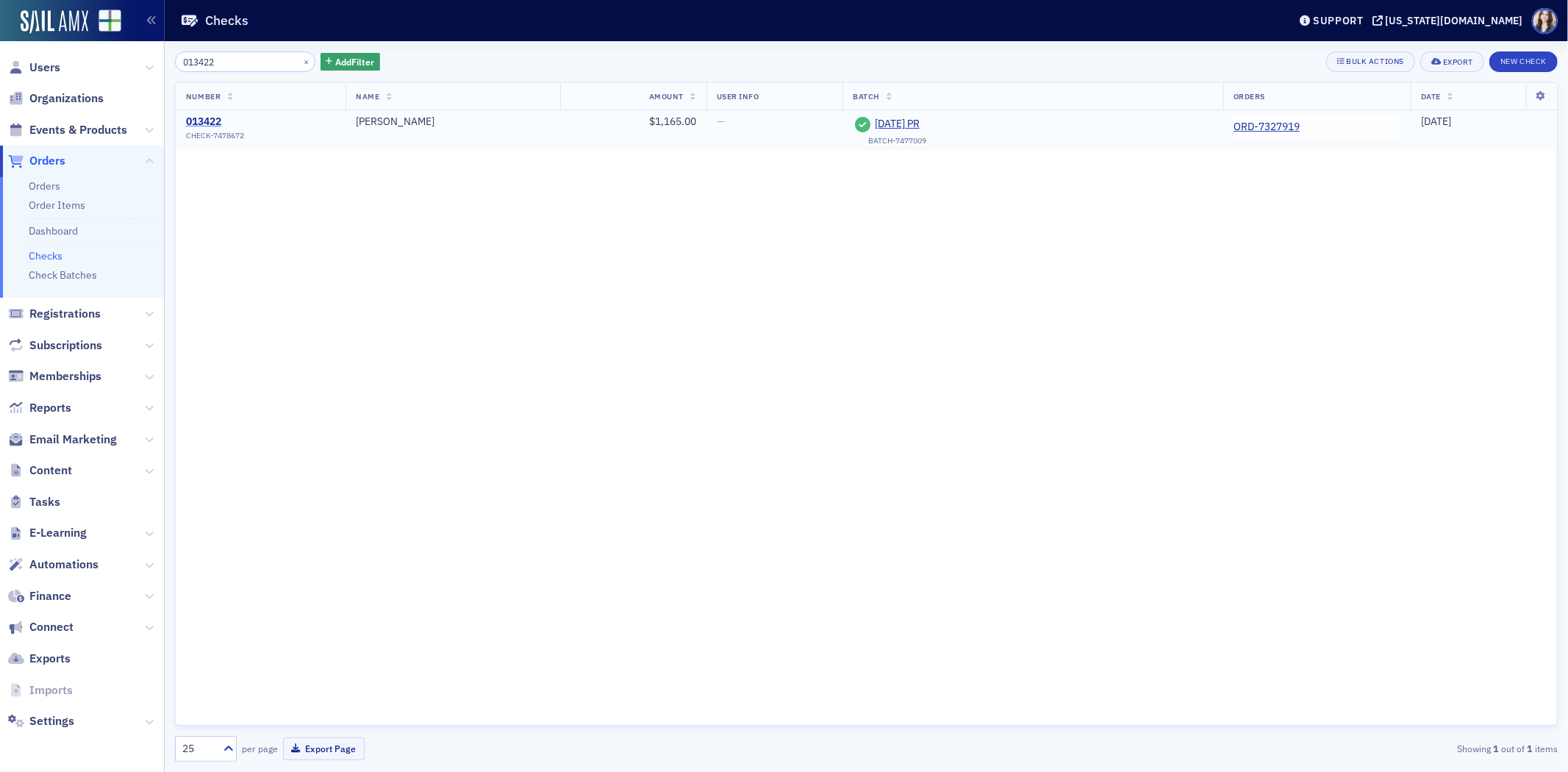
click at [205, 120] on div "013422" at bounding box center [215, 122] width 58 height 13
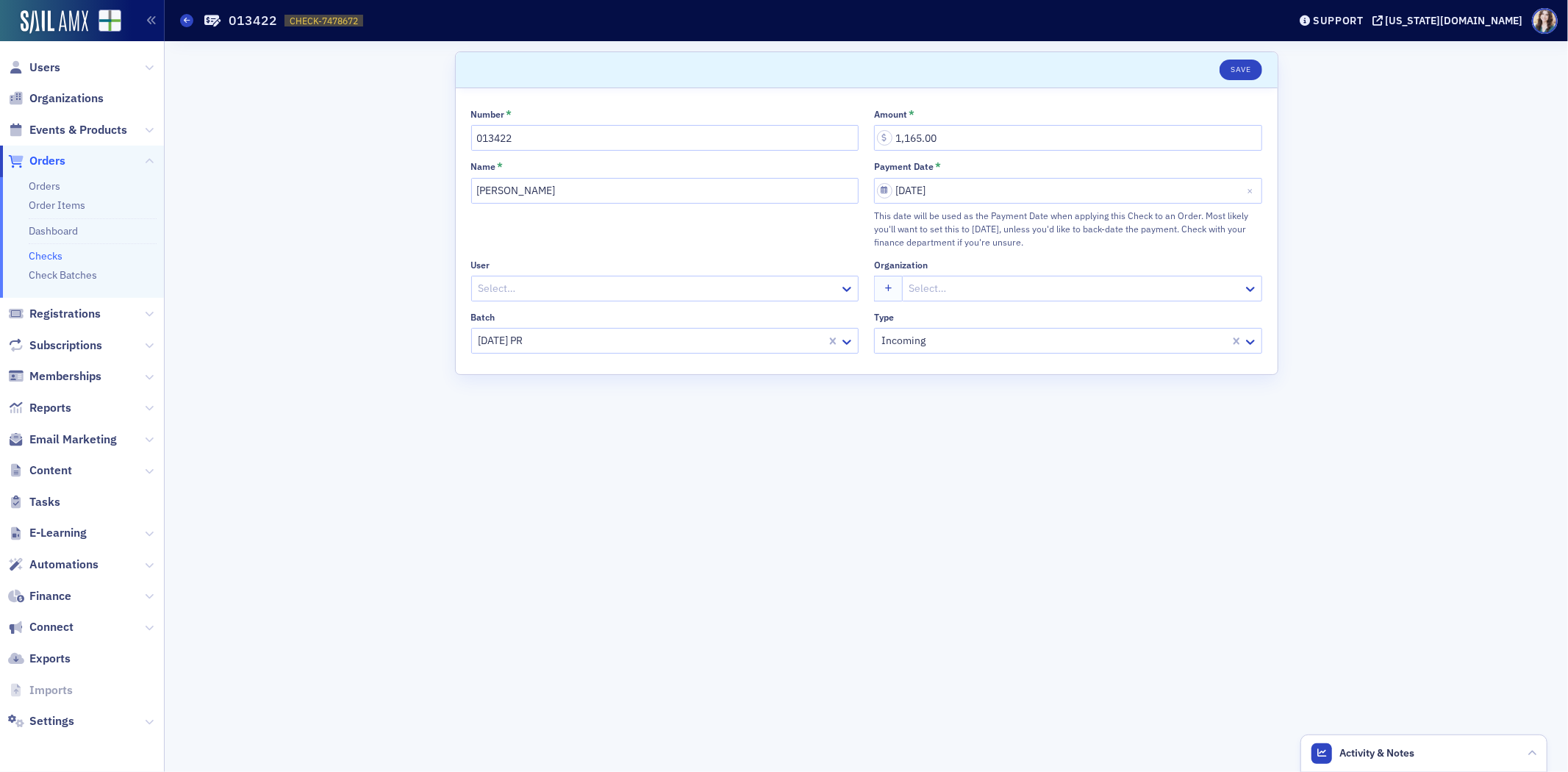
click at [50, 255] on link "Checks" at bounding box center [45, 256] width 34 height 13
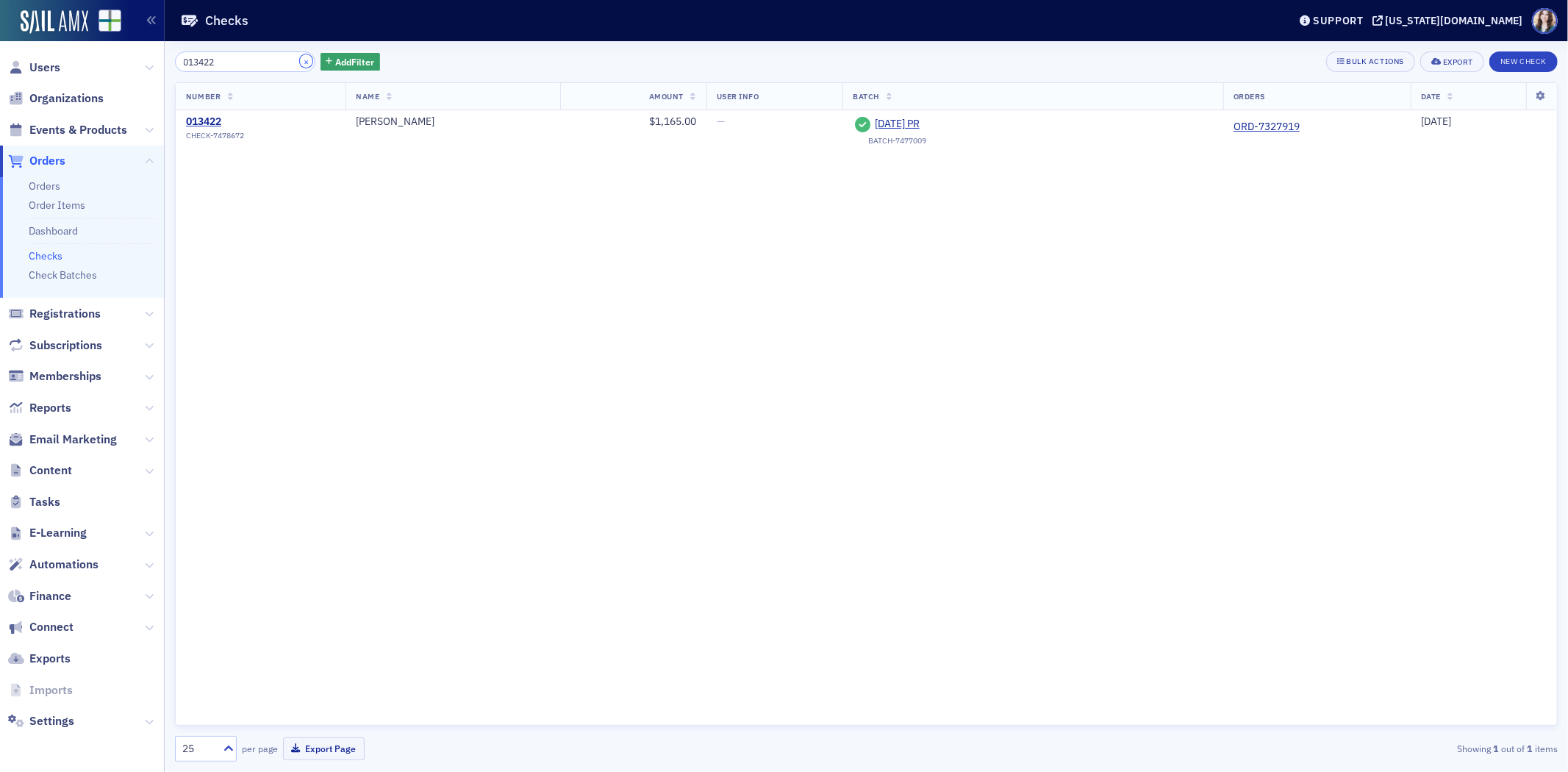
click at [300, 64] on button "×" at bounding box center [307, 61] width 13 height 13
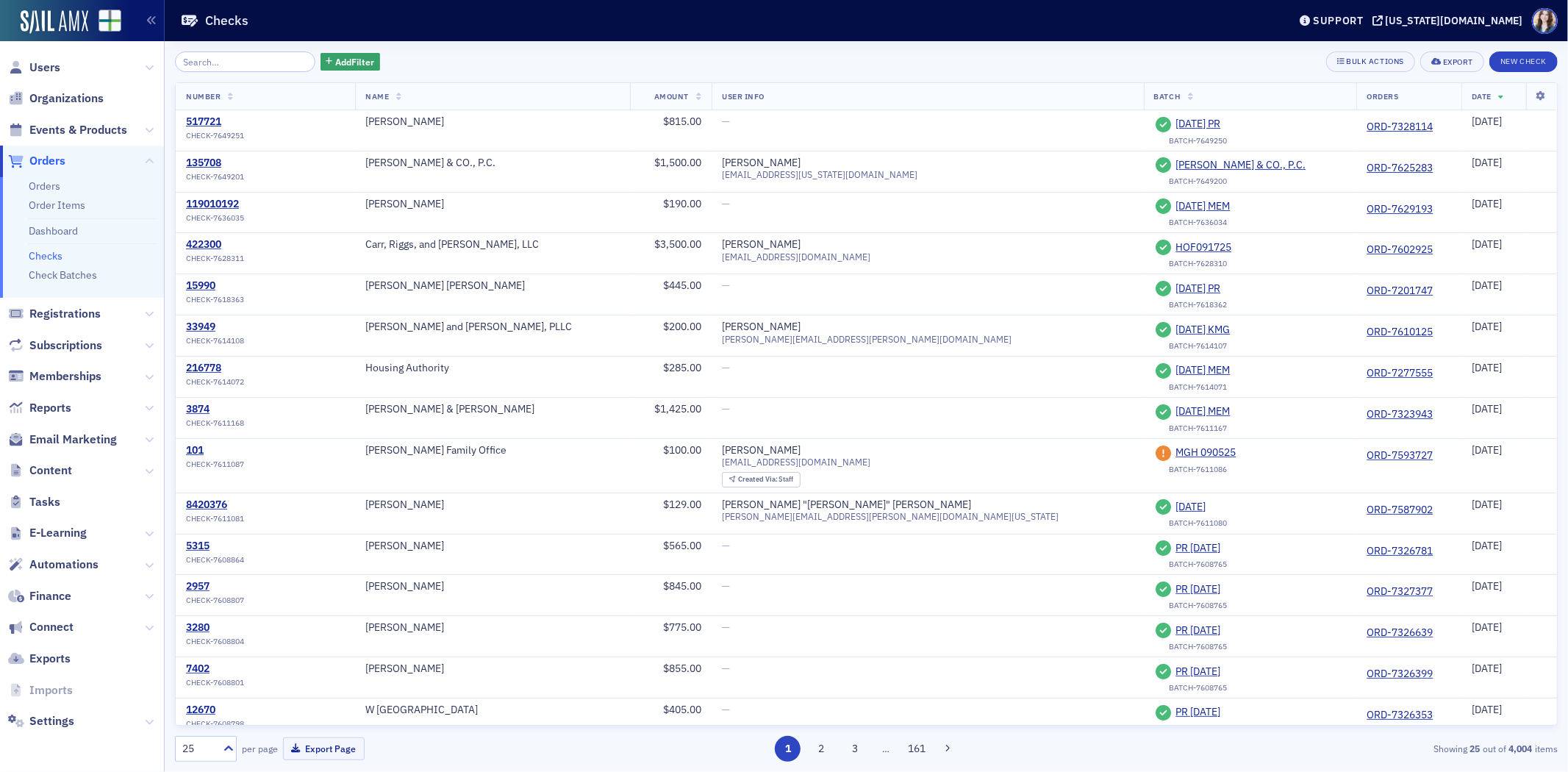
click at [531, 49] on div "Add Filter Bulk Actions Export New Check Number Name Amount User Info Batch Ord…" at bounding box center [866, 407] width 1383 height 731
click at [239, 64] on input "search" at bounding box center [245, 61] width 140 height 21
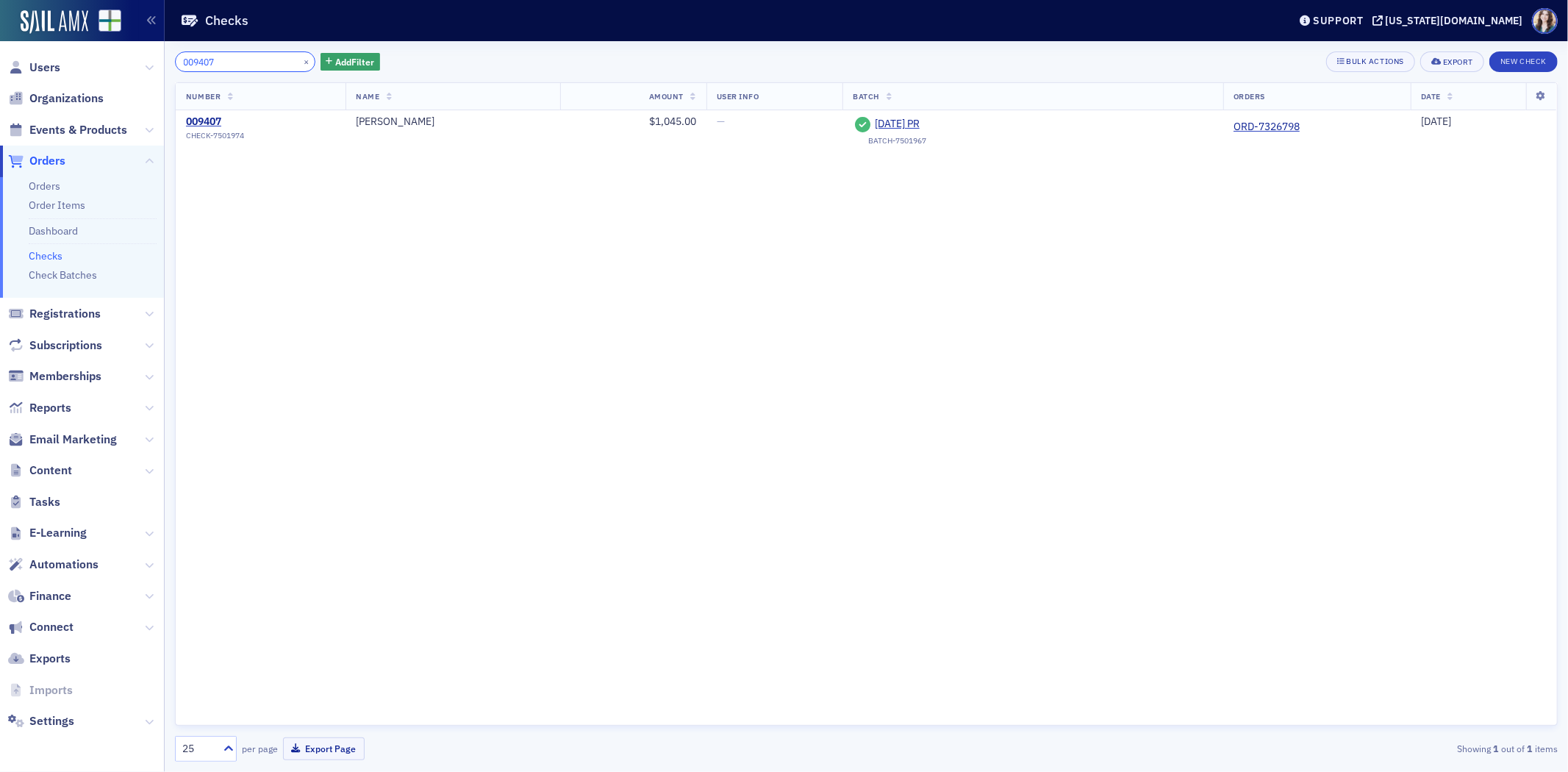
type input "009407"
click at [605, 51] on div "009407 × Add Filter Bulk Actions Export New Check" at bounding box center [866, 61] width 1383 height 21
click at [875, 120] on span "6-3-2025 PR" at bounding box center [942, 125] width 134 height 13
click at [300, 64] on div "×" at bounding box center [308, 61] width 16 height 18
click at [300, 63] on button "×" at bounding box center [307, 61] width 13 height 13
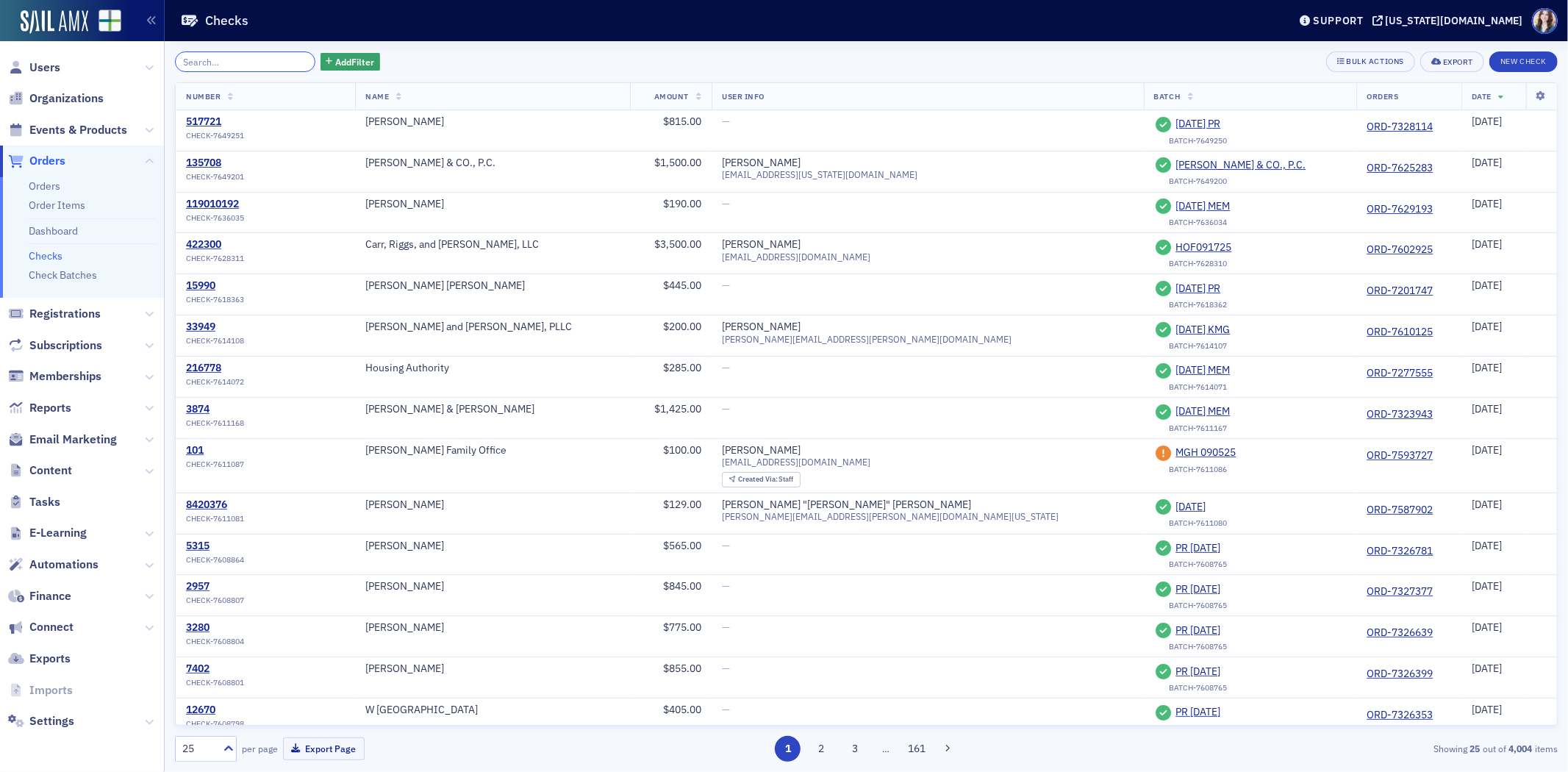
click at [287, 63] on input "search" at bounding box center [245, 61] width 140 height 21
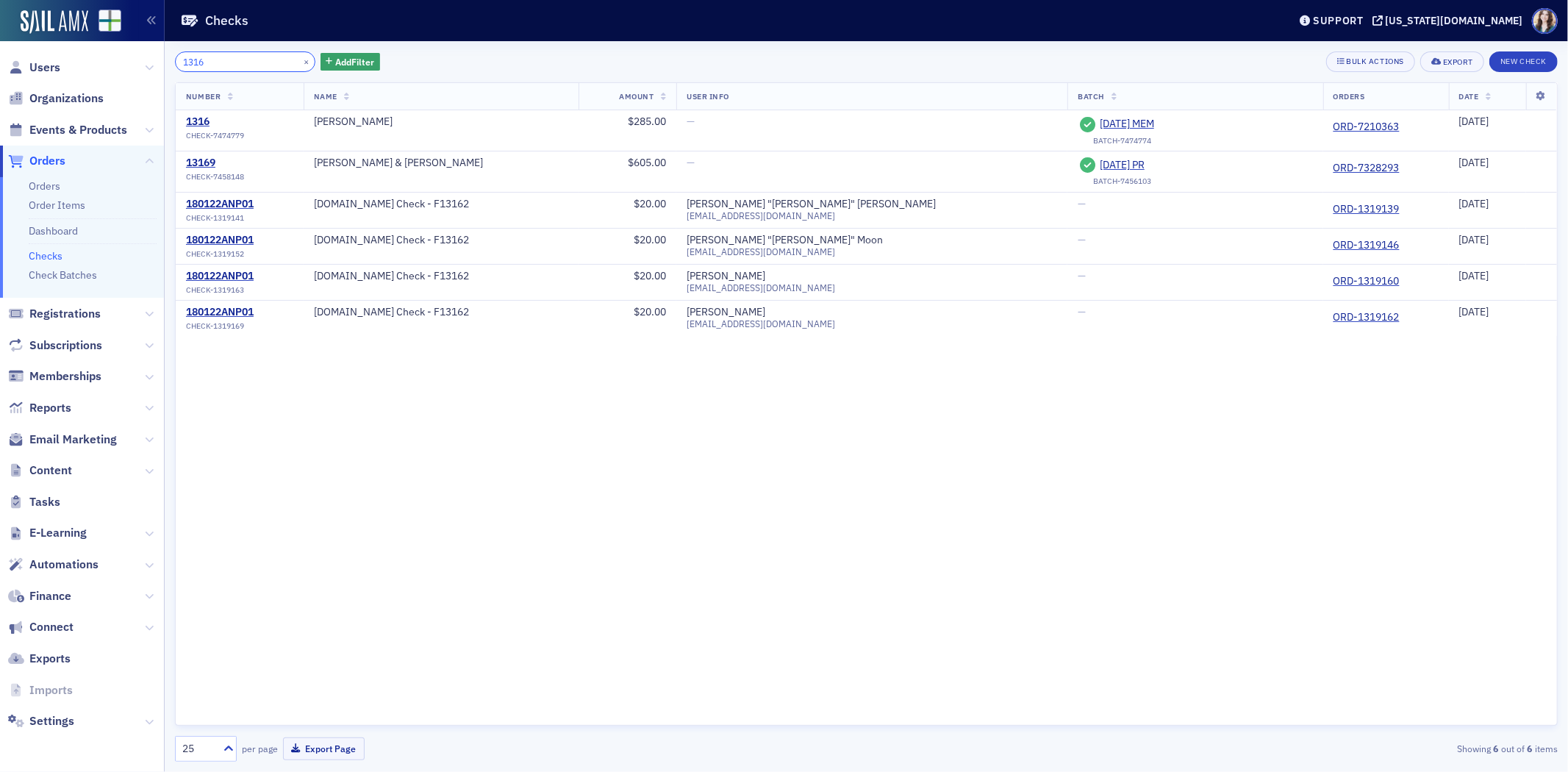
type input "1316"
click at [487, 53] on div "1316 × Add Filter Bulk Actions Export New Check" at bounding box center [866, 61] width 1383 height 21
click at [1099, 121] on span "5-28-2025 MEM" at bounding box center [1166, 125] width 134 height 13
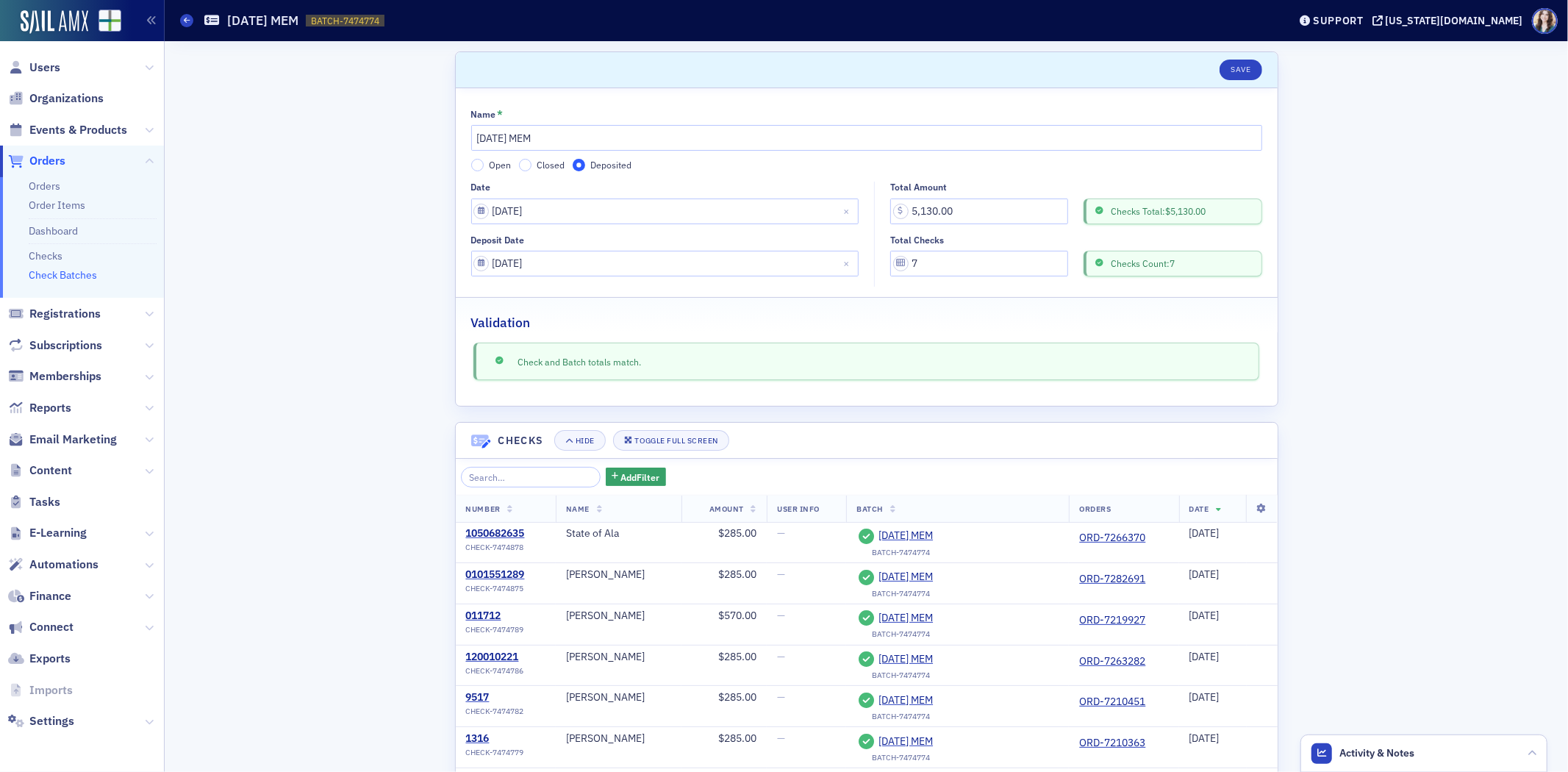
click at [344, 331] on div "Scroll to Save Name * 5-28-2025 MEM Open Closed Deposited Date 05/28/2025 Depos…" at bounding box center [866, 456] width 1383 height 831
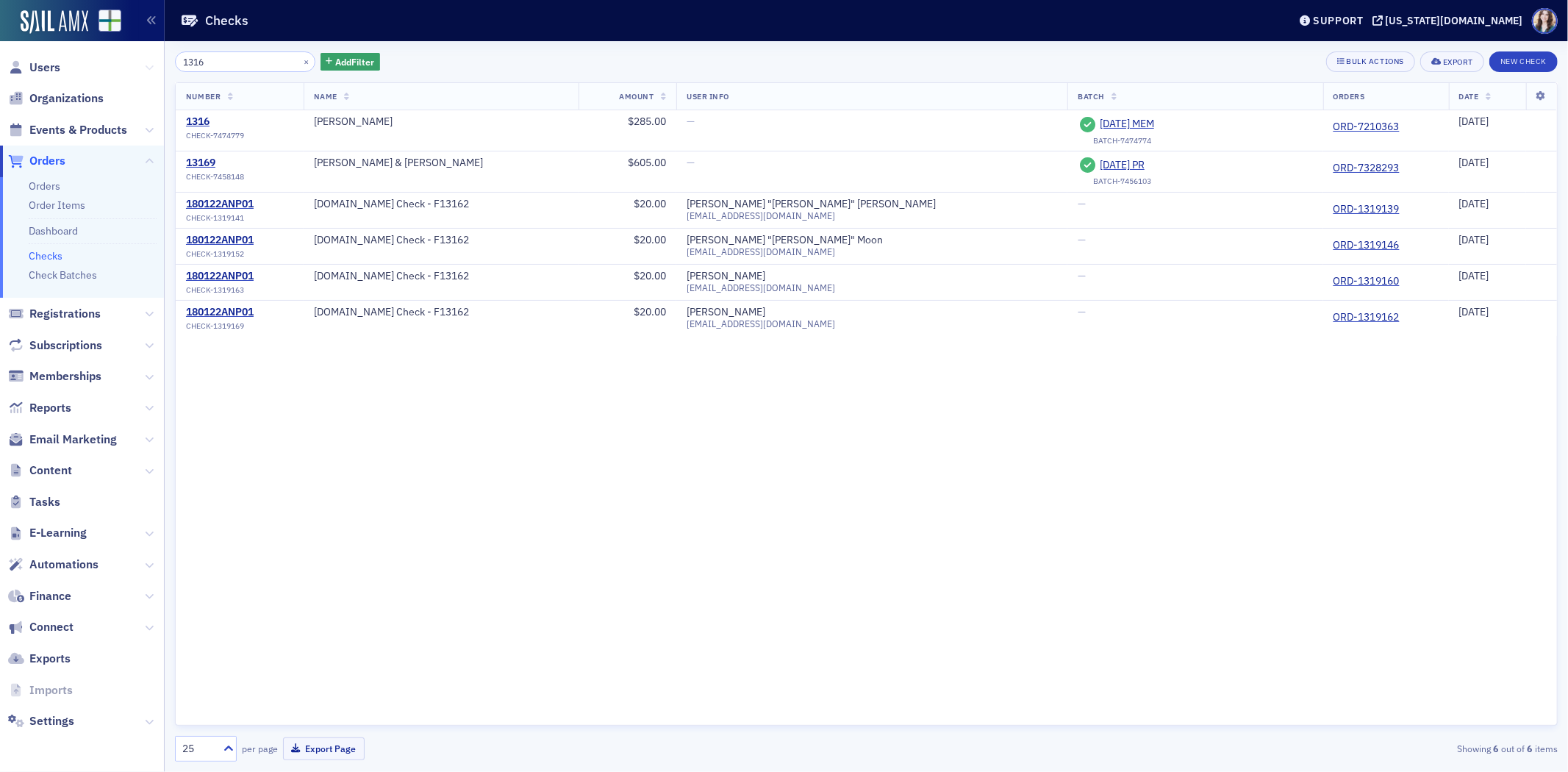
drag, startPoint x: 227, startPoint y: 64, endPoint x: 148, endPoint y: 69, distance: 79.2
click at [148, 69] on div "Users Organizations Events & Products Orders Orders Order Items Dashboard Check…" at bounding box center [784, 386] width 1568 height 772
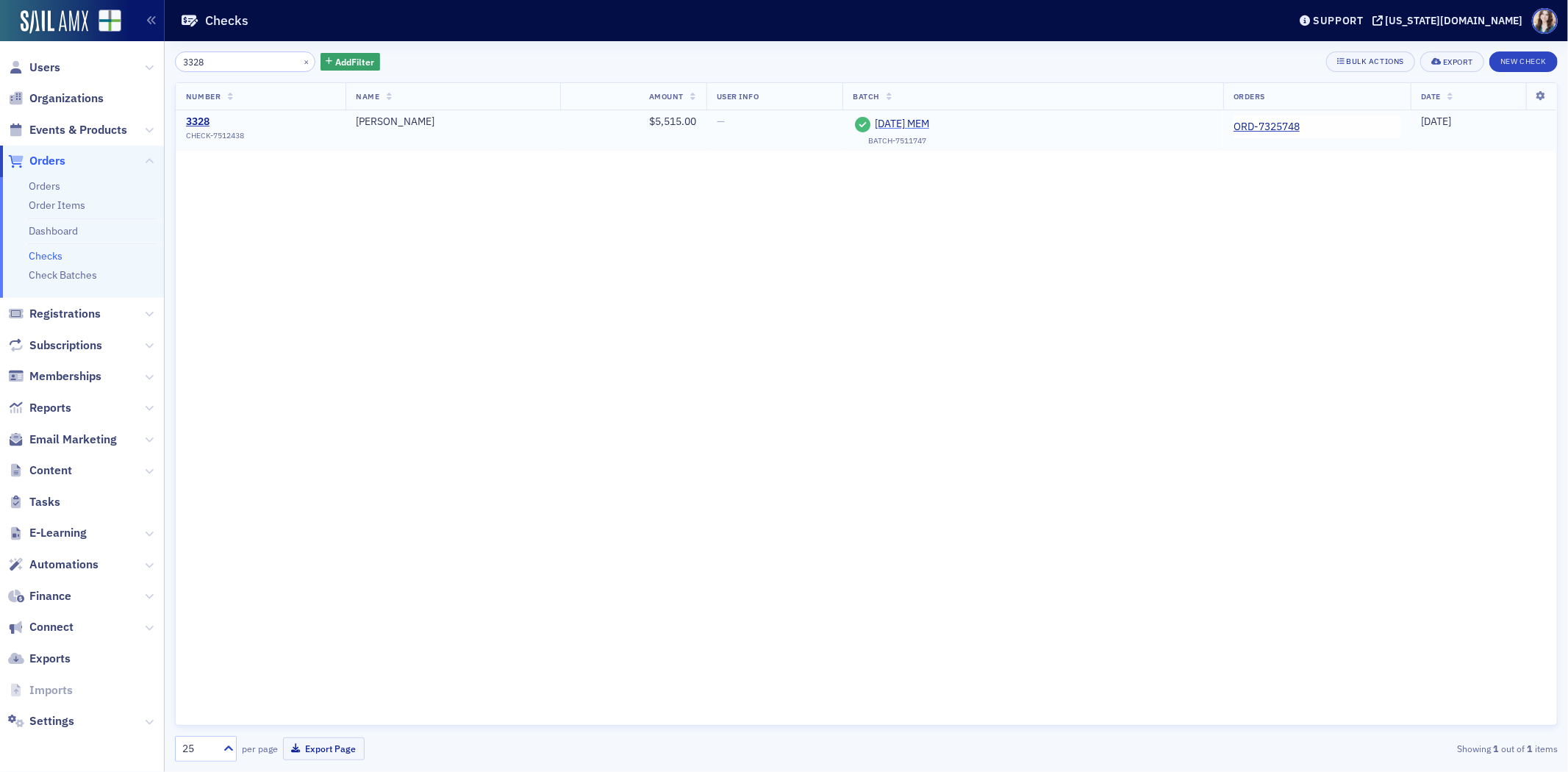
type input "3328"
click at [894, 124] on span "6-10-2025 MEM" at bounding box center [942, 125] width 134 height 13
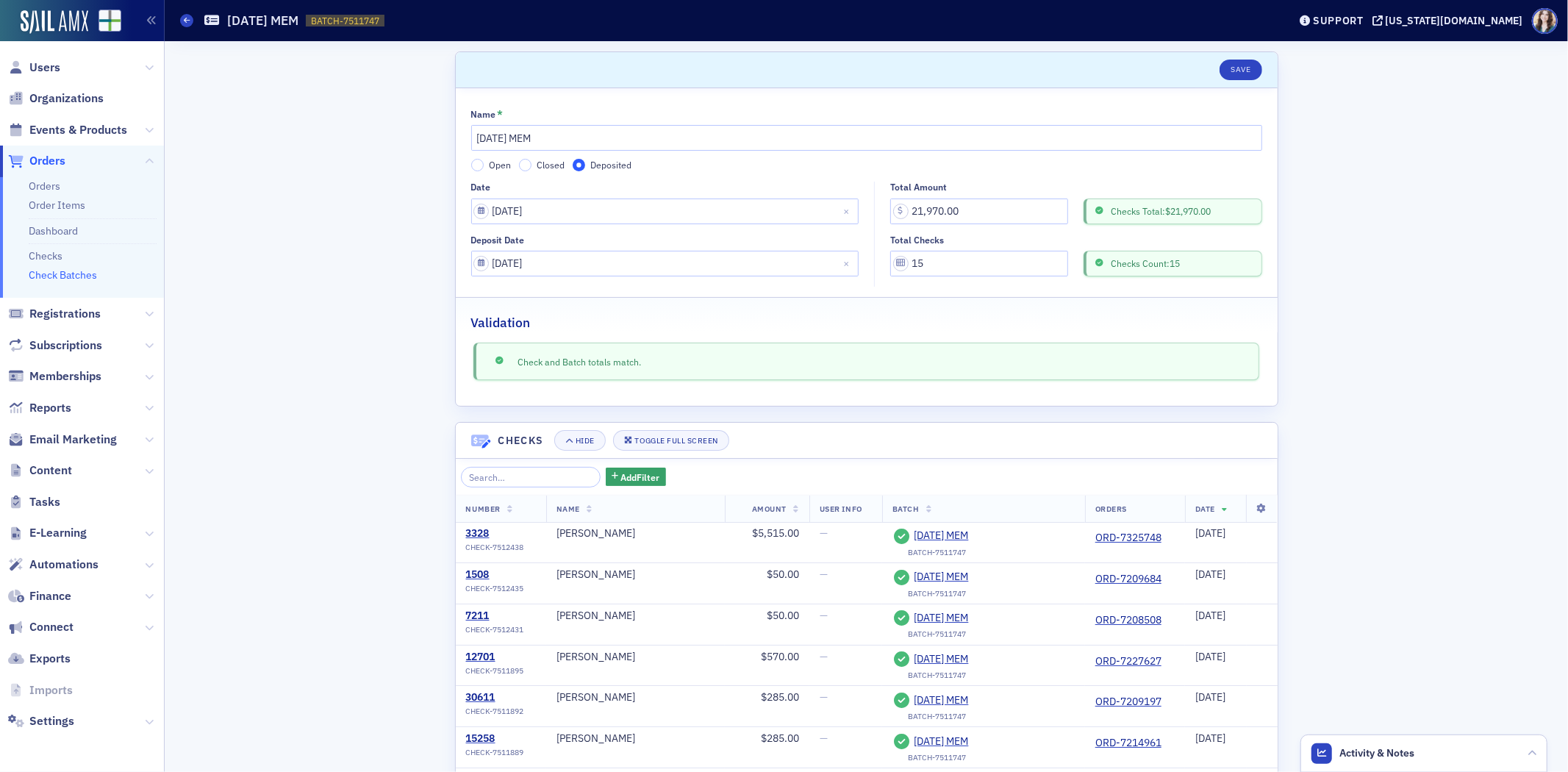
click at [348, 545] on div "Scroll to Save Name * 6-10-2025 MEM Open Closed Deposited Date 06/10/2025 Depos…" at bounding box center [866, 505] width 1383 height 928
click at [359, 518] on div "Scroll to Save Name * 6-10-2025 MEM Open Closed Deposited Date 06/10/2025 Depos…" at bounding box center [866, 505] width 1383 height 928
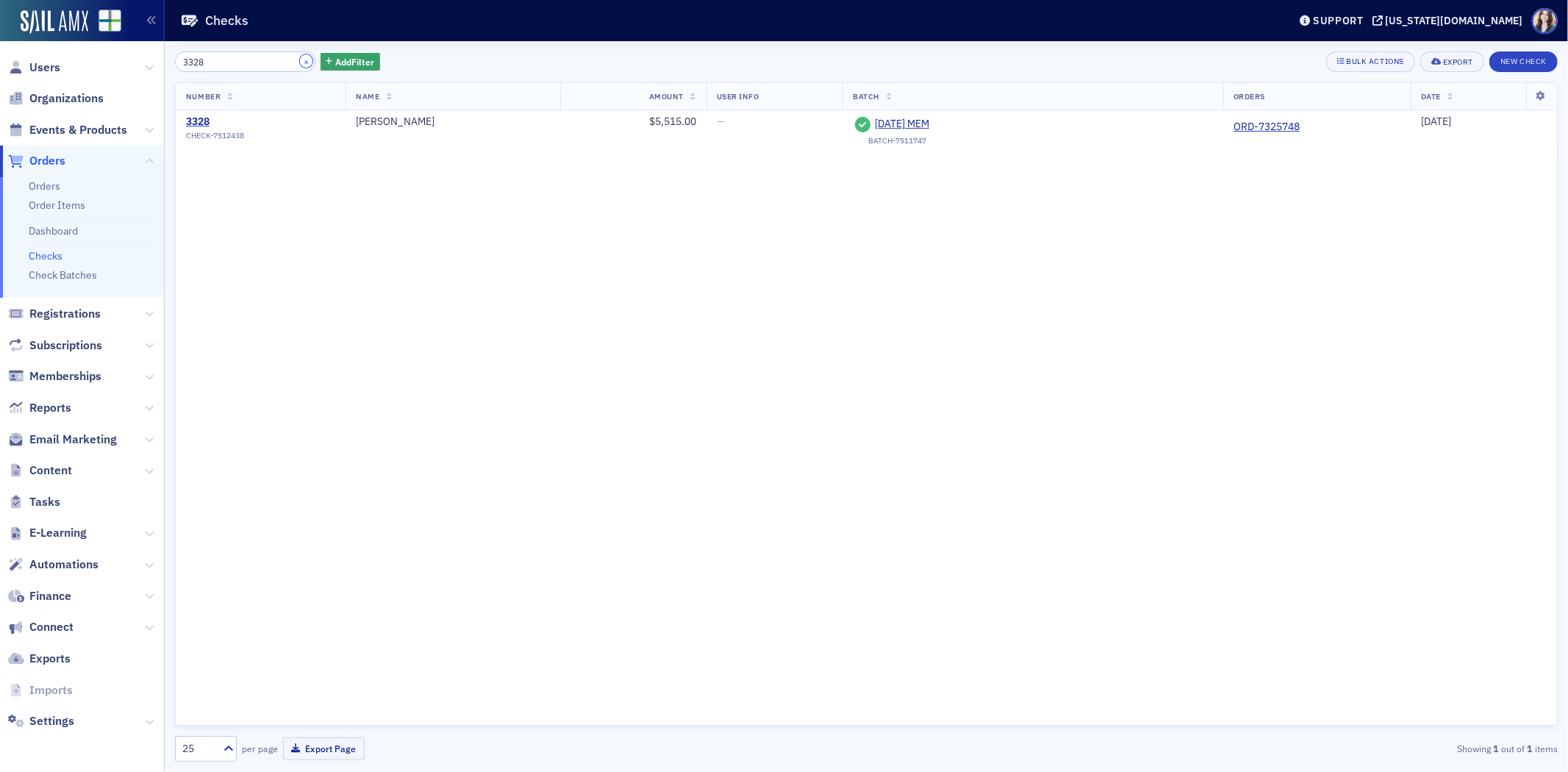
click at [300, 61] on button "×" at bounding box center [307, 61] width 13 height 13
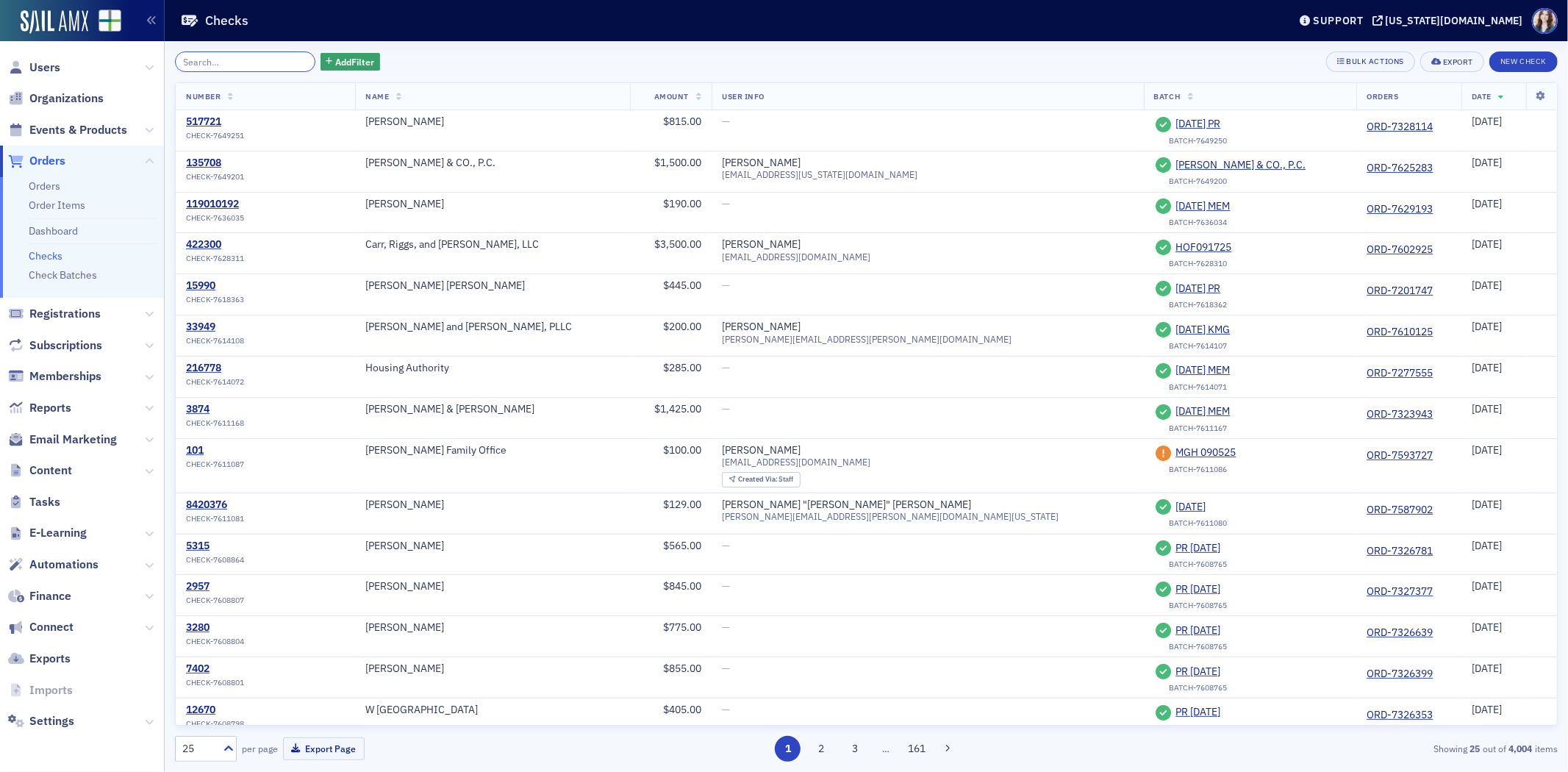
click at [230, 63] on input "search" at bounding box center [245, 61] width 140 height 21
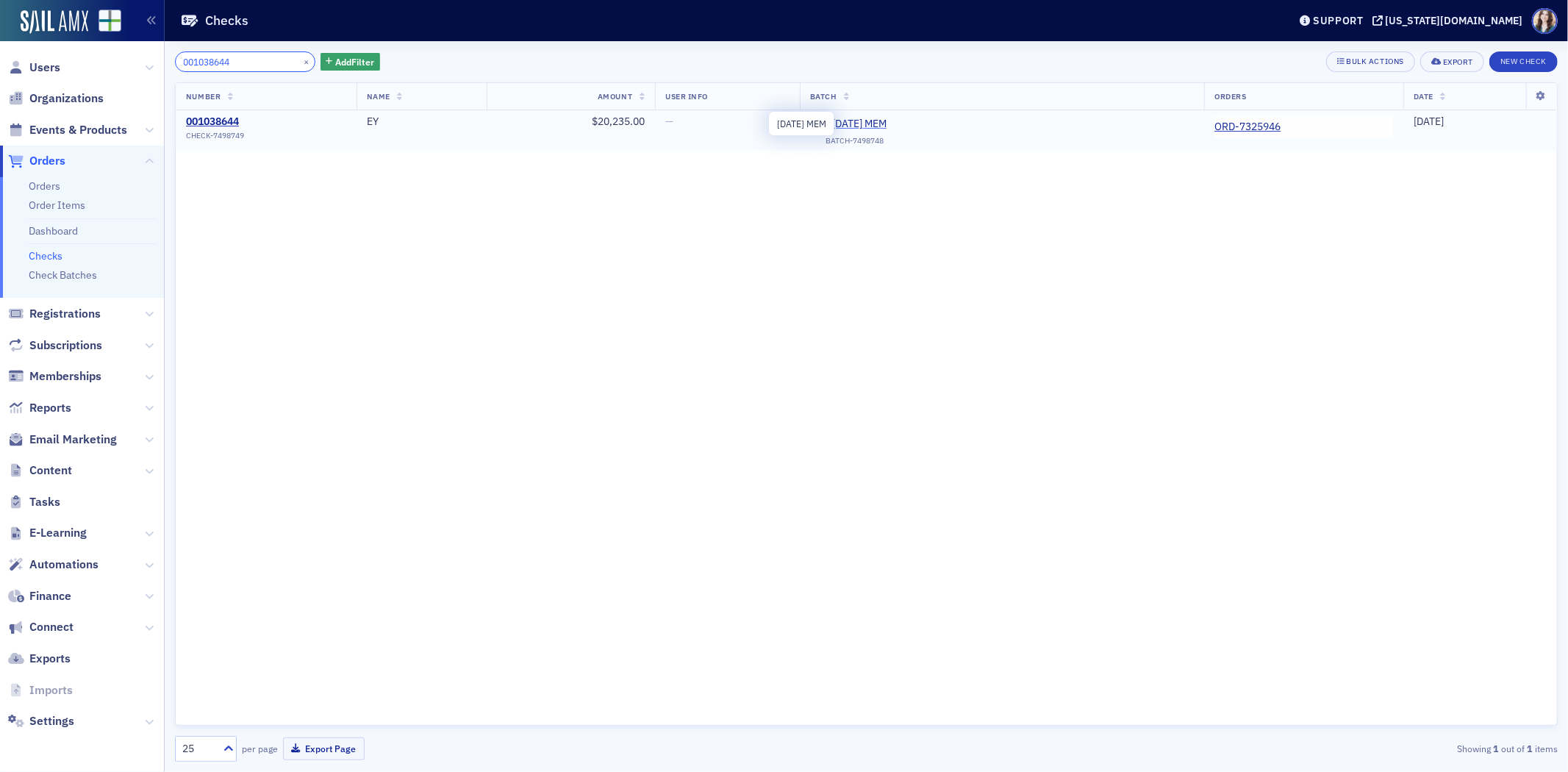
type input "001038644"
click at [880, 119] on span "6-3-2025 MEM" at bounding box center [899, 125] width 134 height 13
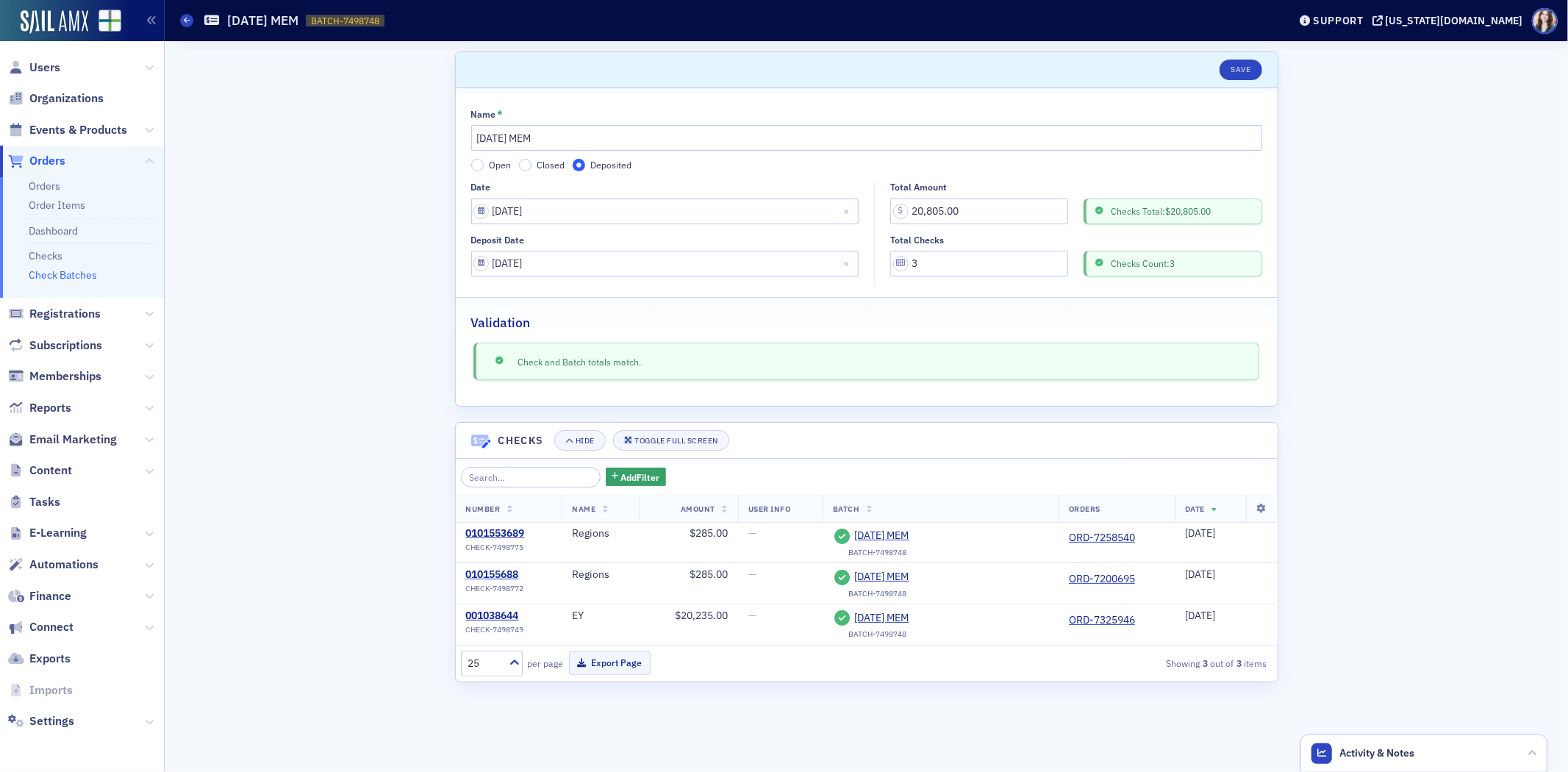
click at [403, 579] on div "Scroll to Save Name * 6-3-2025 MEM Open Closed Deposited Date 06/03/2025 Deposi…" at bounding box center [866, 407] width 1383 height 731
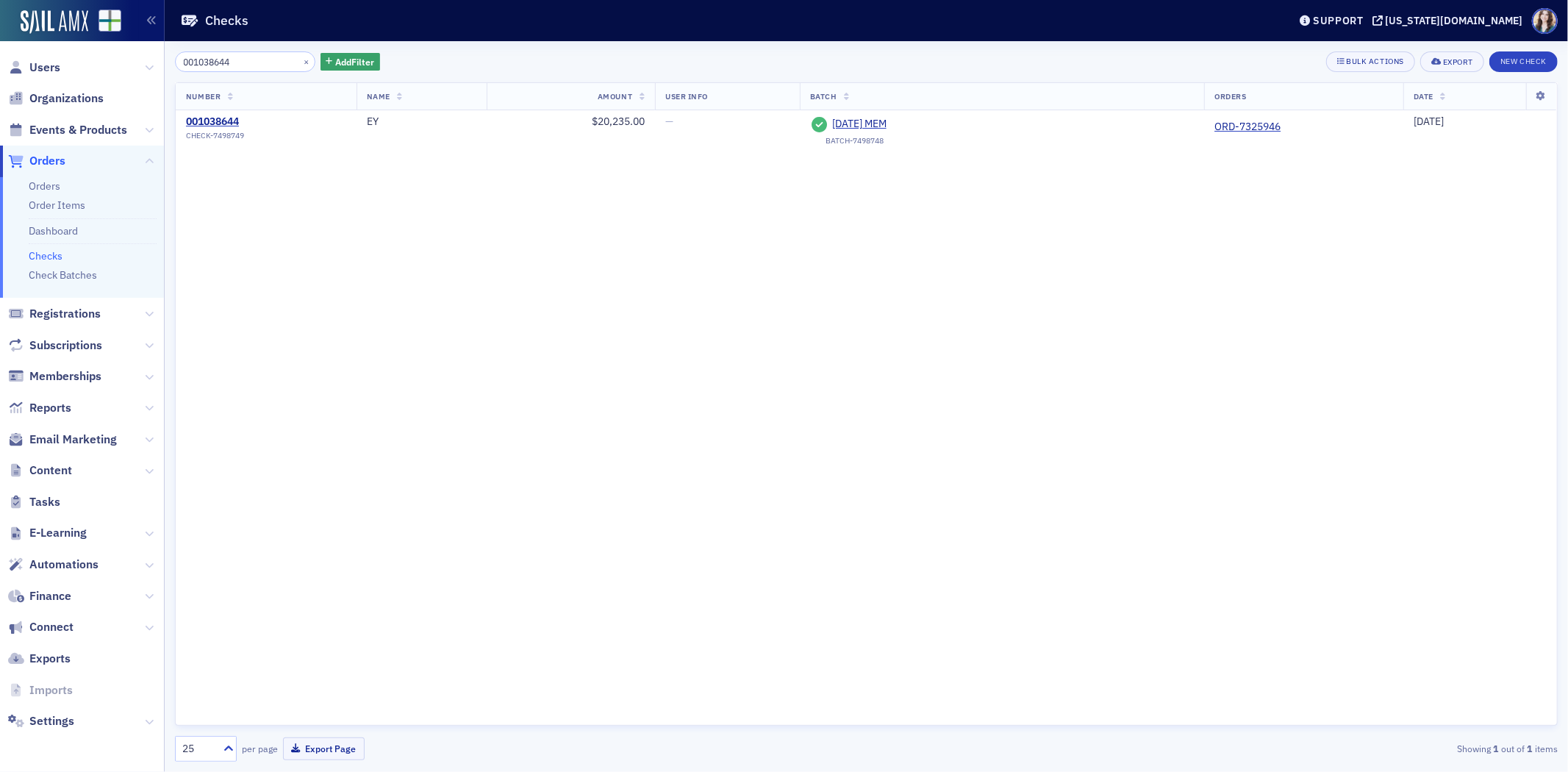
drag, startPoint x: 240, startPoint y: 64, endPoint x: 144, endPoint y: 75, distance: 96.6
click at [144, 75] on div "Users Organizations Events & Products Orders Orders Order Items Dashboard Check…" at bounding box center [784, 386] width 1568 height 772
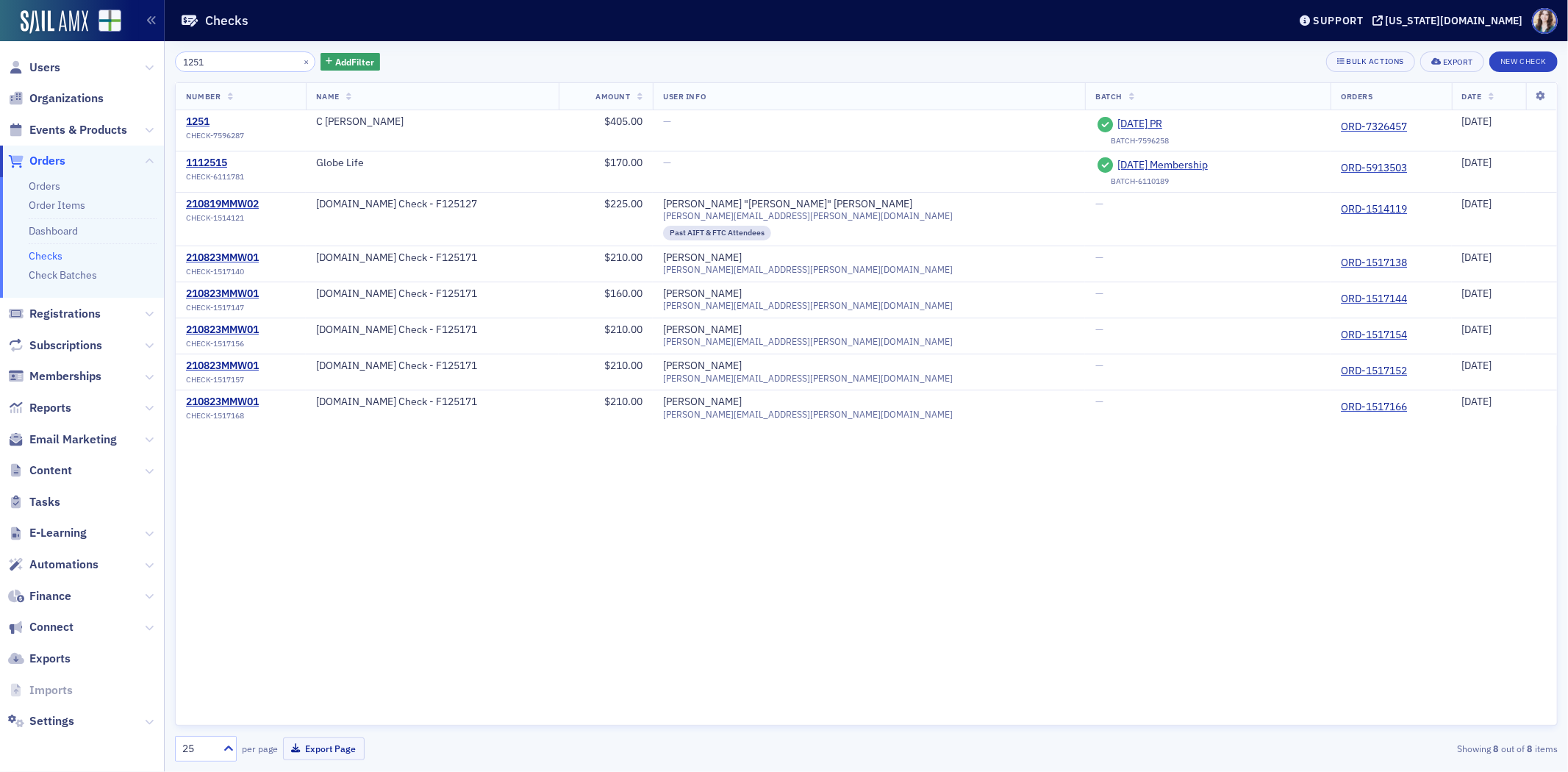
type input "1251"
click at [819, 12] on div "Checks" at bounding box center [723, 21] width 1085 height 28
click at [1118, 120] on span "8-20-2025 PR" at bounding box center [1184, 125] width 134 height 13
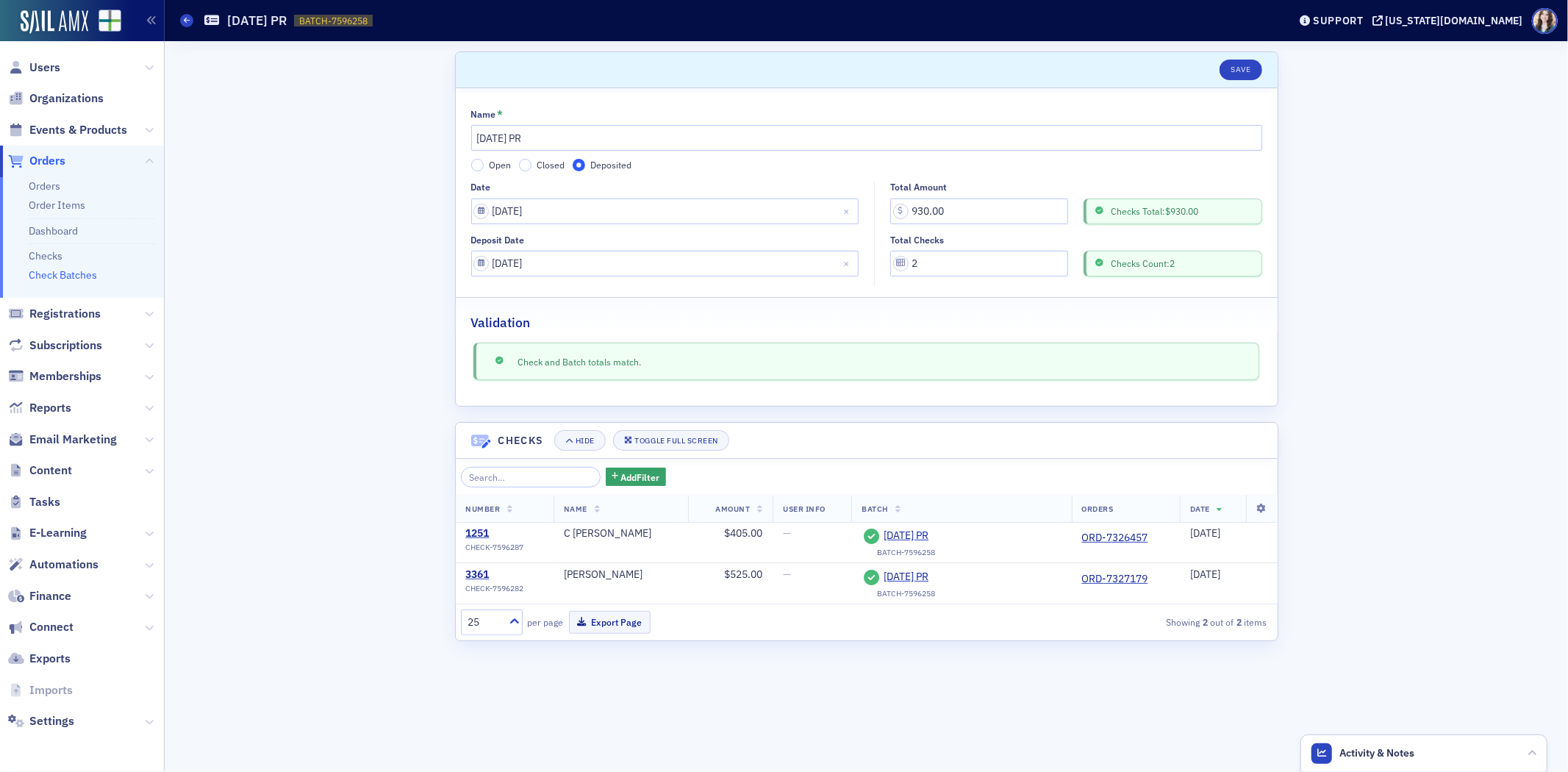
click at [1410, 493] on div "Scroll to Save Name * 8-20-2025 PR Open Closed Deposited Date 08/20/2025 Deposi…" at bounding box center [866, 407] width 1383 height 731
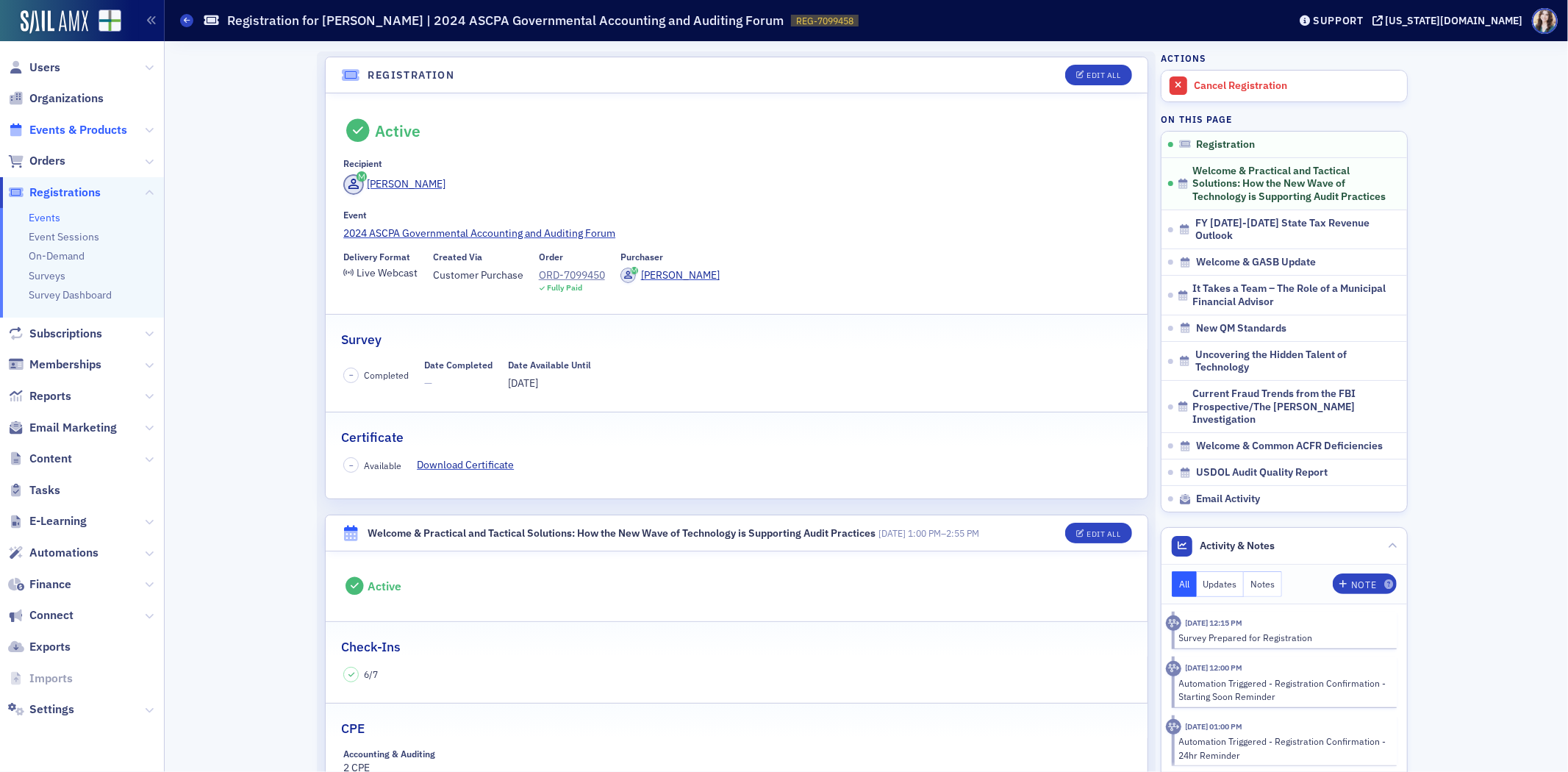
click at [64, 132] on span "Events & Products" at bounding box center [78, 130] width 98 height 16
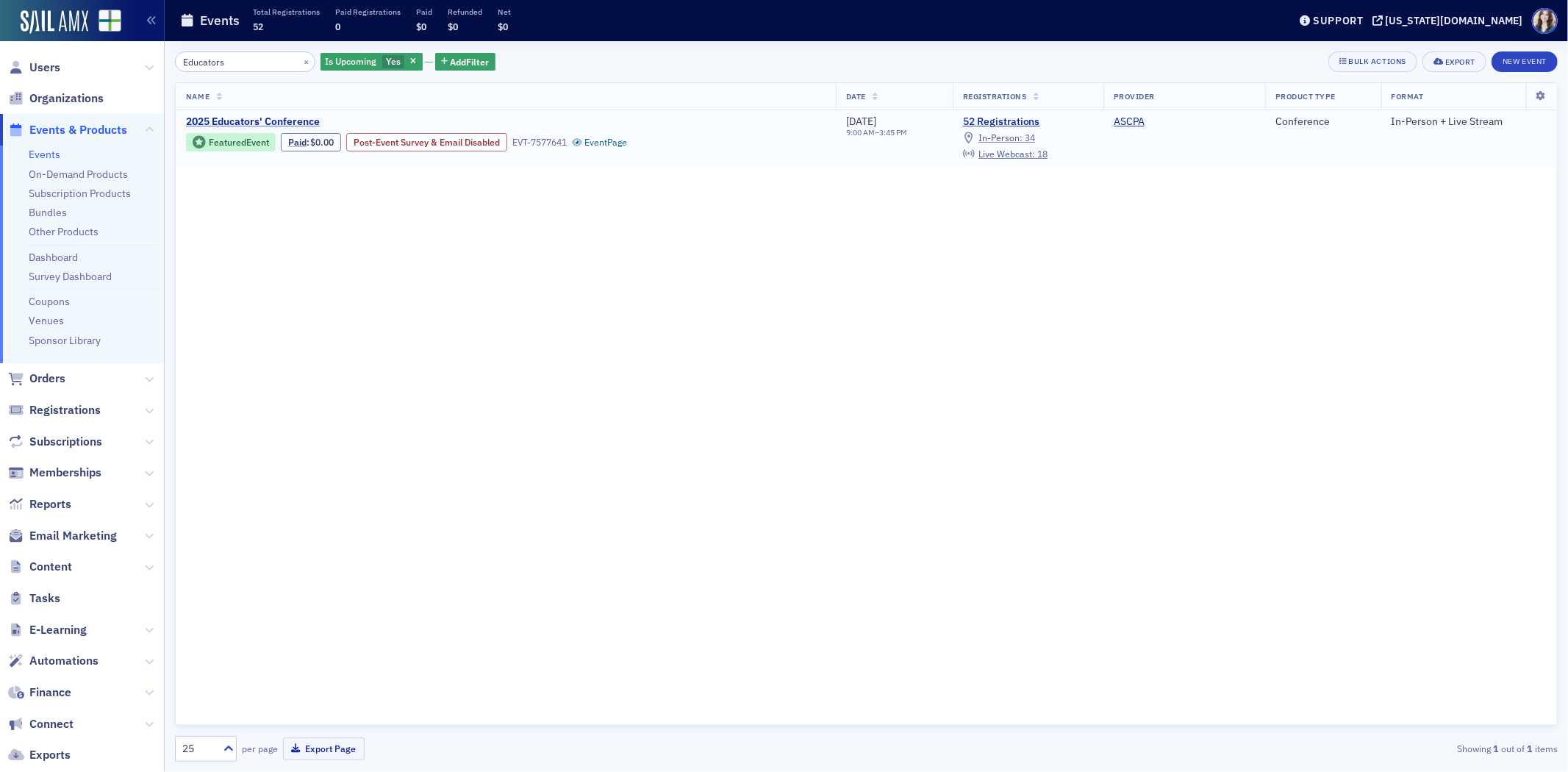
type input "Educators"
click at [203, 115] on span "2025 Educators' Conference" at bounding box center [309, 122] width 247 height 13
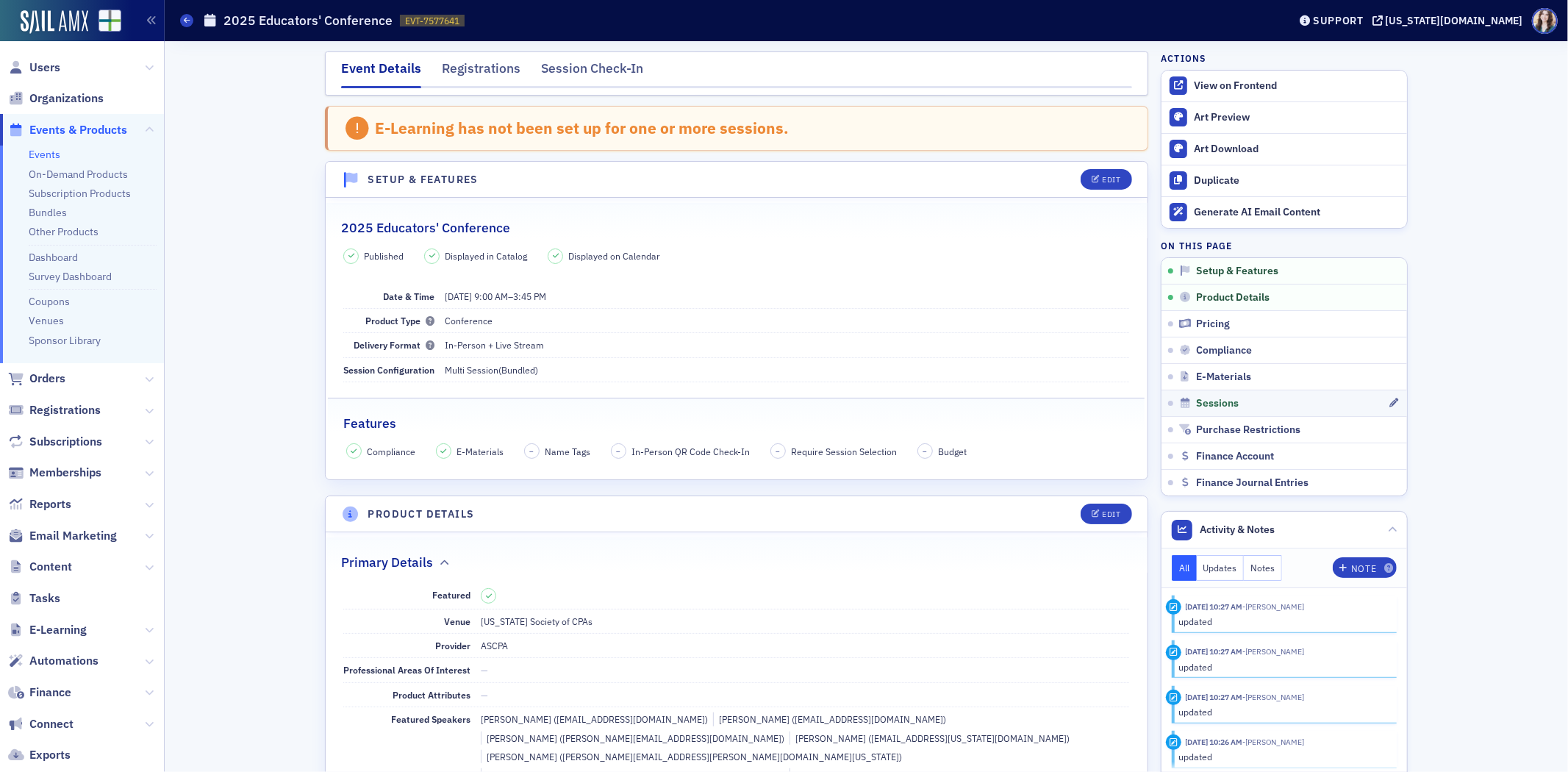
click at [1254, 414] on link "Sessions" at bounding box center [1284, 402] width 246 height 26
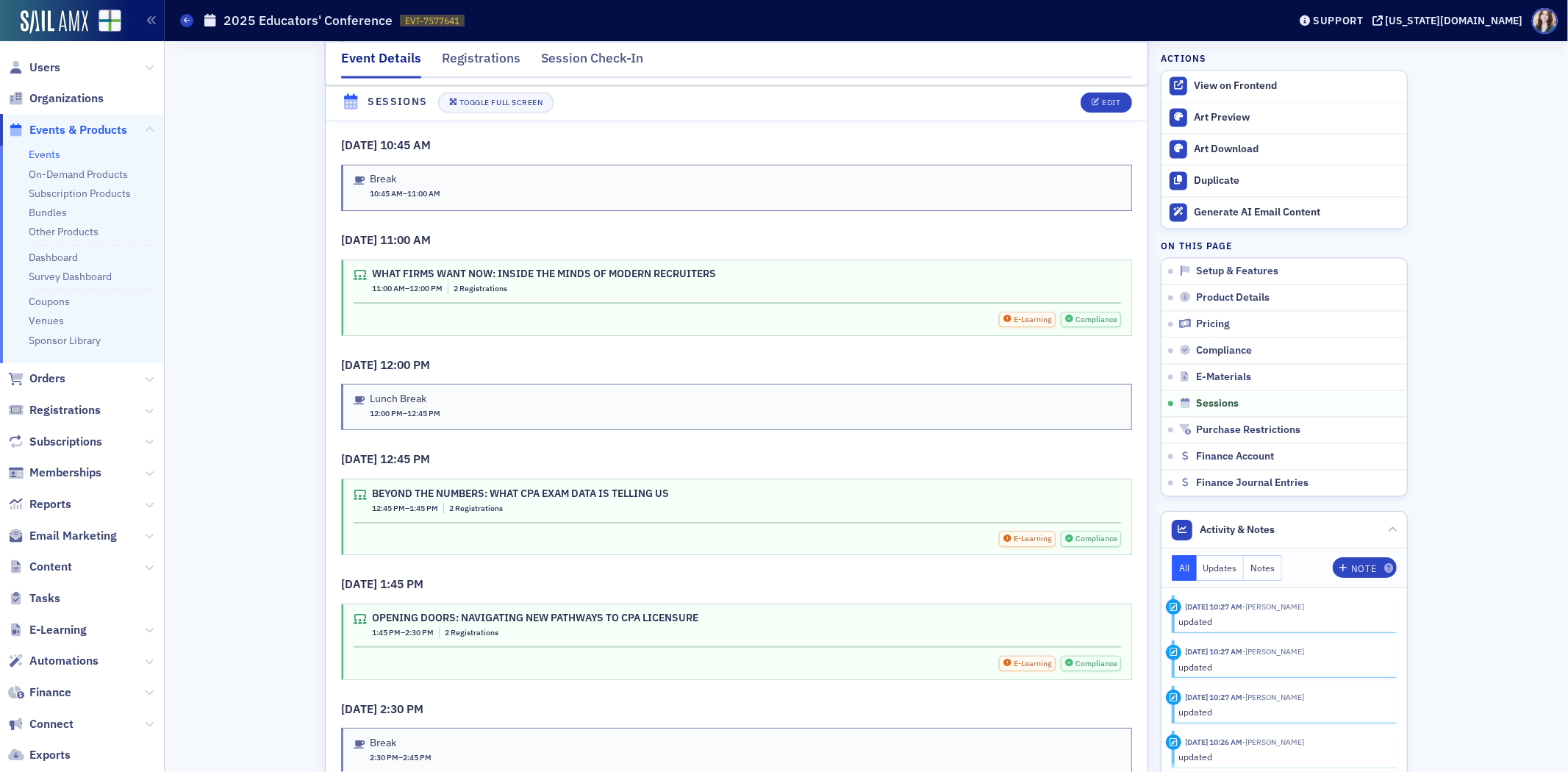
scroll to position [2483, 0]
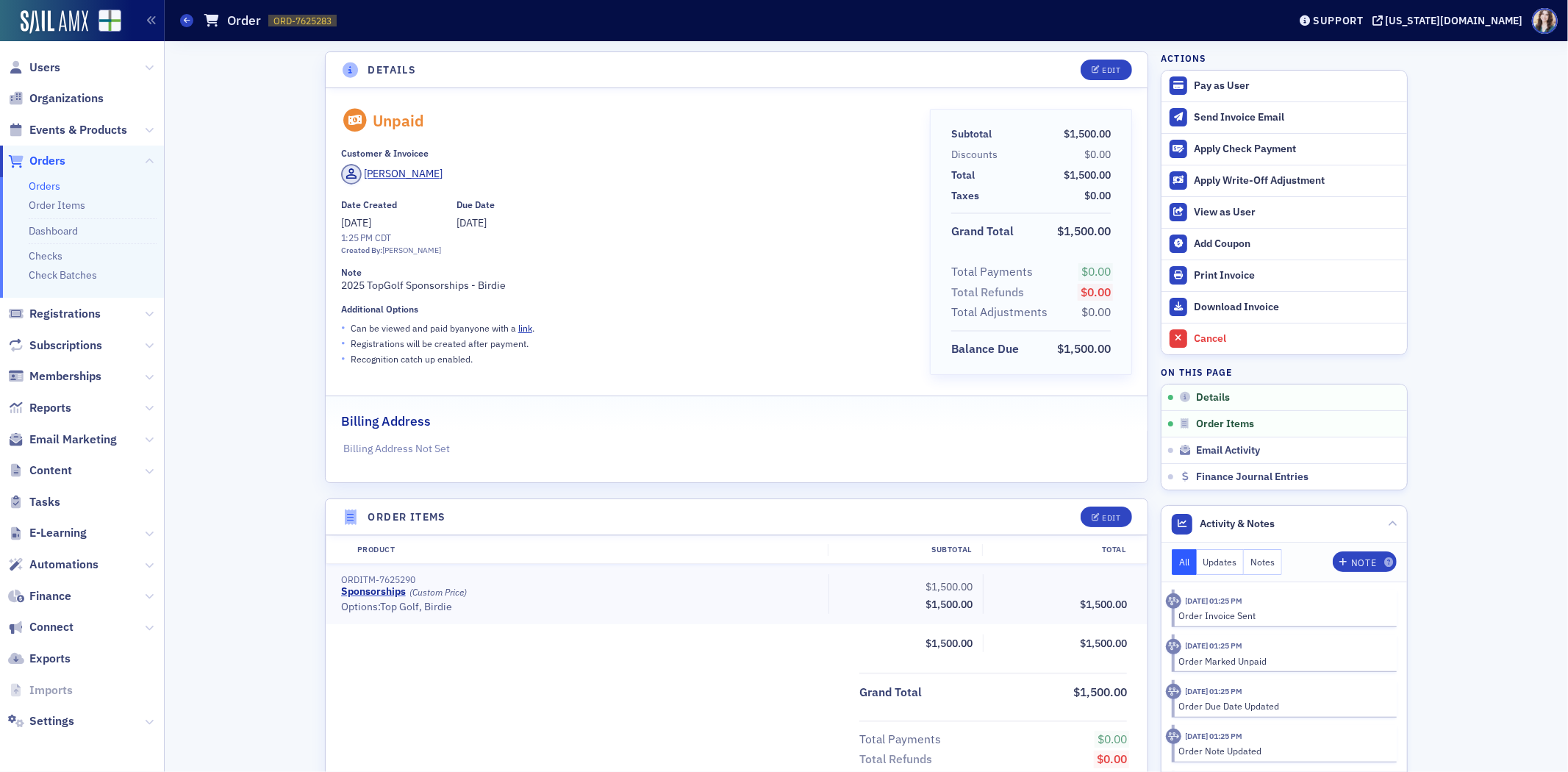
click at [48, 155] on span "Orders" at bounding box center [48, 161] width 36 height 16
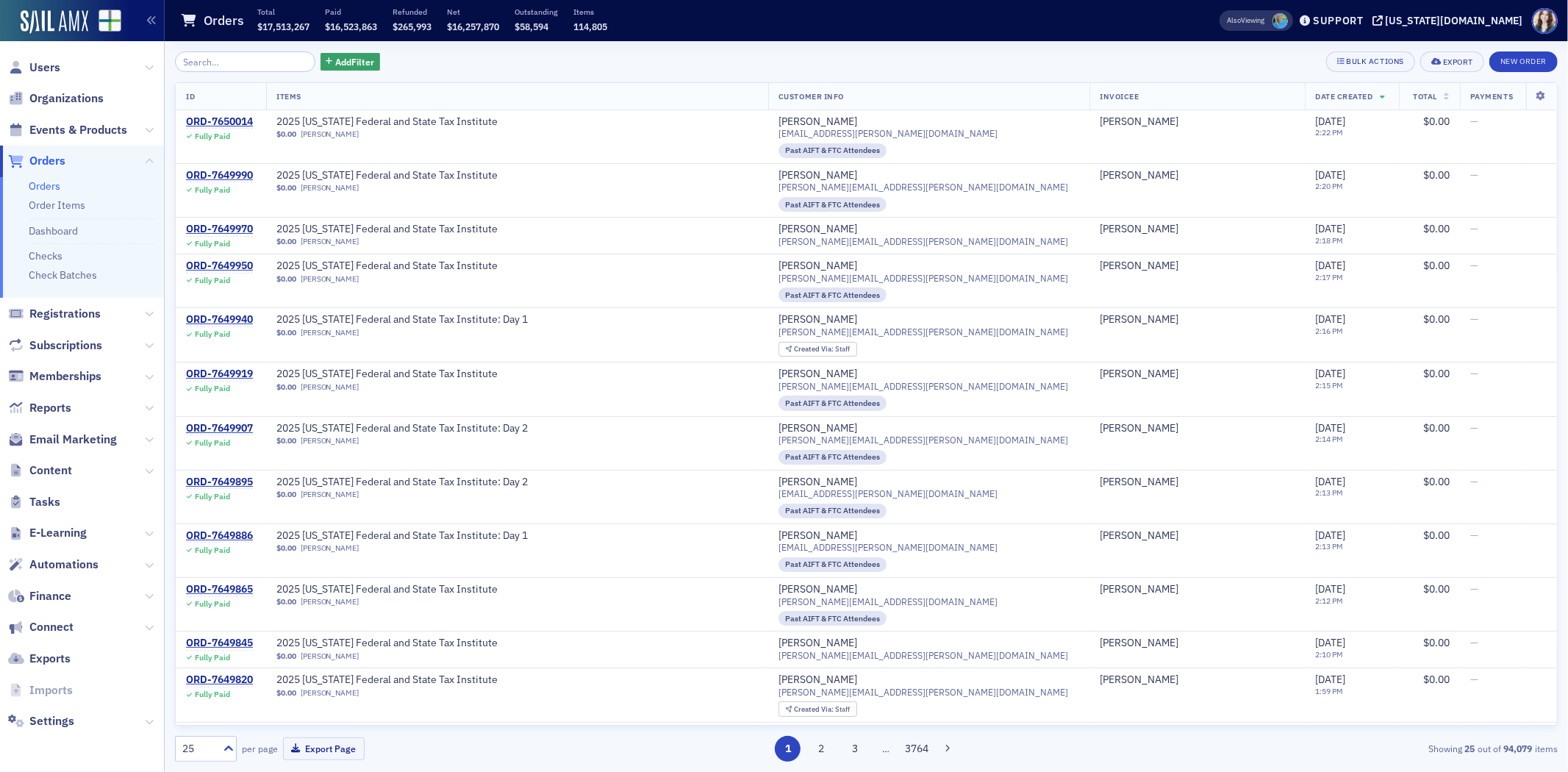
click at [240, 63] on input "search" at bounding box center [245, 61] width 140 height 21
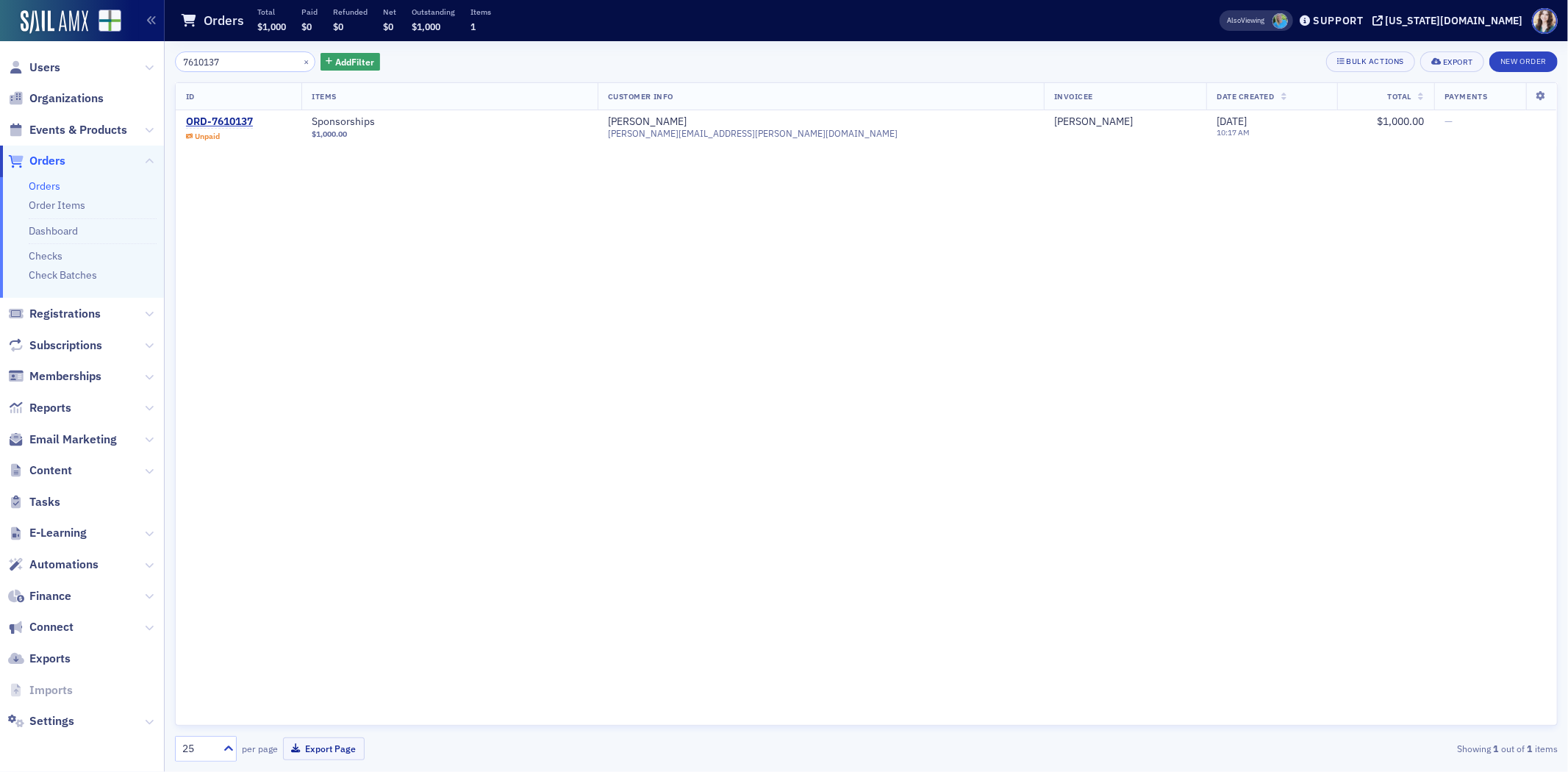
type input "7610137"
click at [441, 68] on div "7610137 × Add Filter Bulk Actions Export New Order" at bounding box center [866, 61] width 1383 height 21
click at [239, 120] on div "ORD-7610137" at bounding box center [219, 122] width 67 height 13
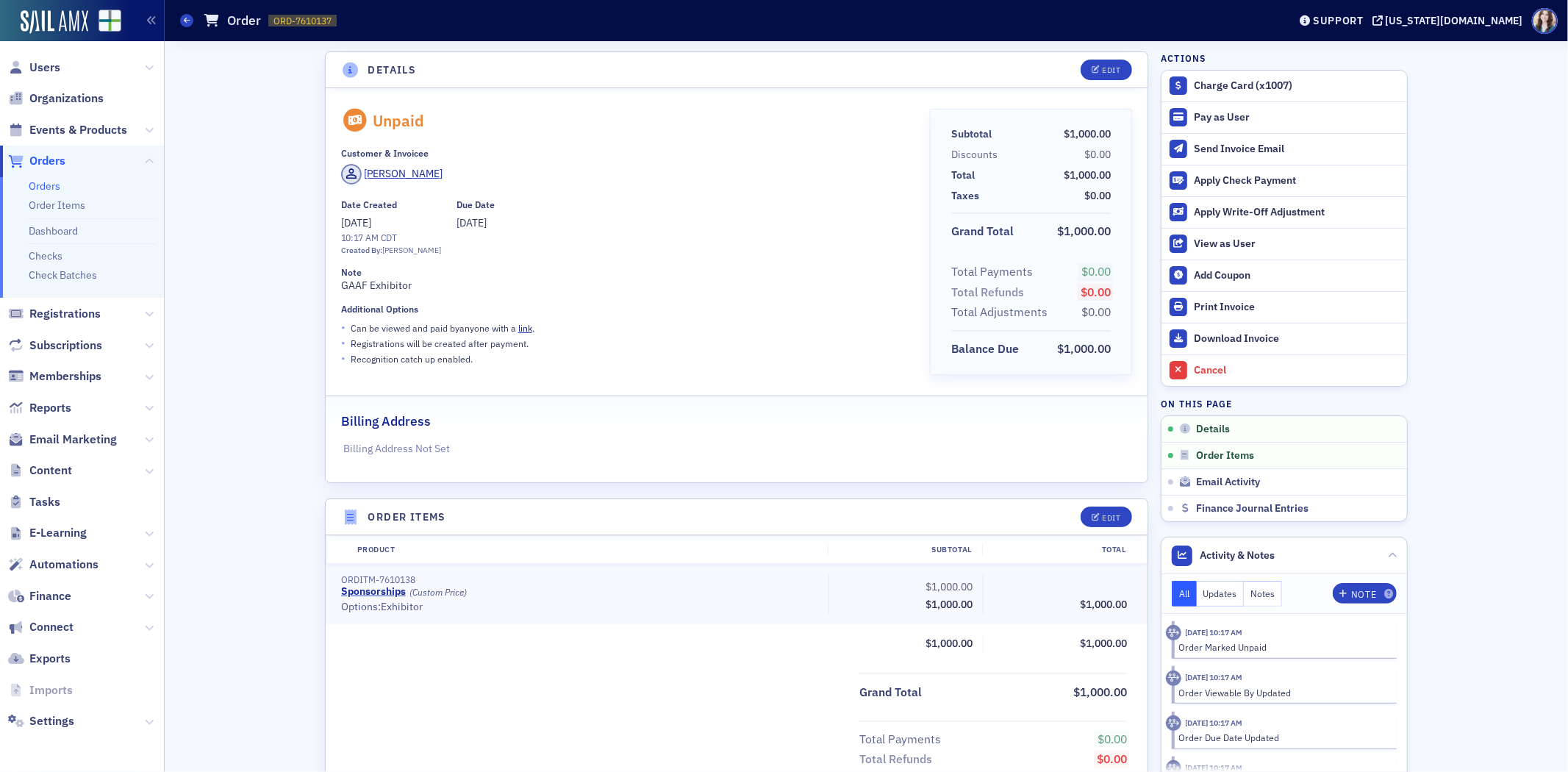
click at [547, 144] on div "Unpaid Customer & Invoicee Jay Baker Date Created 9/4/2025 10:17 AM CDT Created…" at bounding box center [625, 247] width 568 height 276
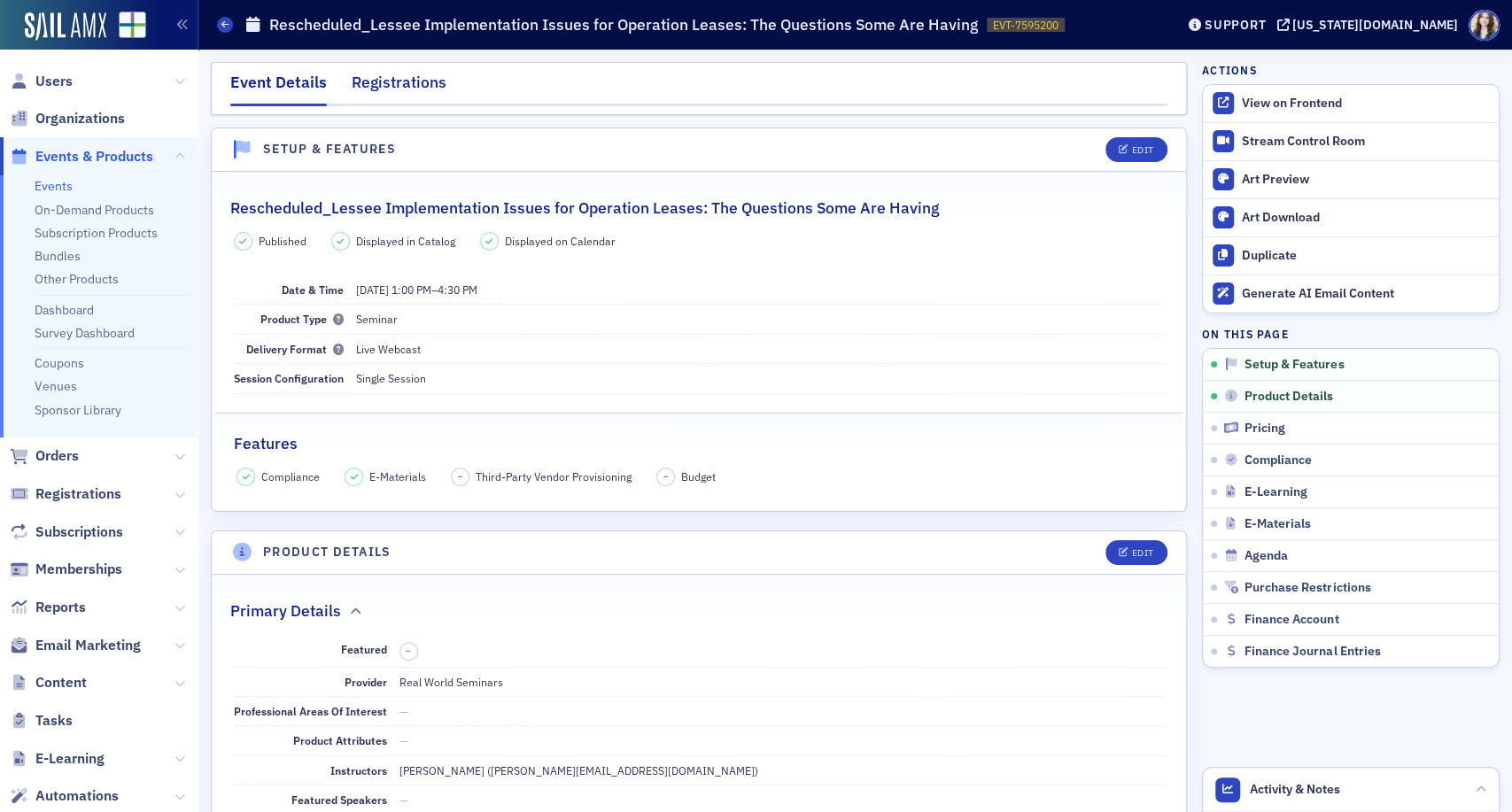
click at [410, 81] on div "Registrations" at bounding box center [399, 86] width 94 height 33
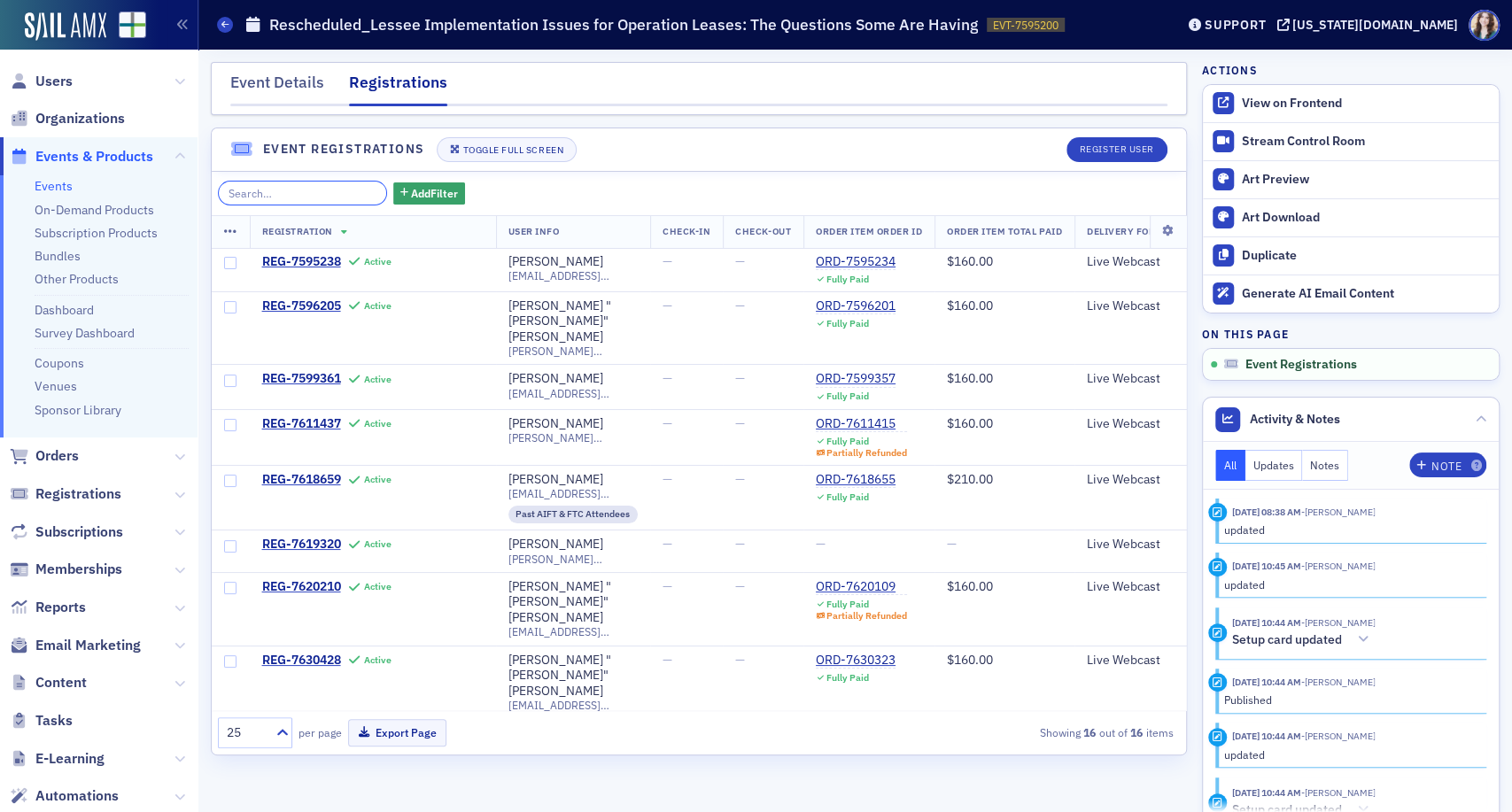
click at [293, 191] on input "search" at bounding box center [302, 193] width 169 height 25
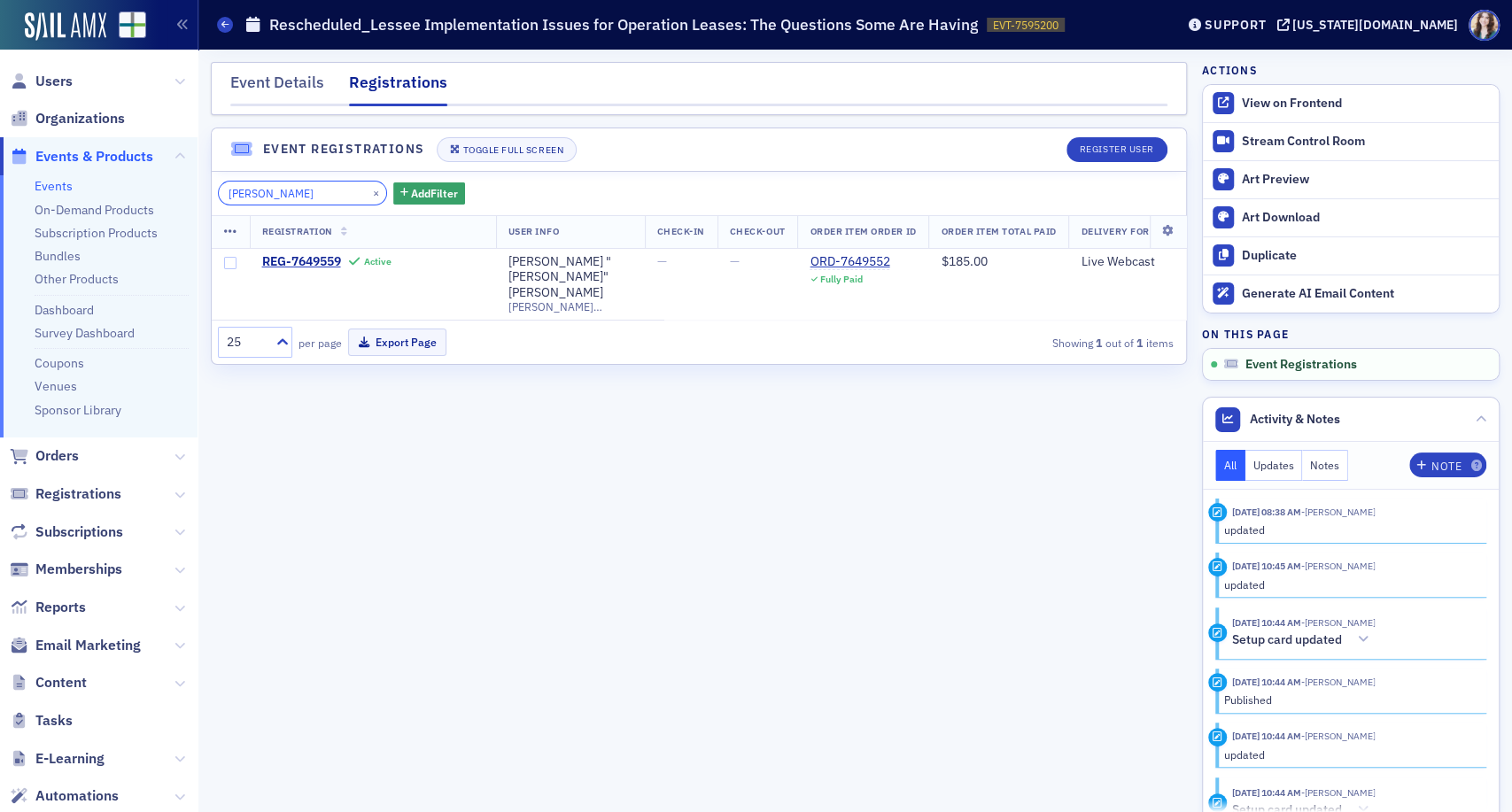
type input "[PERSON_NAME]"
click at [551, 168] on header "Event Registrations Toggle Full Screen Register User" at bounding box center [699, 150] width 974 height 44
click at [287, 256] on span "REG-7649559" at bounding box center [301, 262] width 79 height 16
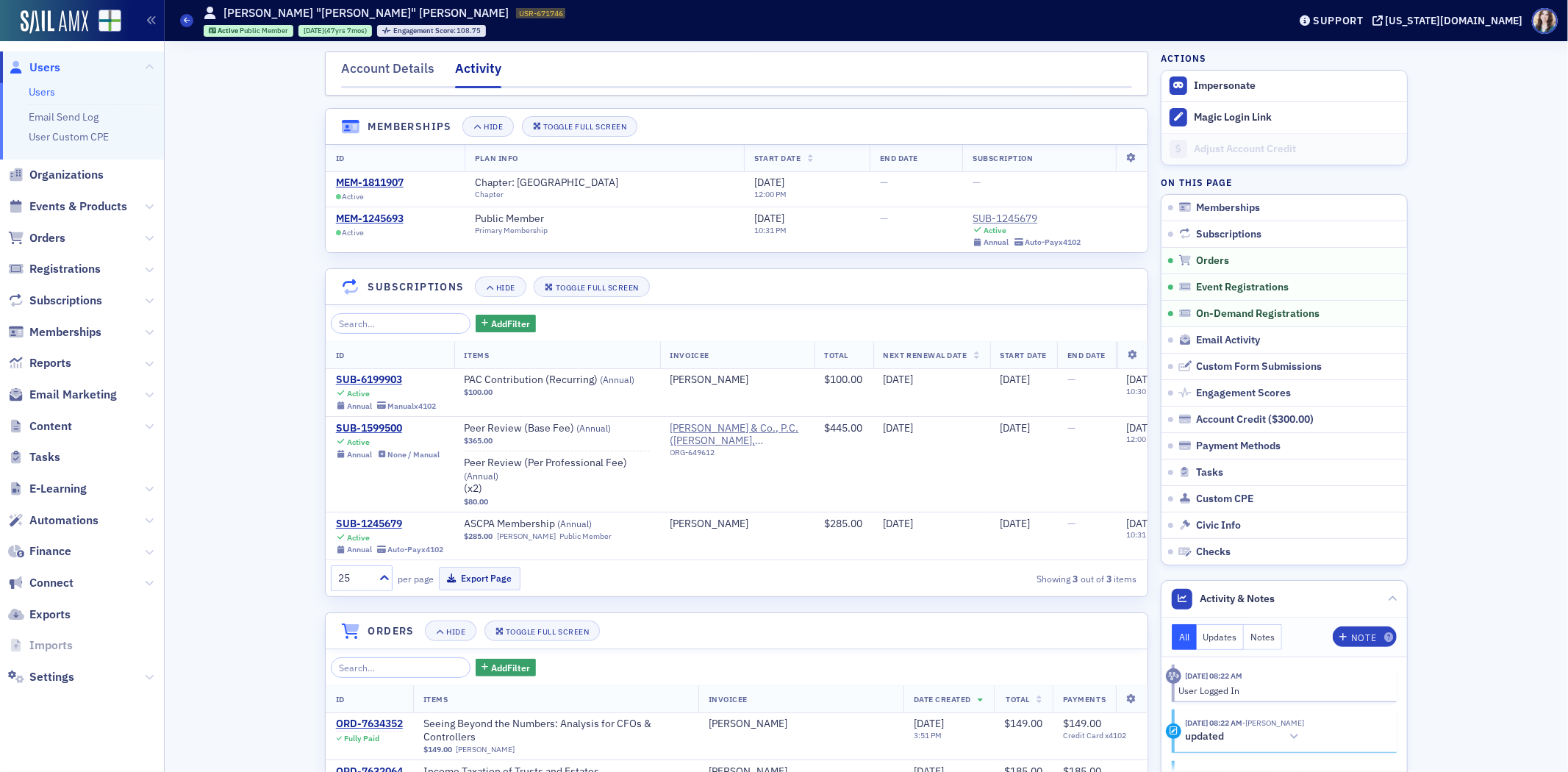
scroll to position [988, 0]
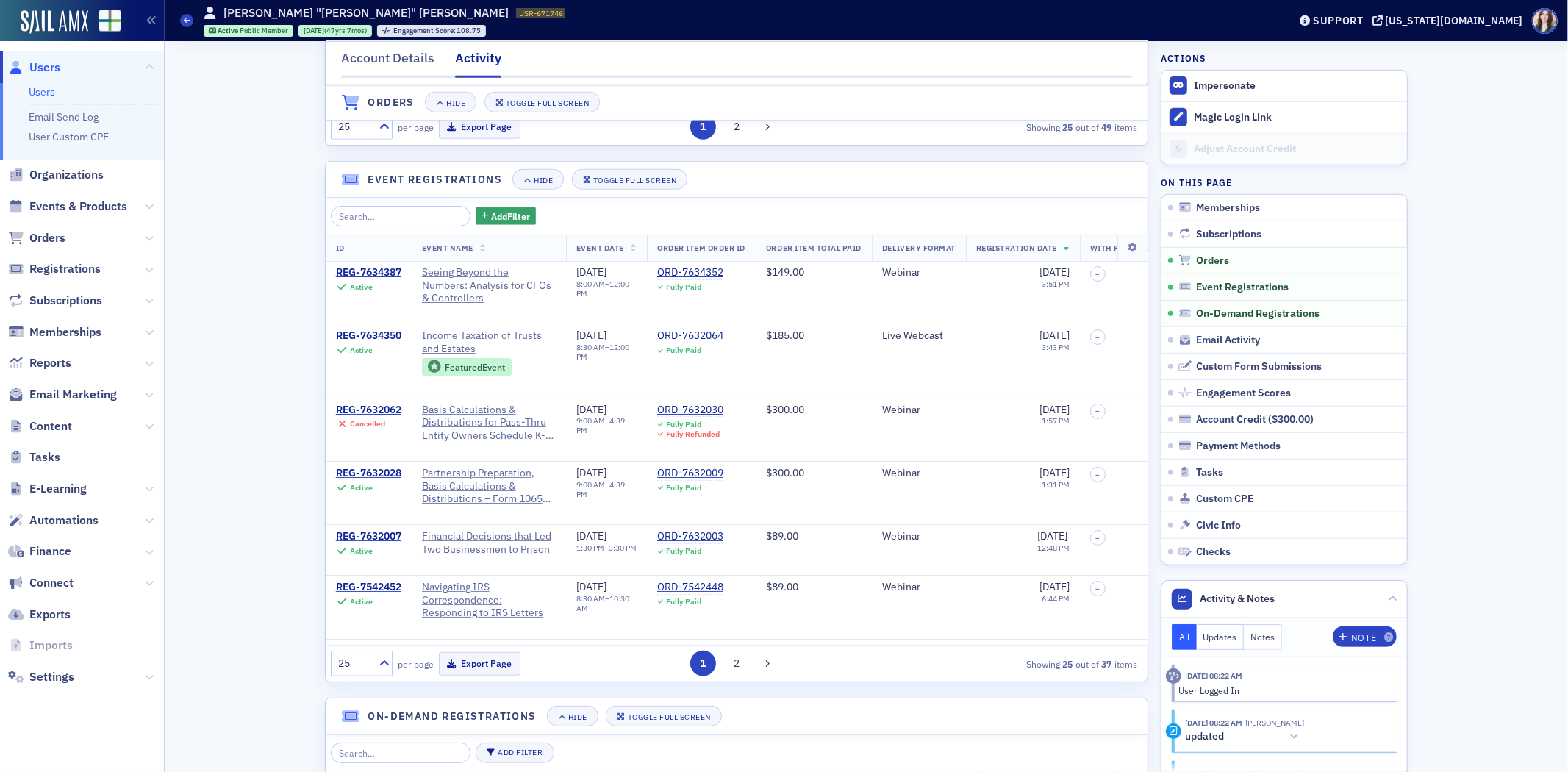
click at [49, 61] on span "Users" at bounding box center [45, 68] width 31 height 16
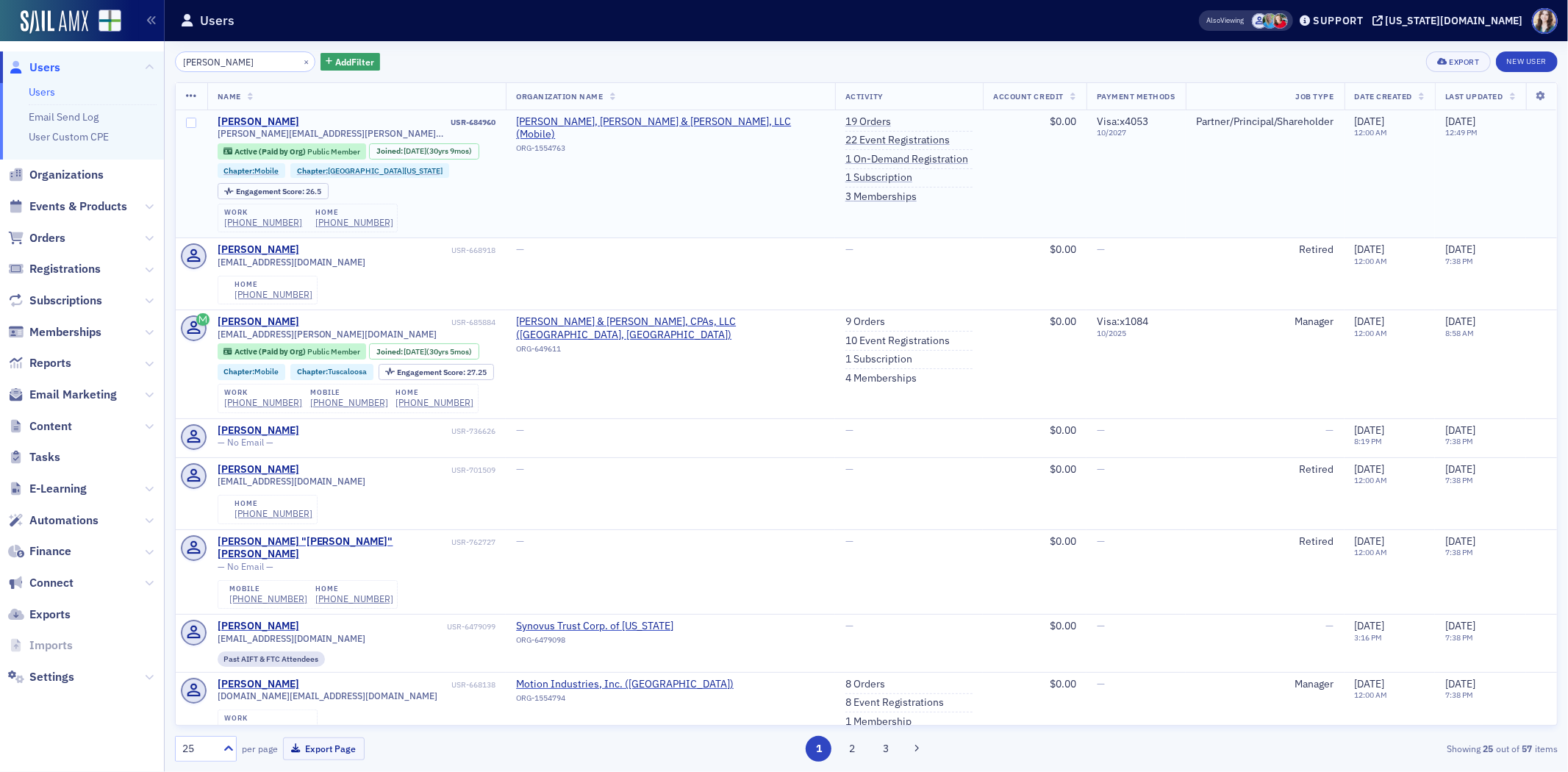
type input "carolyn mckean"
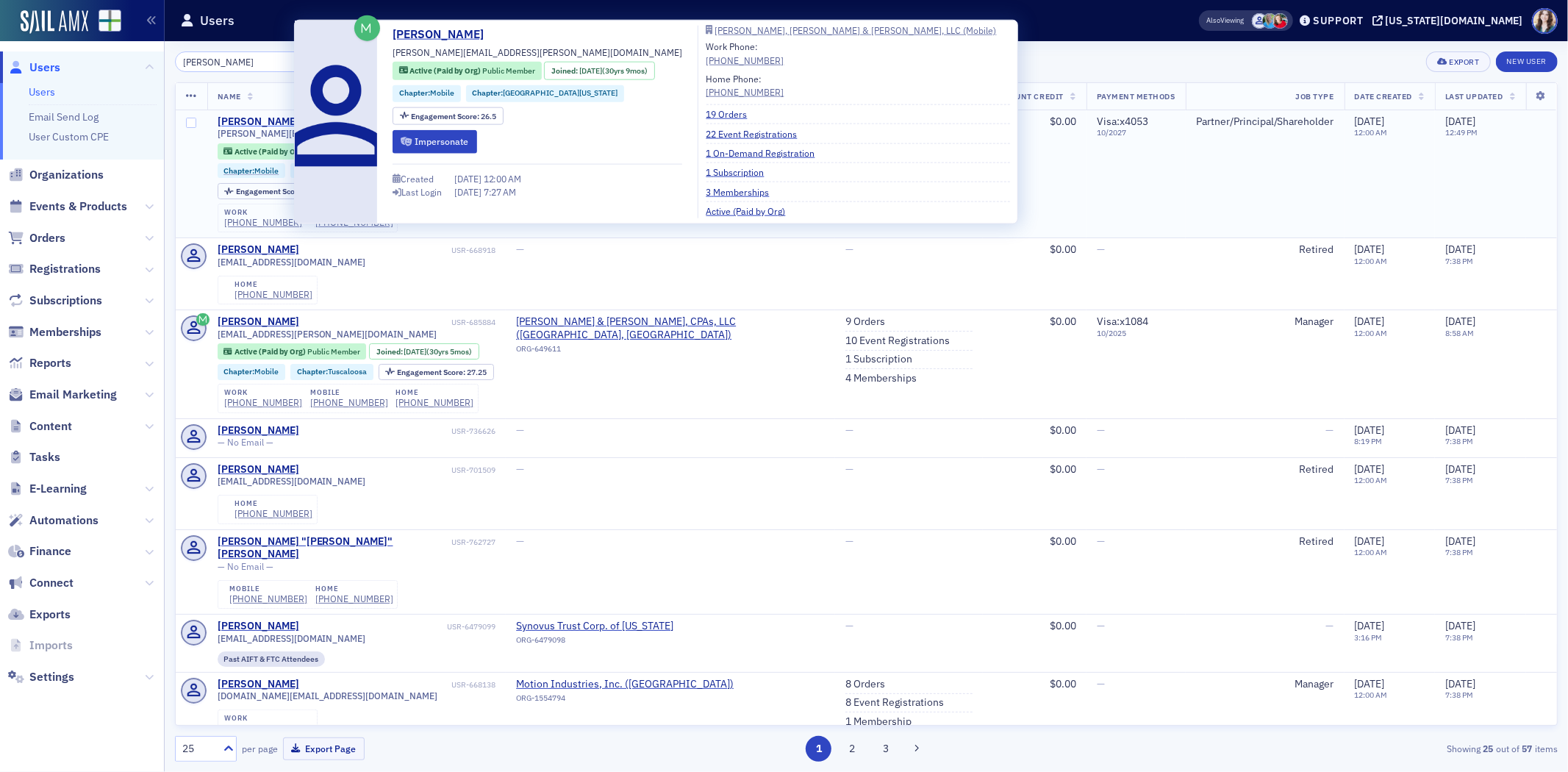
click at [262, 120] on div "Carolyn McKean" at bounding box center [258, 122] width 82 height 13
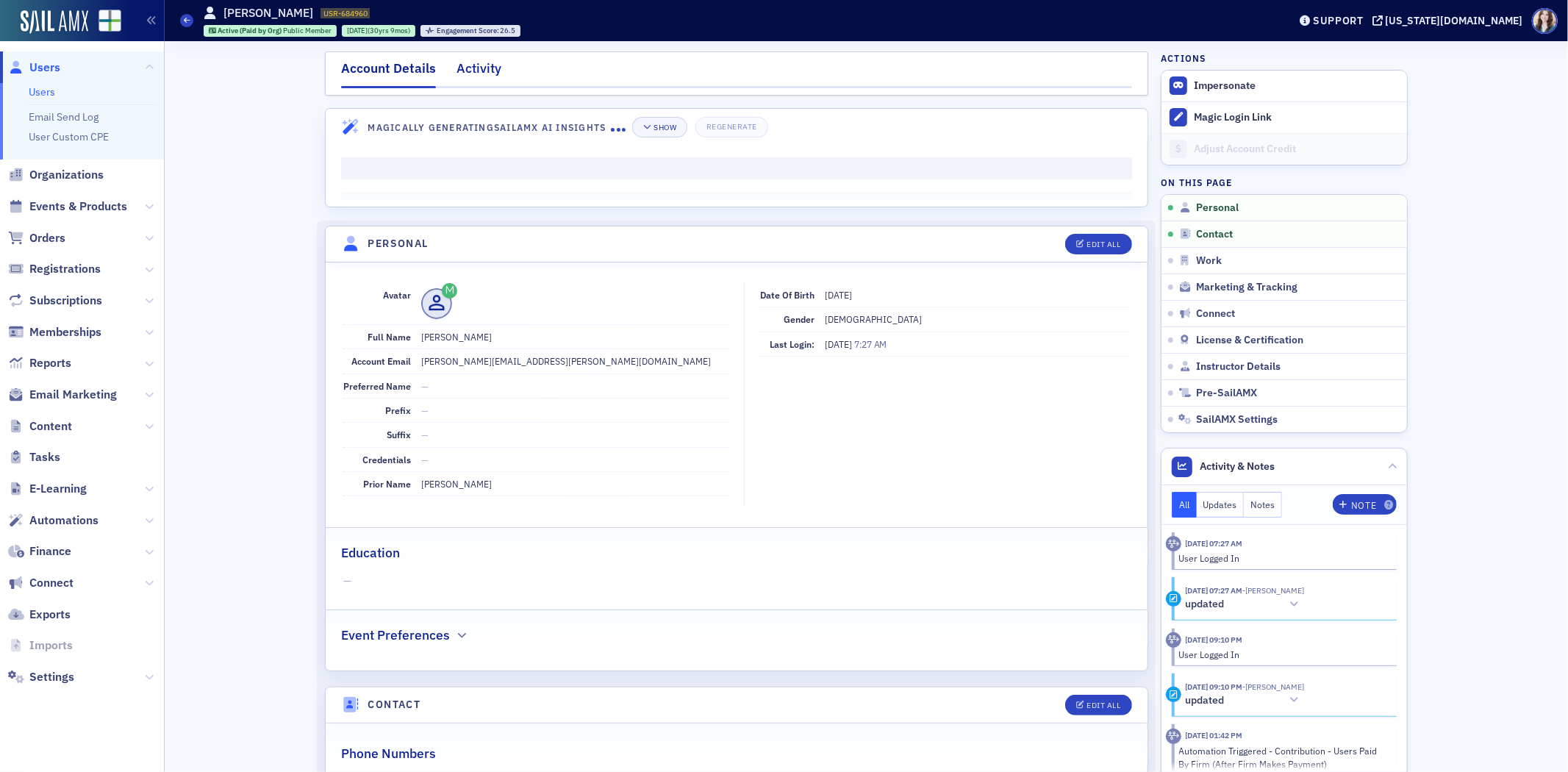
click at [457, 71] on div "Activity" at bounding box center [479, 72] width 45 height 27
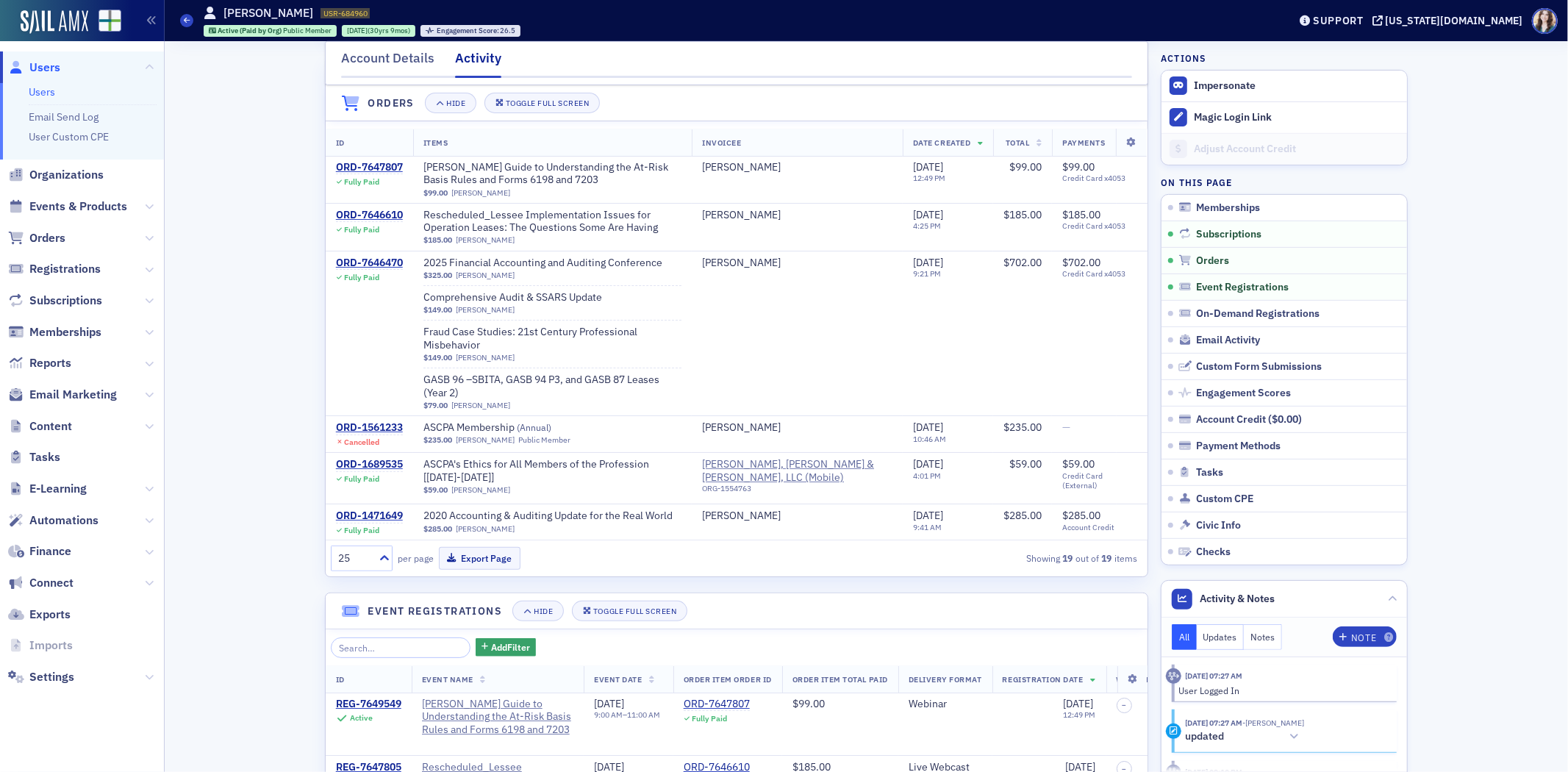
scroll to position [408, 0]
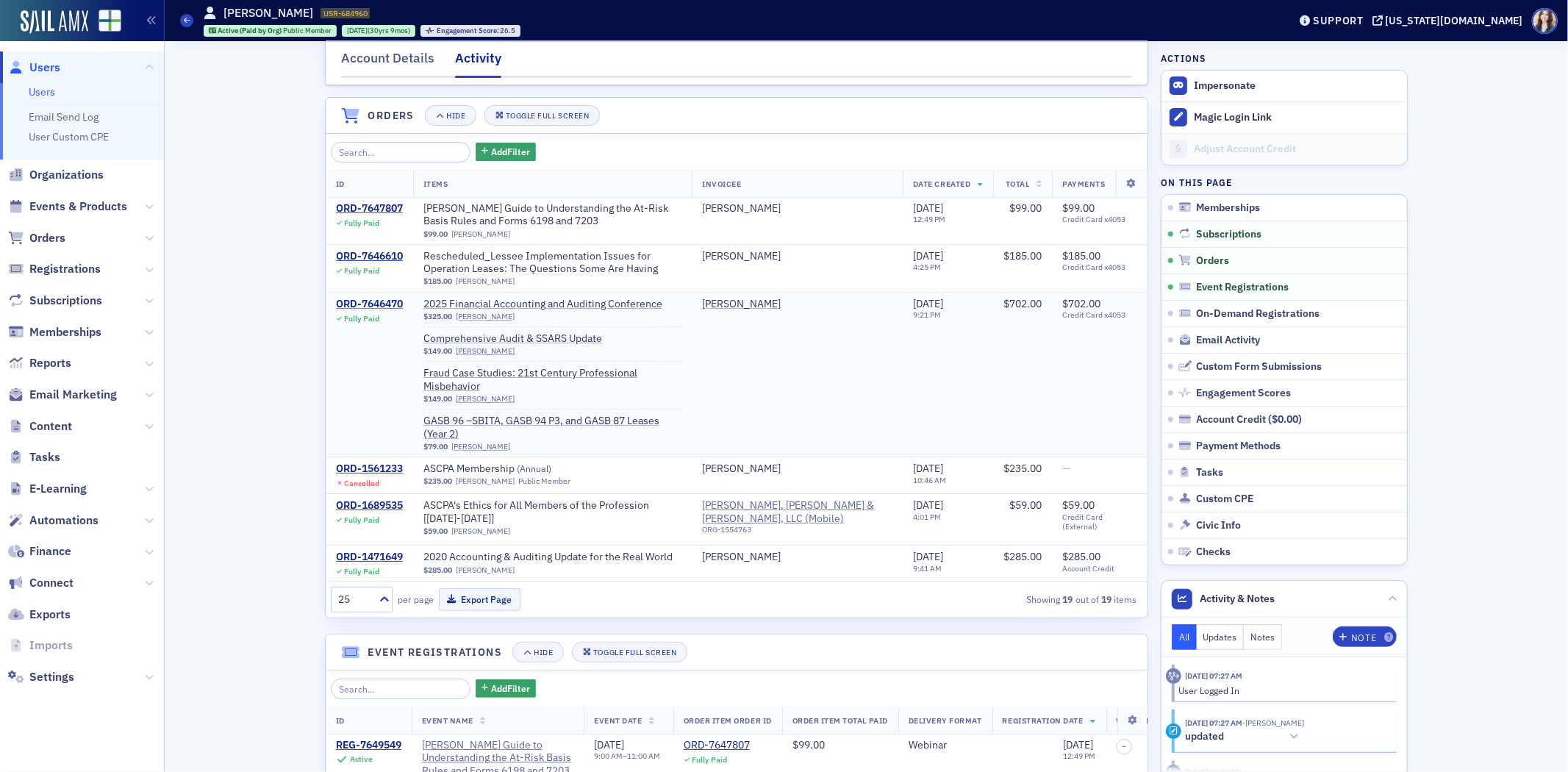
click at [381, 311] on div "ORD-7646470" at bounding box center [369, 304] width 67 height 13
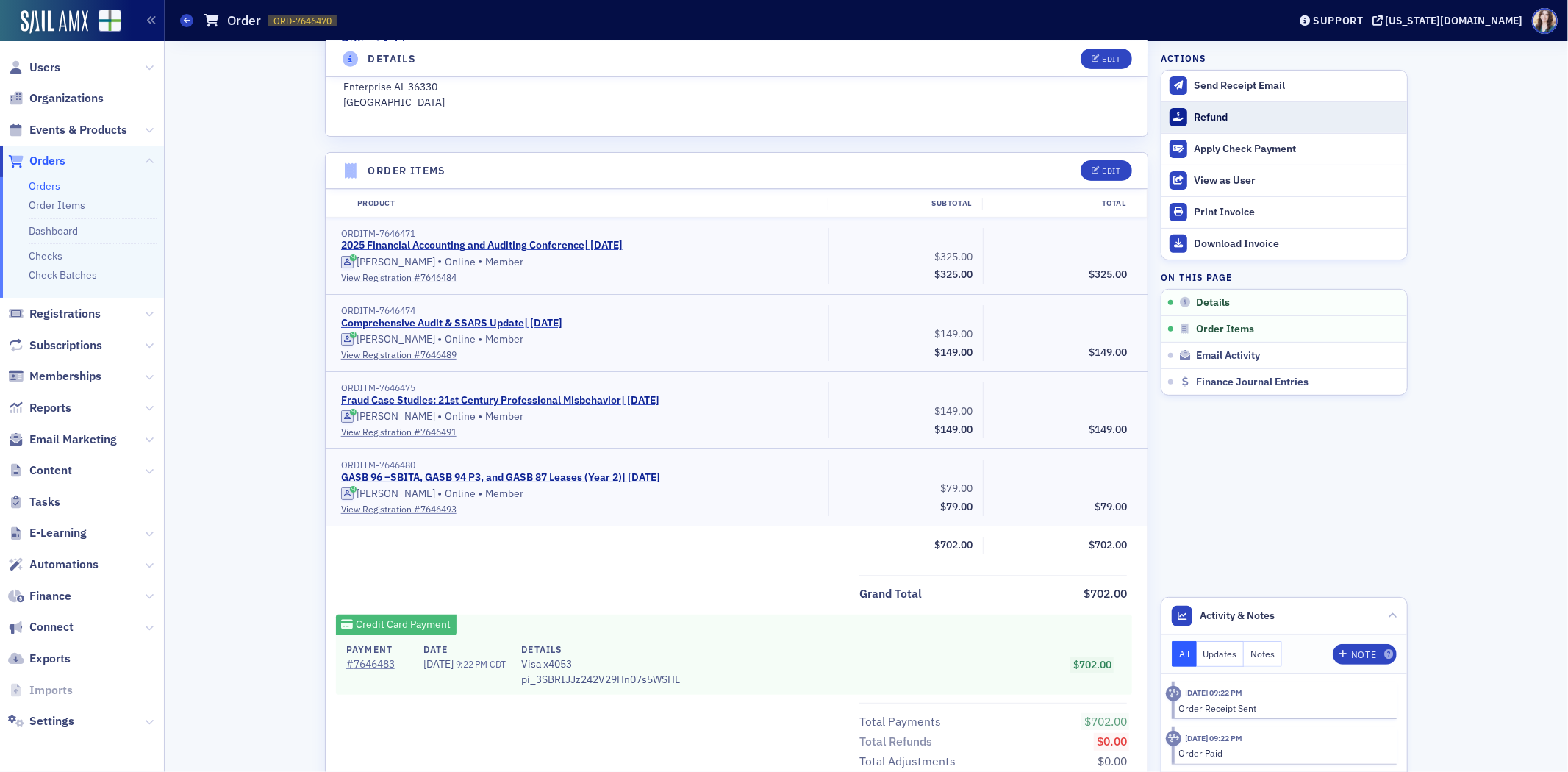
click at [1203, 120] on div "Refund" at bounding box center [1297, 118] width 206 height 13
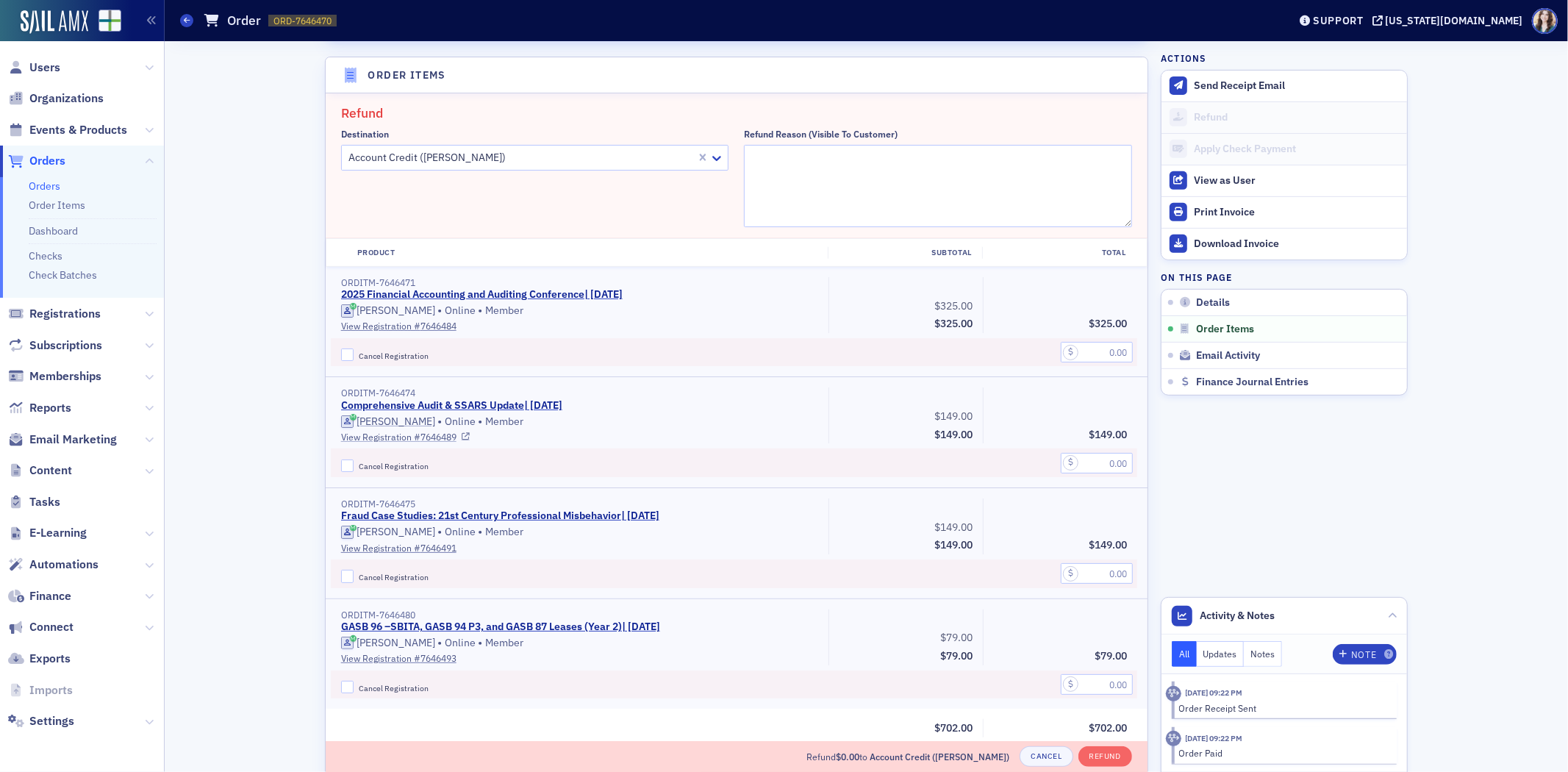
scroll to position [511, 0]
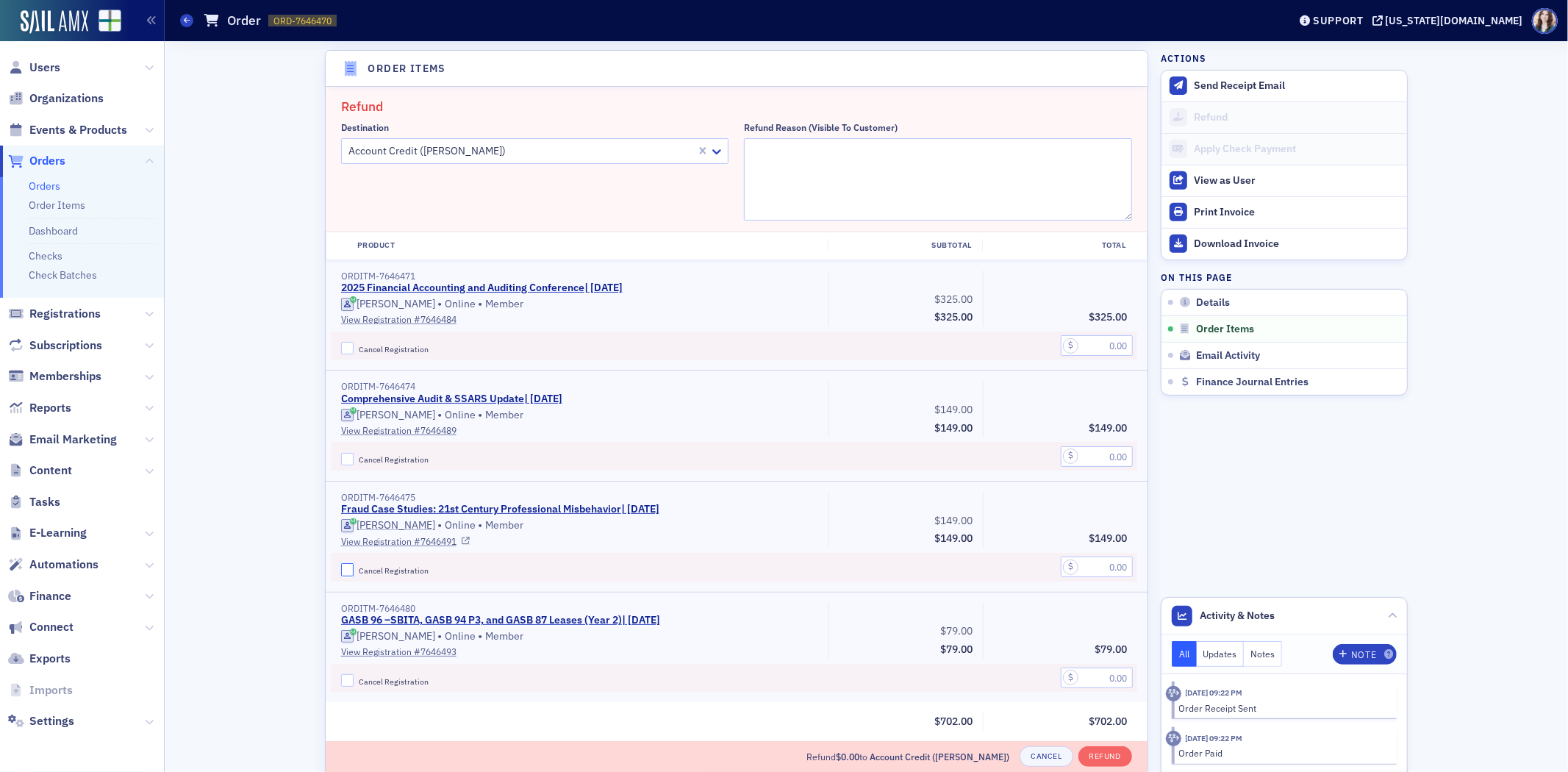
click at [341, 563] on input "Cancel Registration" at bounding box center [348, 570] width 13 height 13
checkbox input "true"
click at [1083, 563] on input "text" at bounding box center [1096, 567] width 72 height 21
type input "149.00"
click at [878, 145] on textarea "Refund Reason (Visible to Customer)" at bounding box center [938, 180] width 388 height 82
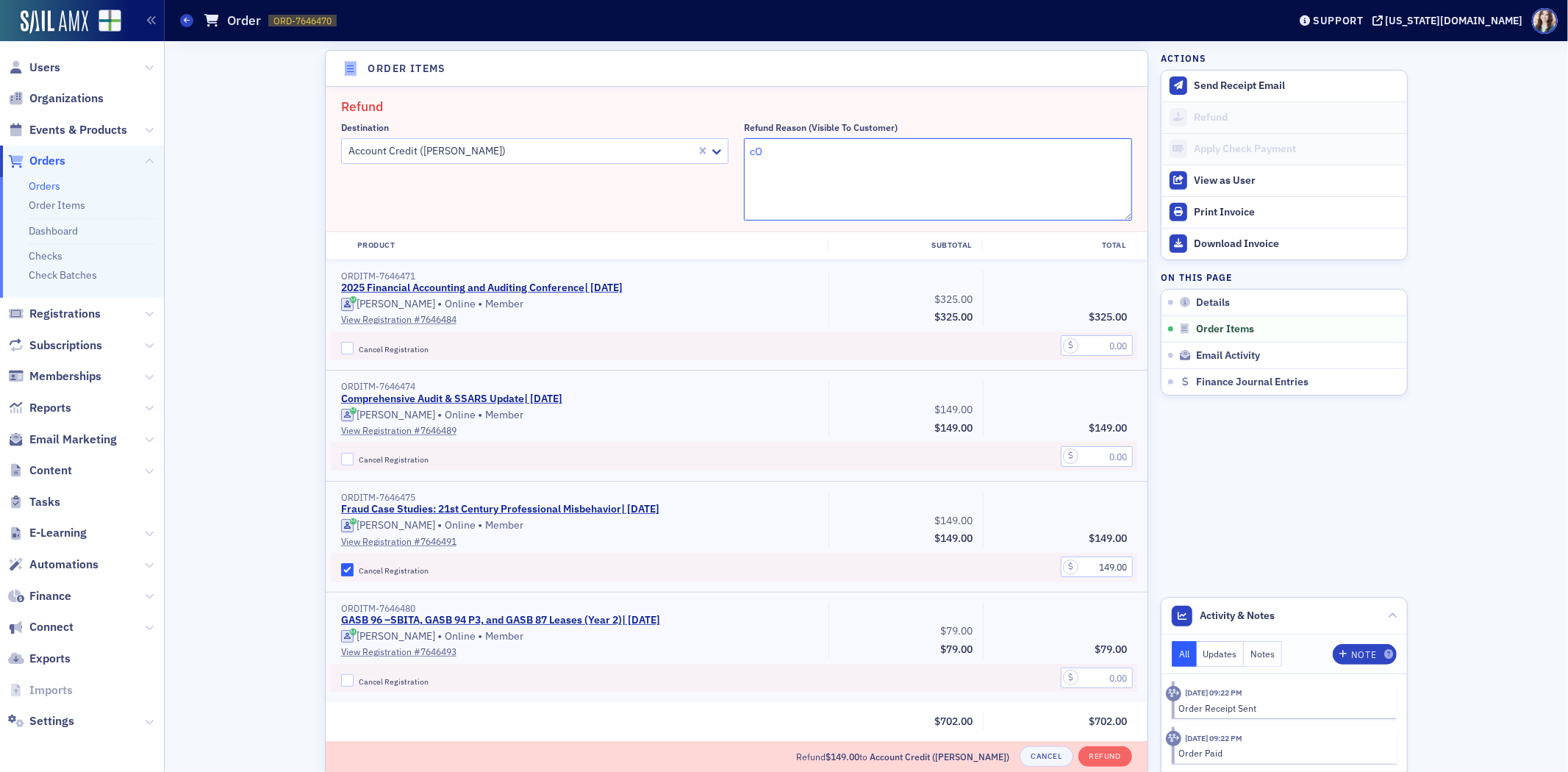
type textarea "c"
click at [770, 148] on textarea "Conflcit with another course" at bounding box center [938, 180] width 388 height 82
drag, startPoint x: 776, startPoint y: 150, endPoint x: 741, endPoint y: 153, distance: 35.1
click at [744, 153] on textarea "Conflit with another course" at bounding box center [938, 180] width 388 height 82
type textarea "Conflict with another course"
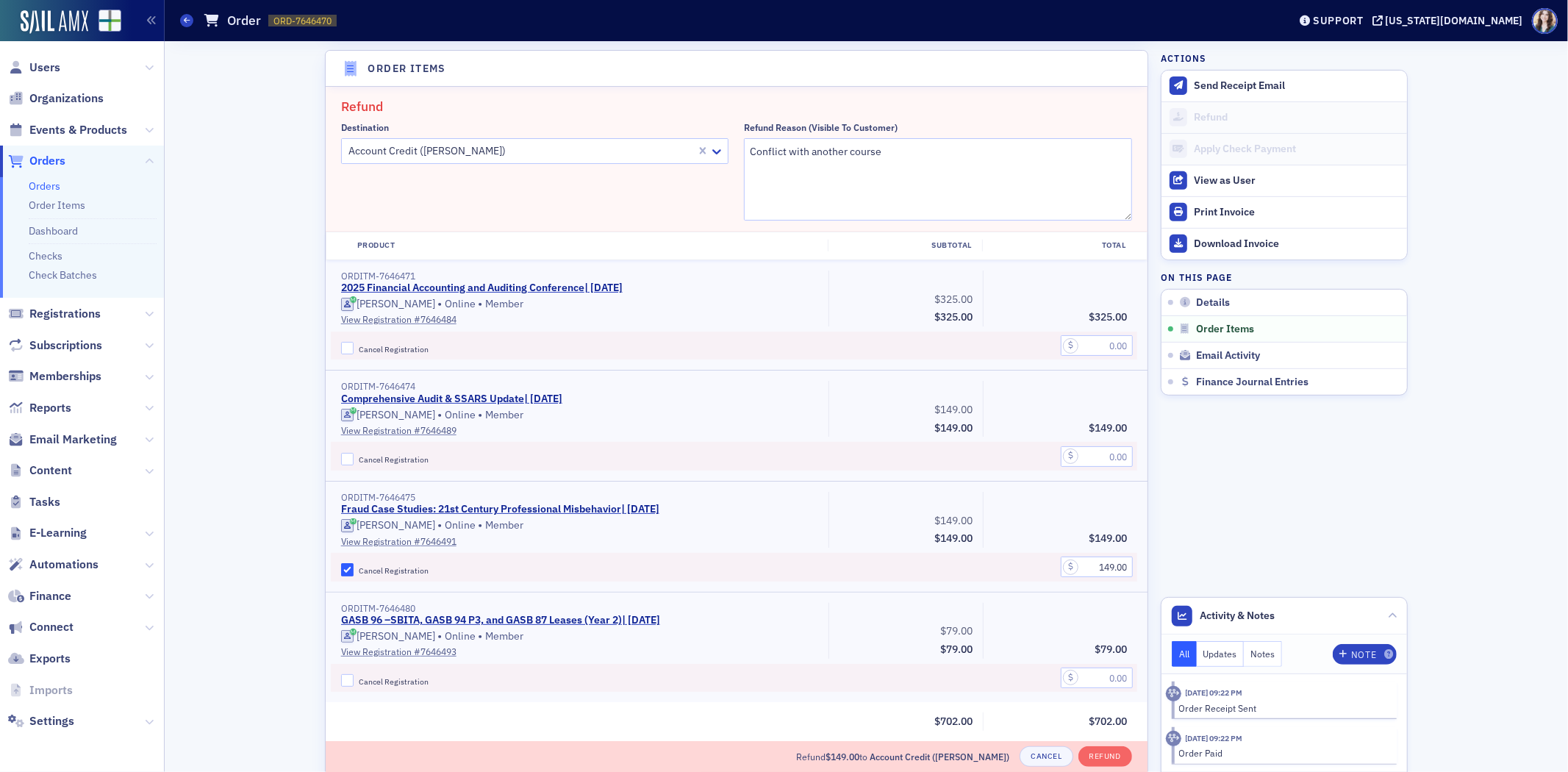
click at [1011, 111] on h2 "Refund" at bounding box center [737, 106] width 791 height 19
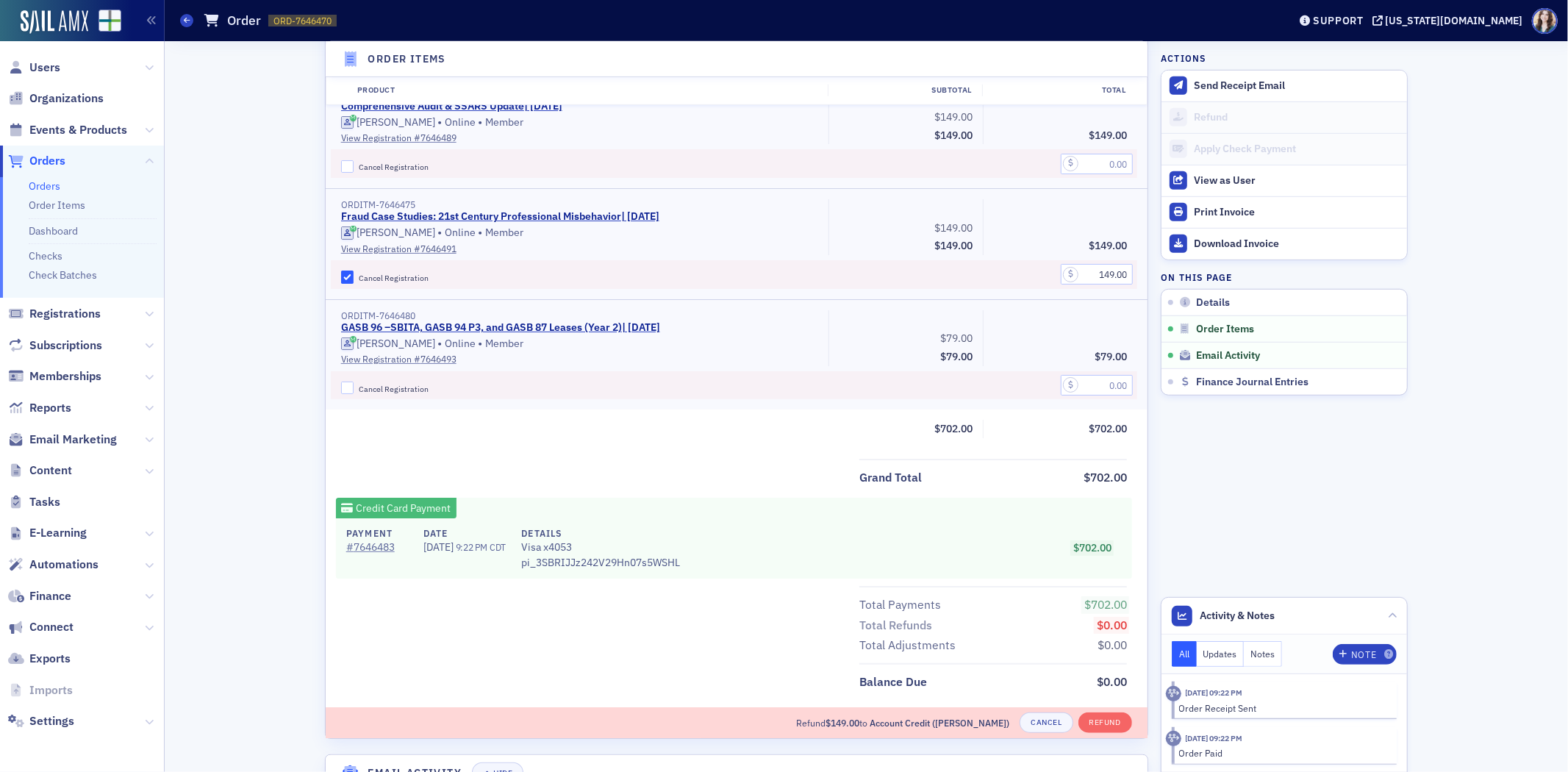
scroll to position [836, 0]
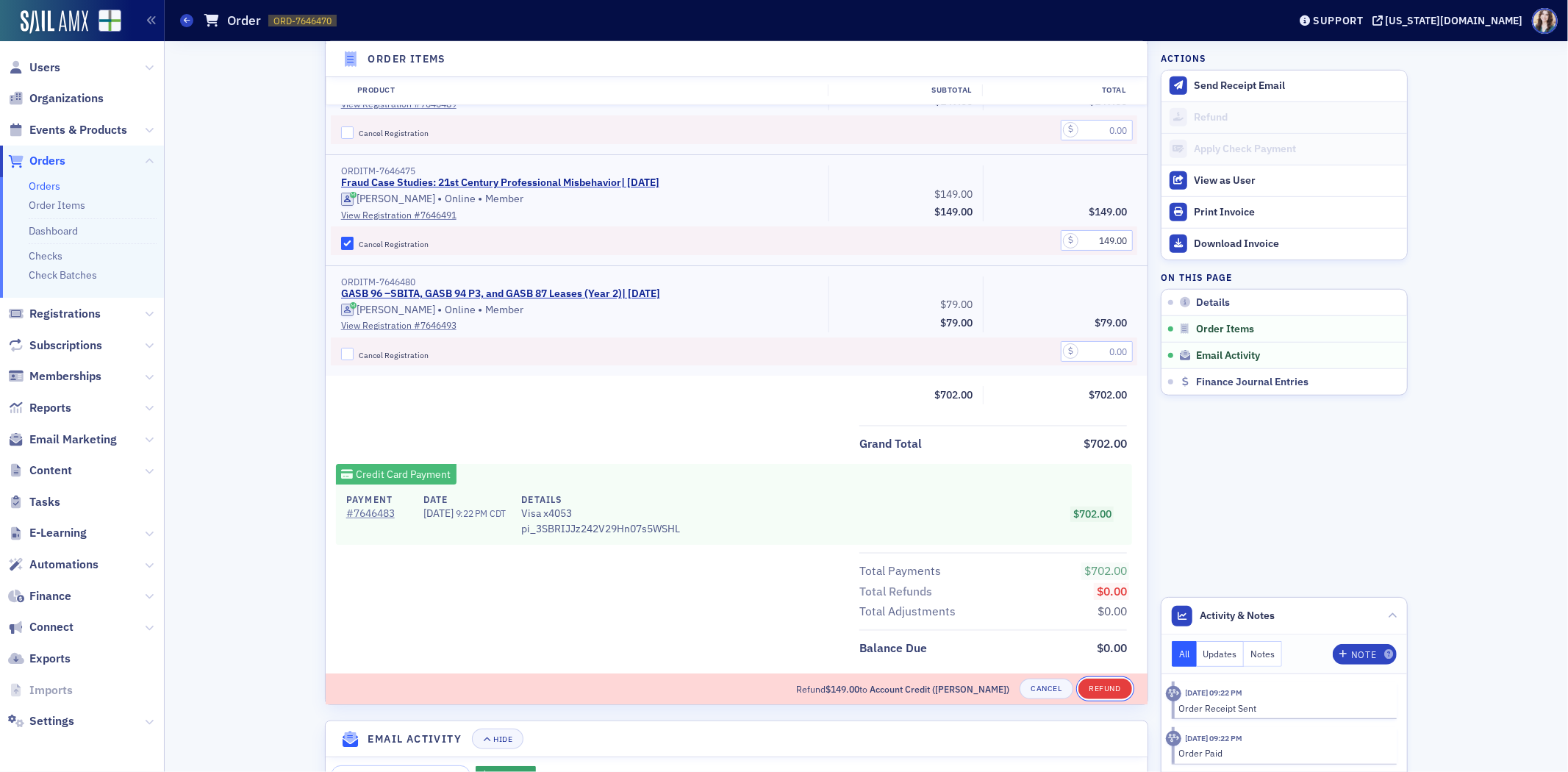
click at [1100, 685] on button "Refund" at bounding box center [1105, 689] width 54 height 21
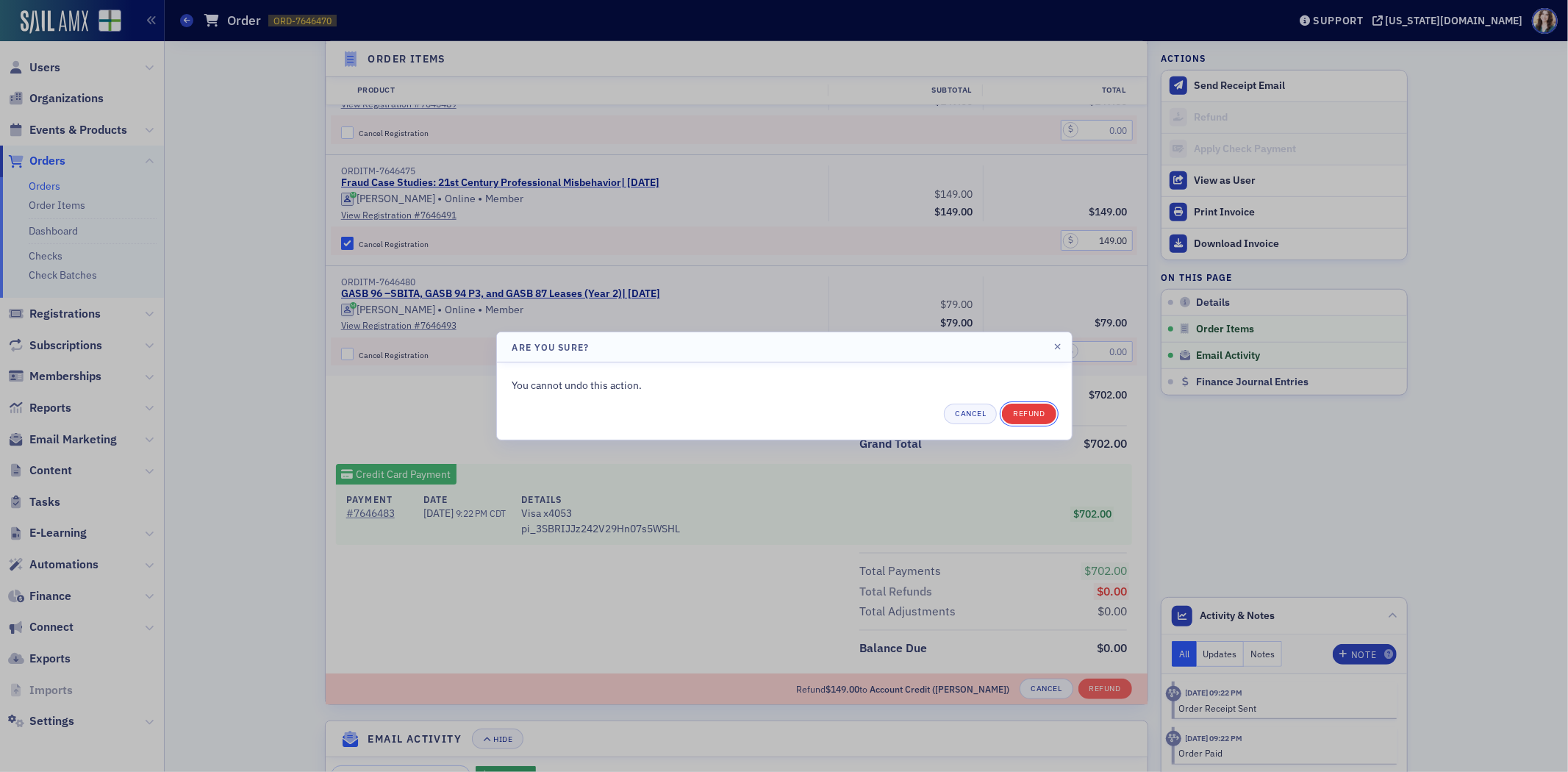
click at [1046, 420] on button "Refund" at bounding box center [1029, 413] width 54 height 21
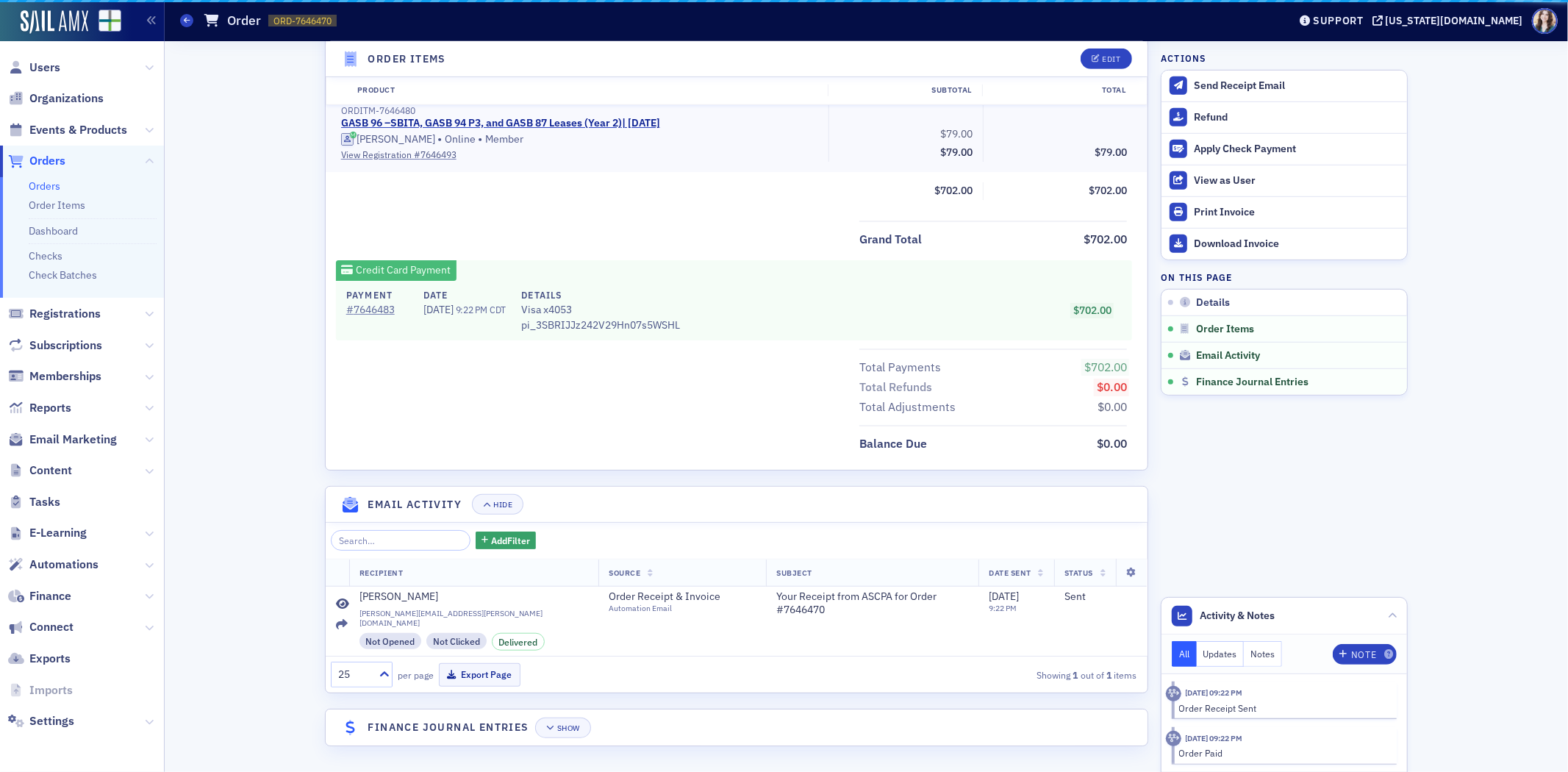
scroll to position [750, 0]
